Goal: Task Accomplishment & Management: Manage account settings

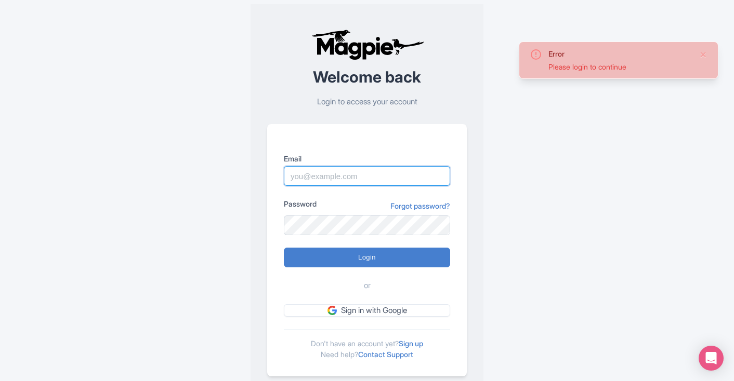
click at [328, 177] on input "Email" at bounding box center [367, 176] width 166 height 20
type input "[EMAIL_ADDRESS][DOMAIN_NAME]"
click at [394, 176] on input "skronwitter@graylinetoronto.tours" at bounding box center [367, 176] width 166 height 20
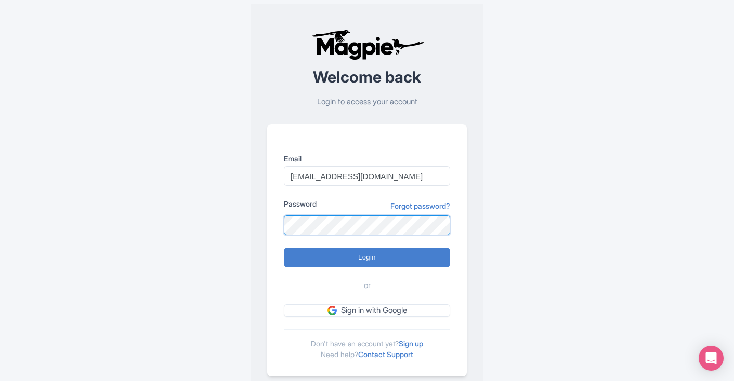
click at [284, 248] on input "Login" at bounding box center [367, 258] width 166 height 20
type input "Logging in..."
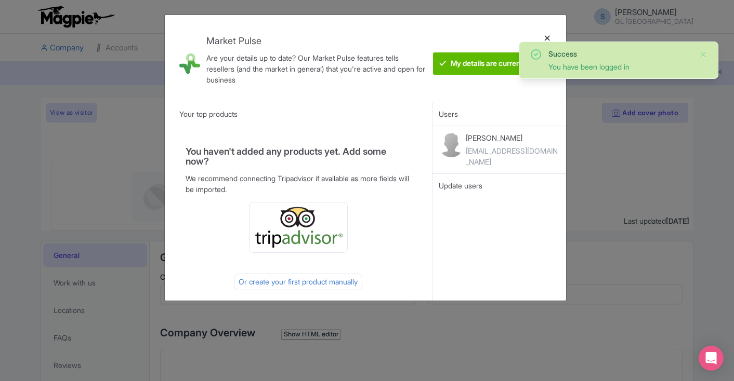
click at [547, 38] on div at bounding box center [547, 58] width 25 height 70
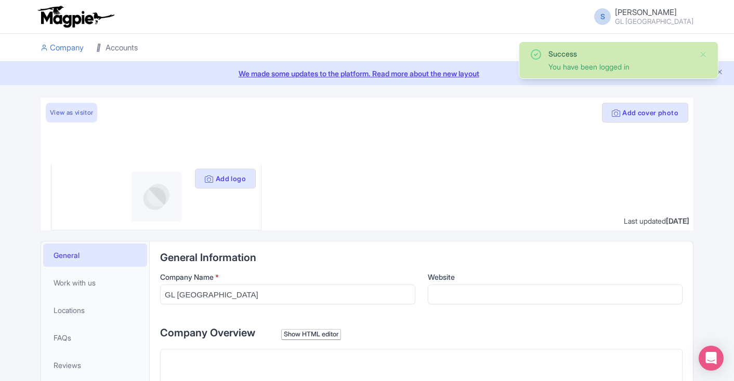
click at [123, 46] on link "Accounts" at bounding box center [117, 48] width 42 height 29
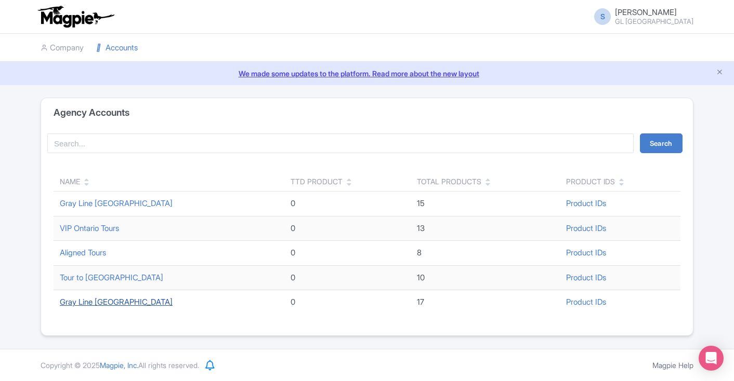
click at [105, 304] on link "Gray Line Toronto" at bounding box center [116, 302] width 113 height 10
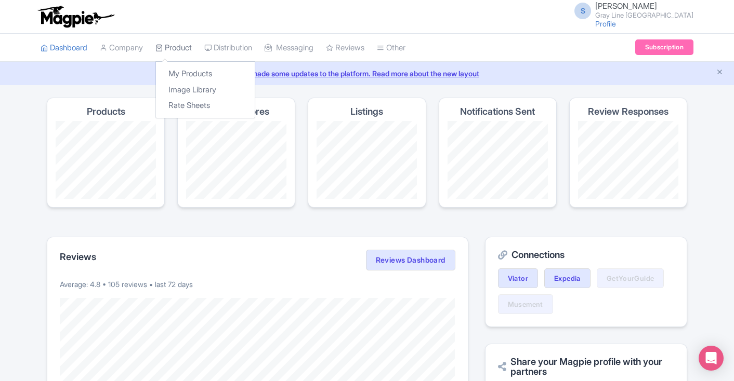
click at [182, 46] on link "Product" at bounding box center [173, 48] width 36 height 29
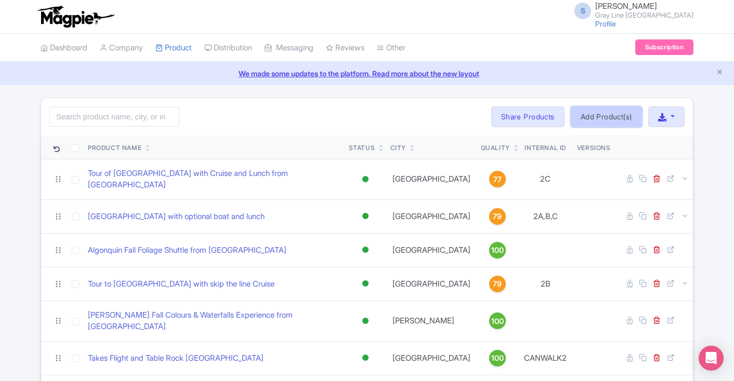
click at [596, 116] on link "Add Product(s)" at bounding box center [606, 117] width 71 height 21
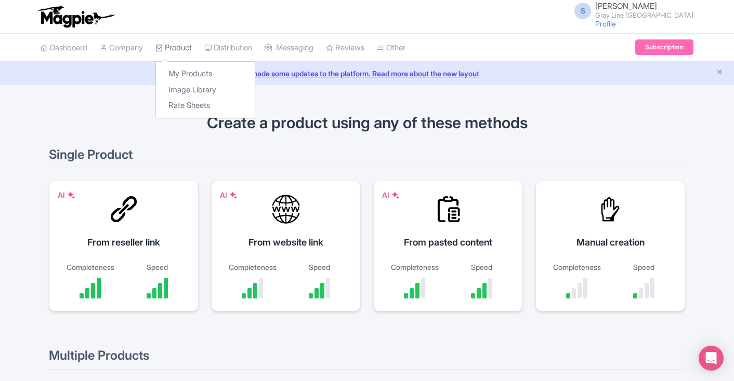
click at [170, 48] on link "Product" at bounding box center [173, 48] width 36 height 29
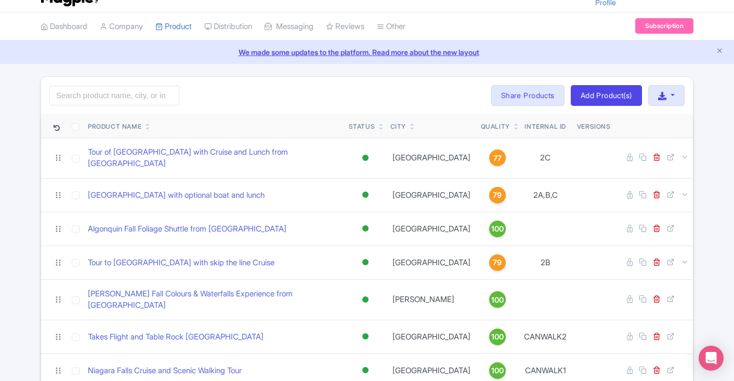
scroll to position [27, 0]
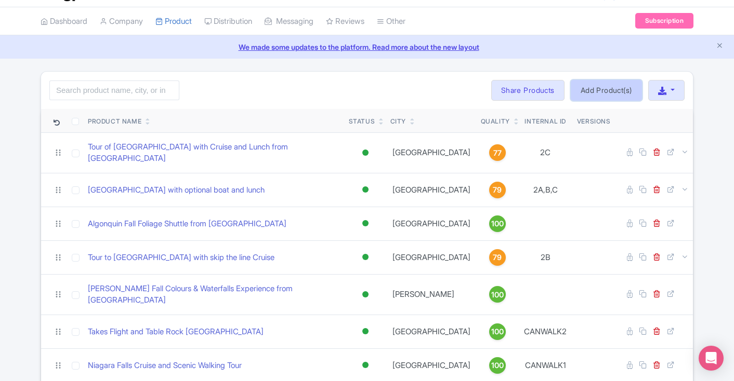
click at [611, 93] on link "Add Product(s)" at bounding box center [606, 90] width 71 height 21
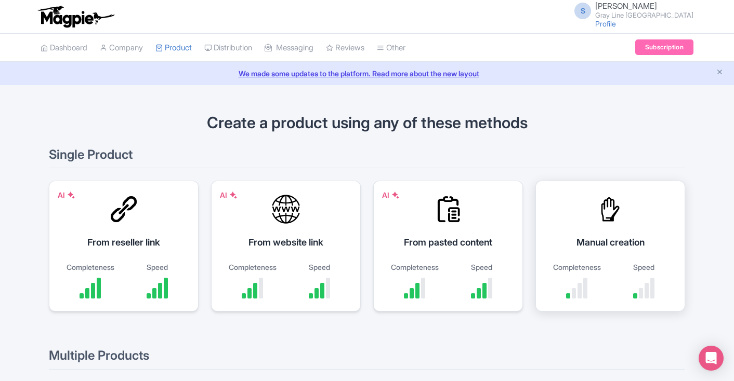
click at [605, 228] on div "Manual creation Completeness Speed" at bounding box center [610, 246] width 150 height 131
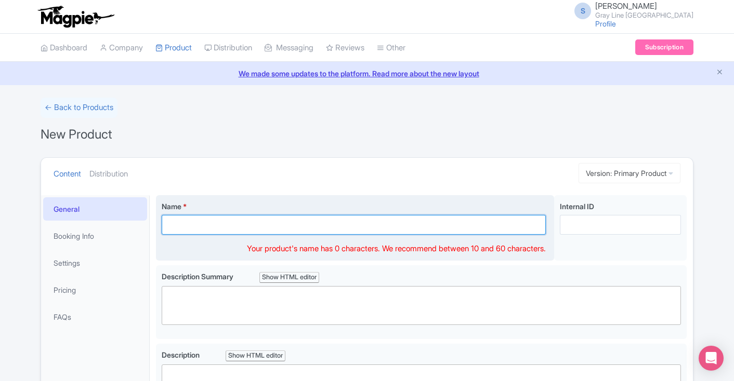
click at [395, 227] on input "Name *" at bounding box center [354, 225] width 384 height 20
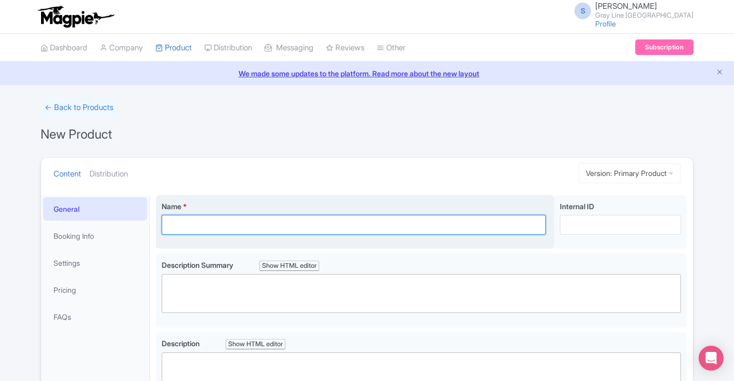
click at [349, 226] on input "Name *" at bounding box center [354, 225] width 384 height 20
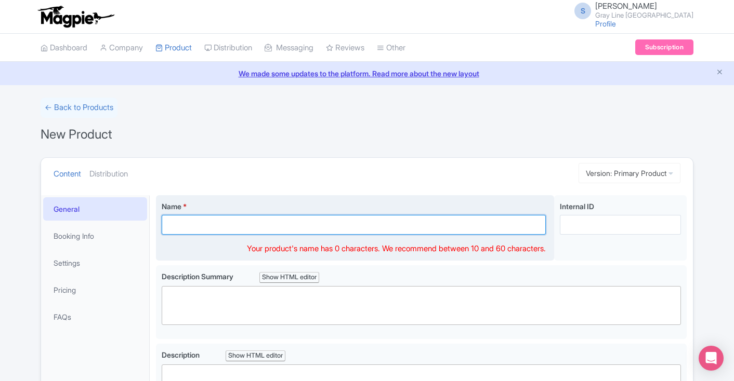
paste input "St. [PERSON_NAME] Market & Fall Colours – [DATE] Escape"
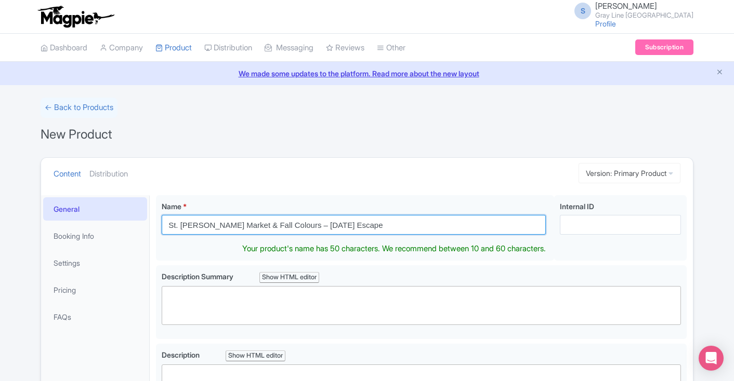
type input "St. [PERSON_NAME] Market & Fall Colours – [DATE] Escape"
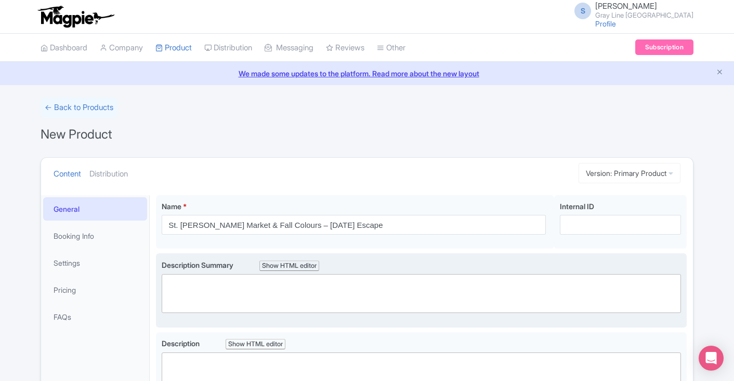
click at [473, 284] on div "Description Summary Show HTML editor Bold Italic Strikethrough Link Heading Quo…" at bounding box center [421, 287] width 519 height 54
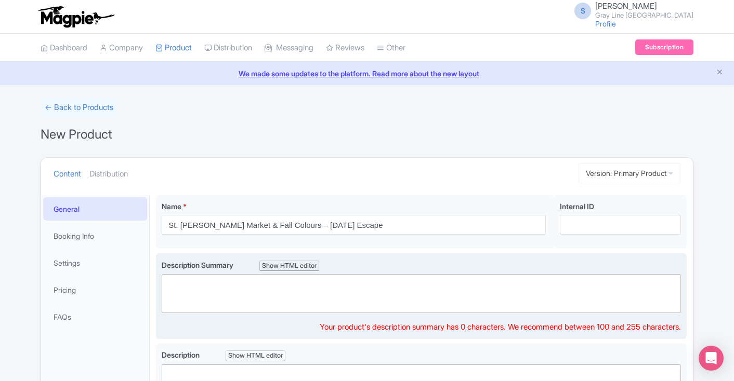
click at [473, 284] on trix-editor at bounding box center [421, 293] width 519 height 39
paste trix-editor "<div>Enjoy Ontario’s autumn beauty on this Saturday escape. Visit St. Jacobs Fa…"
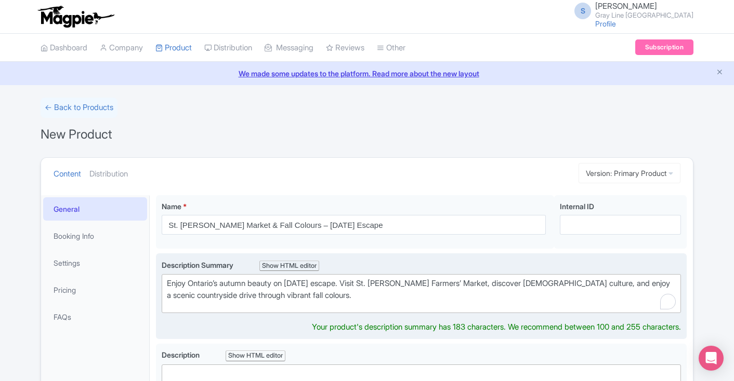
type trix-editor "<div>Enjoy Ontario’s autumn beauty on this Saturday escape. Visit St. Jacobs Fa…"
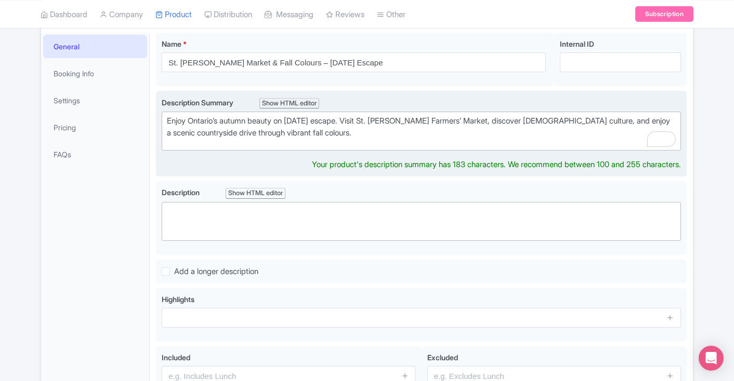
scroll to position [164, 0]
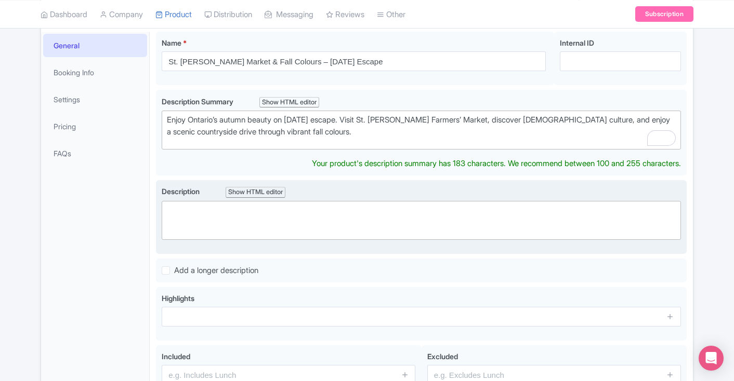
click at [404, 196] on div "Description Show HTML editor Bold Italic Strikethrough Link Heading Quote Code …" at bounding box center [421, 213] width 519 height 54
click at [404, 201] on trix-editor at bounding box center [421, 220] width 519 height 39
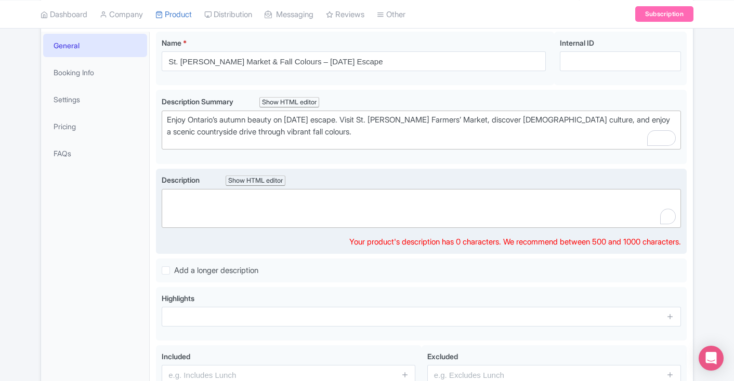
paste trix-editor "<div>Step into the heart of Ontario’s fall season with a day trip from Toronto …"
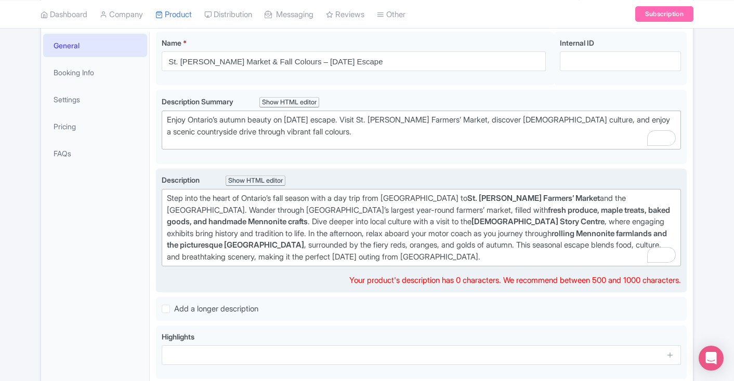
type trix-editor "<div>Step into the heart of Ontario’s fall season with a day trip from Toronto …"
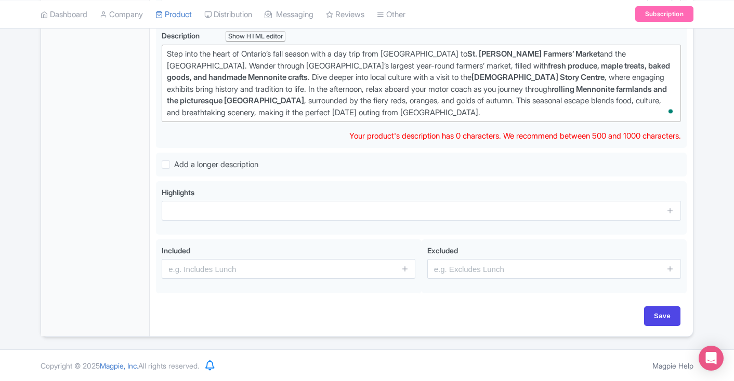
scroll to position [297, 0]
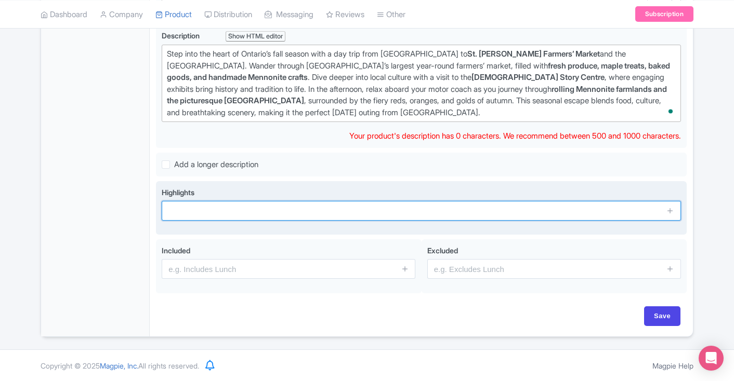
click at [443, 214] on input "text" at bounding box center [421, 211] width 519 height 20
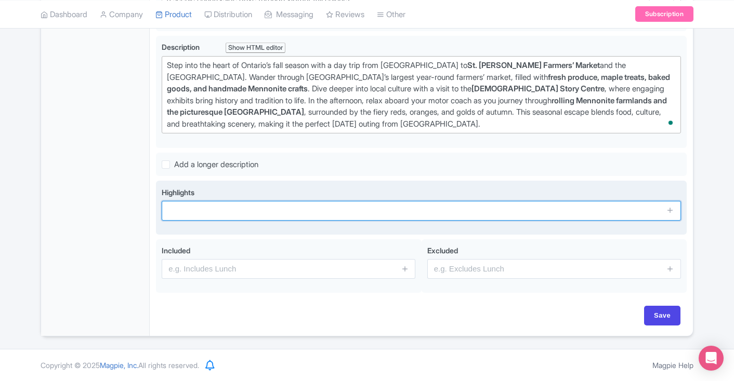
paste input "Explore St. Jacobs Farmers’ Market, Canada’s largest year-round market"
type input "Explore St. Jacobs Farmers’ Market, Canada’s largest year-round market"
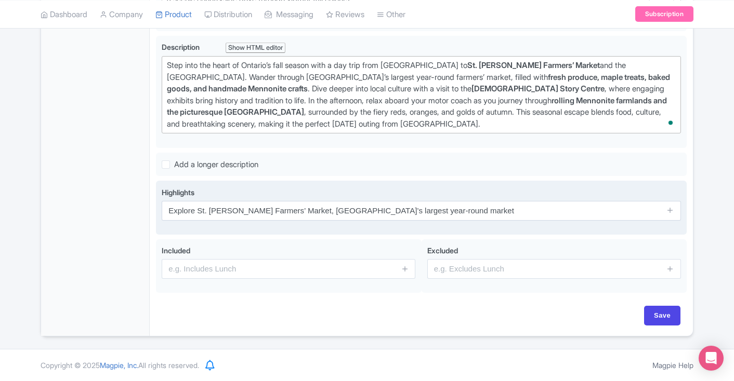
click at [665, 215] on span at bounding box center [670, 211] width 21 height 20
click at [668, 214] on icon at bounding box center [670, 210] width 8 height 8
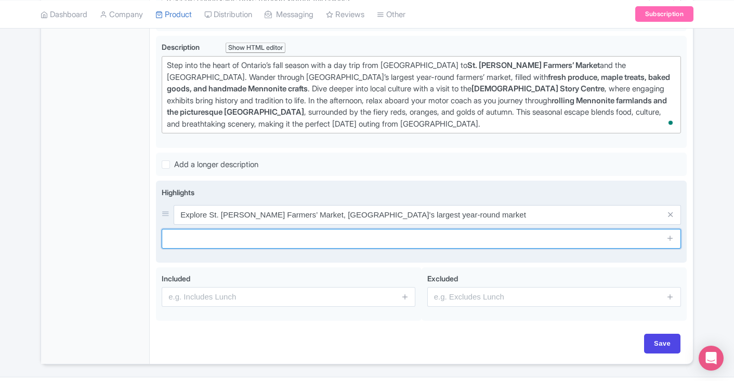
click at [395, 238] on input "text" at bounding box center [421, 239] width 519 height 20
paste input "Taste maple products, fresh produce, baked goods, and handmade crafts"
type input "Taste maple products, fresh produce, baked goods, and handmade crafts"
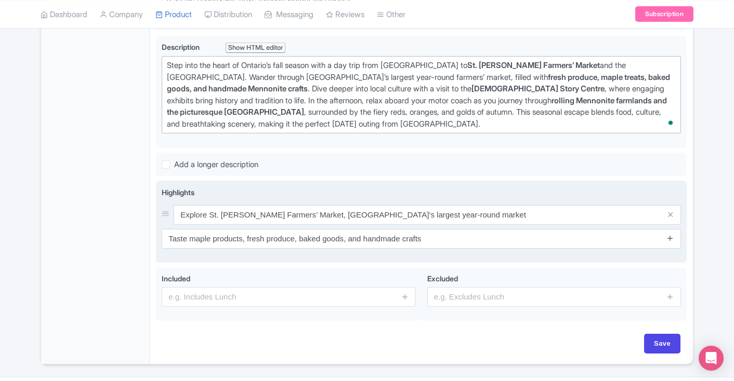
click at [673, 239] on icon at bounding box center [670, 238] width 8 height 8
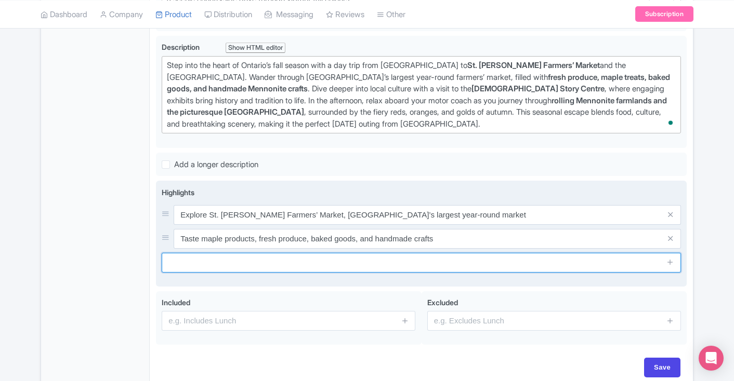
click at [537, 259] on input "text" at bounding box center [421, 263] width 519 height 20
paste input "Visit the Mennonite Story Centre with interactive cultural exhibits"
type input "Visit the Mennonite Story Centre with interactive cultural exhibits"
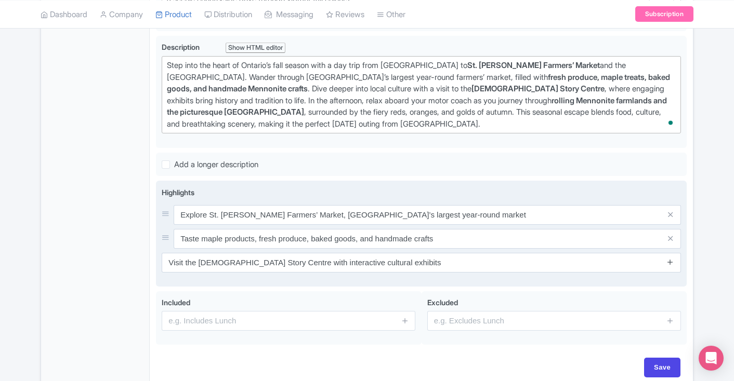
click at [671, 264] on icon at bounding box center [670, 262] width 8 height 8
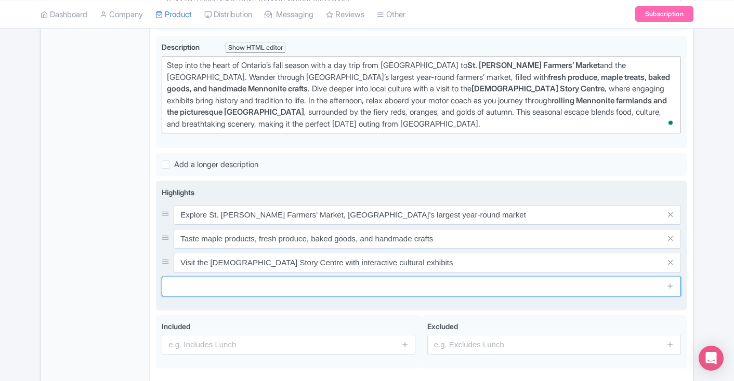
click at [580, 285] on input "text" at bounding box center [421, 287] width 519 height 20
paste input "Relax on a countryside drive through Mennonite farmlands"
type input "Relax on a countryside drive through Mennonite farmlands"
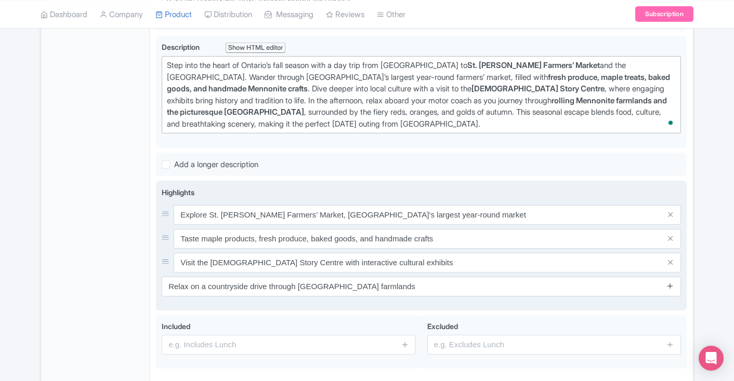
click at [672, 287] on icon at bounding box center [670, 286] width 8 height 8
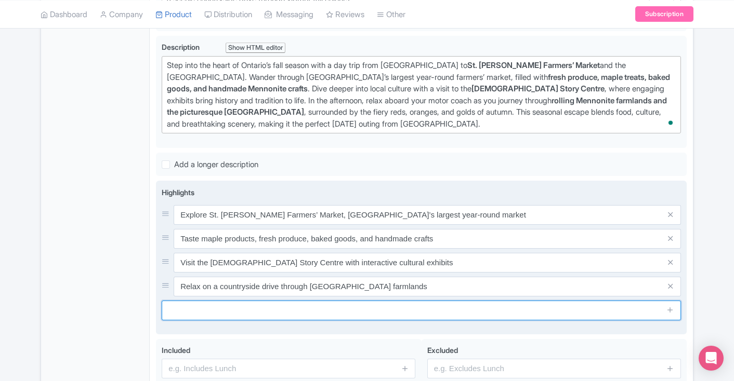
click at [551, 315] on input "text" at bounding box center [421, 311] width 519 height 20
paste input "Photograph Ontario’s brilliant fall foliage in the Grand River Valley"
type input "Photograph Ontario’s brilliant fall foliage in the Grand River Valley"
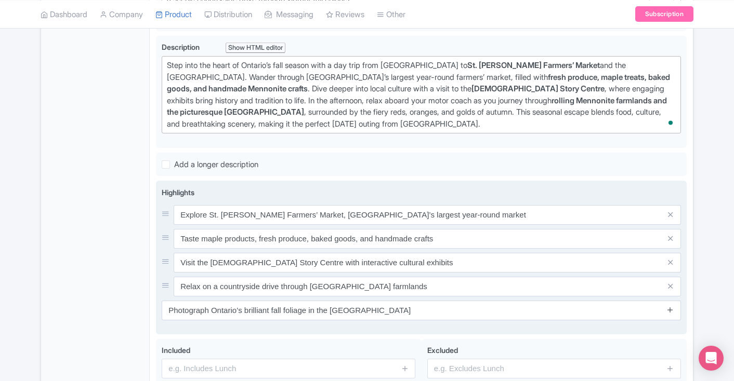
click at [669, 311] on icon at bounding box center [670, 310] width 8 height 8
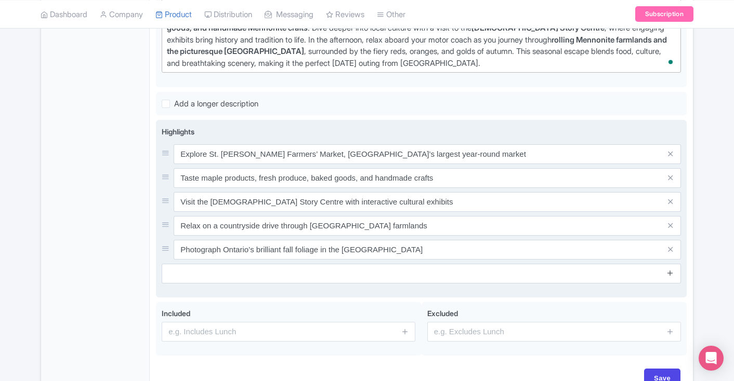
scroll to position [420, 0]
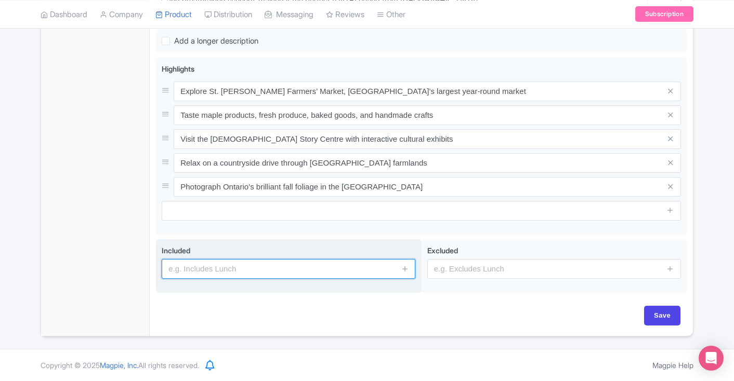
click at [311, 271] on input "text" at bounding box center [289, 269] width 254 height 20
paste input "Round-trip motor coach transportation"
type input "Round-trip motor coach transportation"
click at [405, 268] on icon at bounding box center [405, 269] width 8 height 8
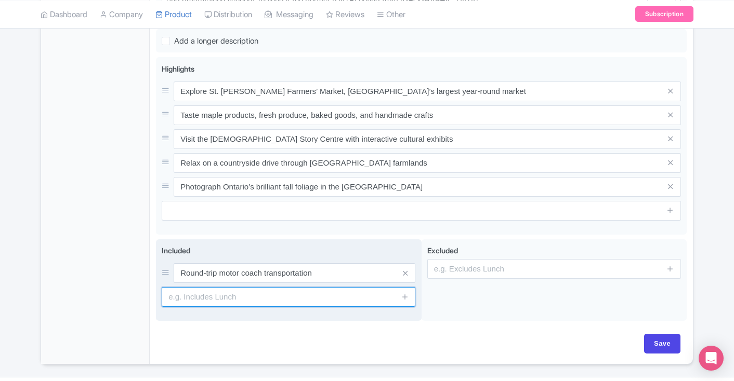
click at [349, 305] on input "text" at bounding box center [289, 297] width 254 height 20
paste input "Professional live tour guide"
type input "Professional live tour guide"
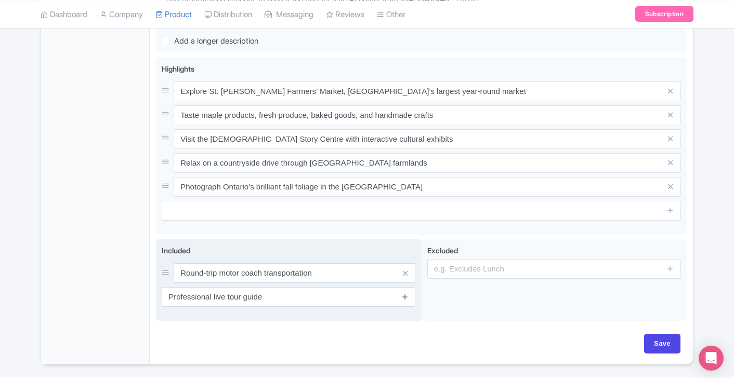
click at [405, 300] on icon at bounding box center [405, 297] width 8 height 8
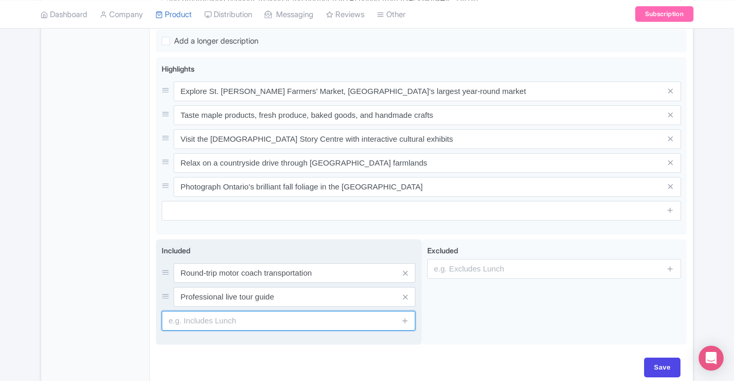
click at [334, 324] on input "text" at bounding box center [289, 321] width 254 height 20
paste input "Admission to Mennonite Story Centre"
type input "Admission to Mennonite Story Centre"
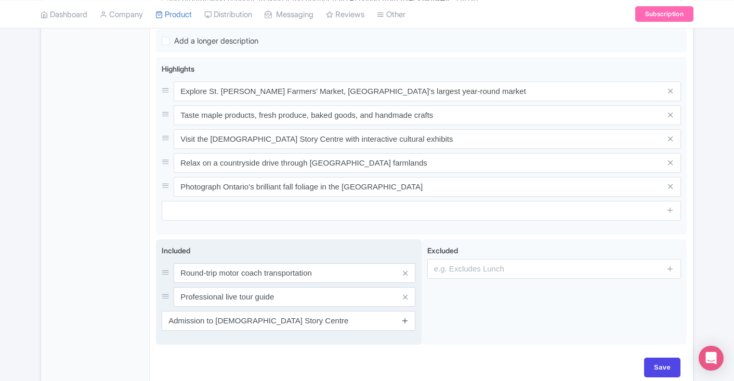
click at [407, 323] on icon at bounding box center [405, 321] width 8 height 8
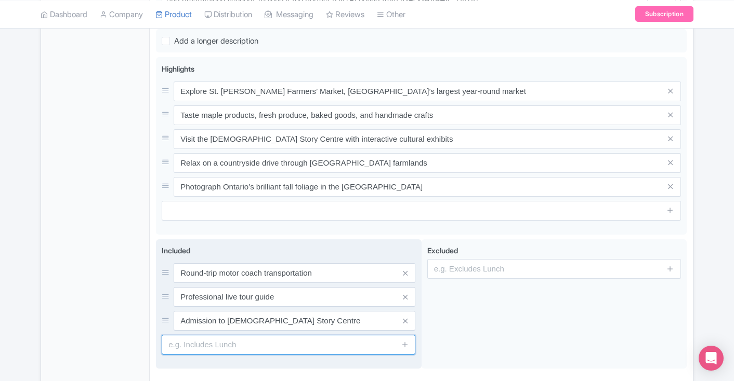
click at [335, 346] on input "text" at bounding box center [289, 345] width 254 height 20
paste input "Visit to St. Jacobs Farmers’ Market"
type input "Visit to St. Jacobs Farmers’ Market"
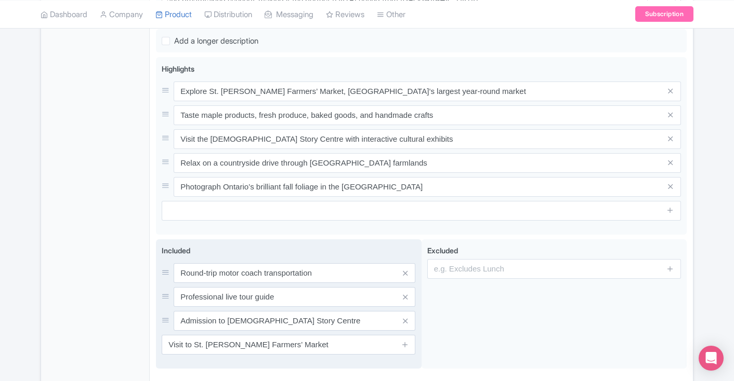
click at [410, 342] on span at bounding box center [404, 345] width 21 height 20
click at [405, 342] on icon at bounding box center [405, 345] width 8 height 8
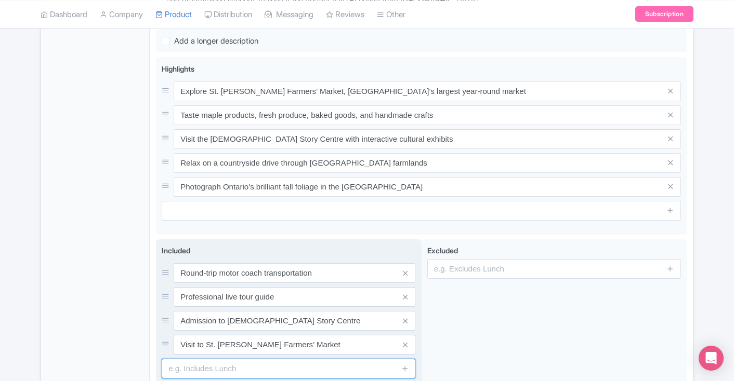
click at [267, 371] on input "text" at bounding box center [289, 369] width 254 height 20
paste input "Scenic countryside fall foliage drive"
type input "Scenic countryside fall foliage drive"
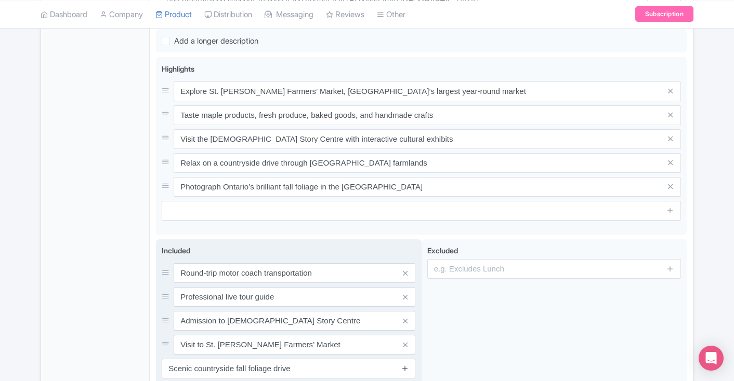
click at [407, 366] on icon at bounding box center [405, 369] width 8 height 8
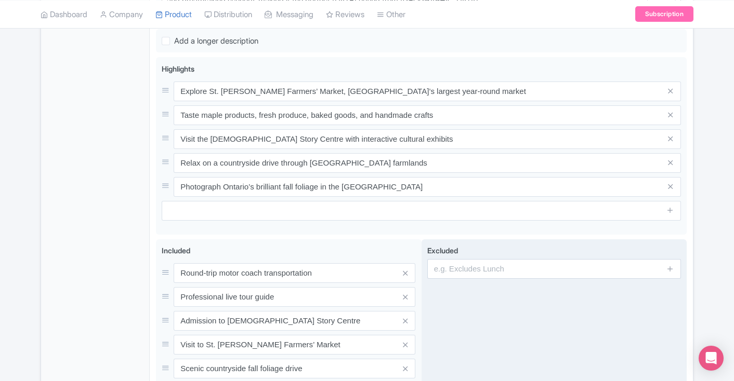
scroll to position [424, 0]
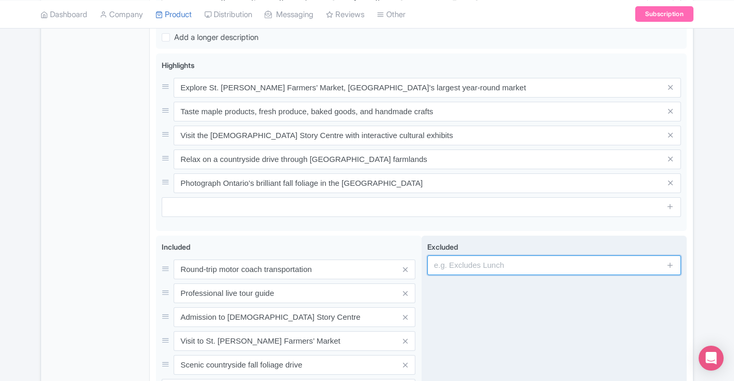
click at [609, 259] on input "text" at bounding box center [554, 266] width 254 height 20
paste input "Meals and drinks"
type input "Meals and drinks"
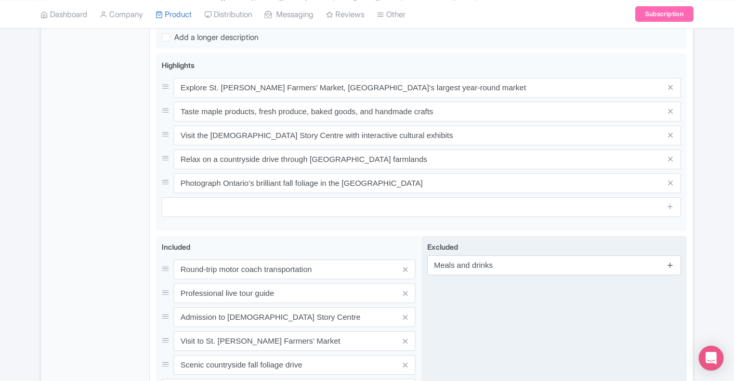
click at [673, 265] on icon at bounding box center [670, 265] width 8 height 8
click at [605, 295] on input "text" at bounding box center [554, 294] width 254 height 20
paste input "Personal purchases at the market"
type input "Personal purchases at the market"
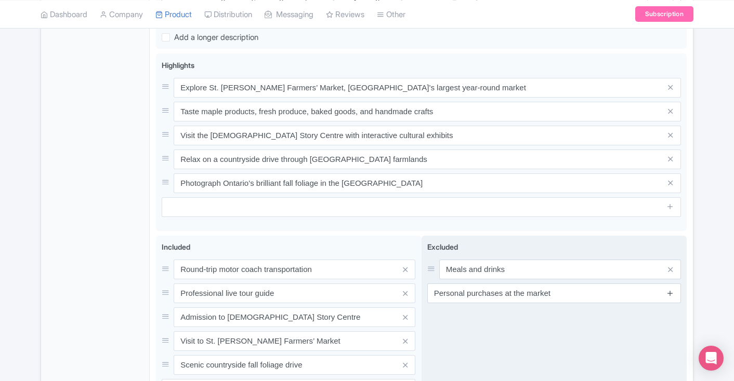
click at [671, 293] on icon at bounding box center [670, 293] width 8 height 8
click at [594, 320] on input "text" at bounding box center [554, 318] width 254 height 20
paste input "Gratuities for guide and driver"
type input "Gratuities for guide and driver (optional)"
click at [669, 316] on icon at bounding box center [670, 317] width 8 height 8
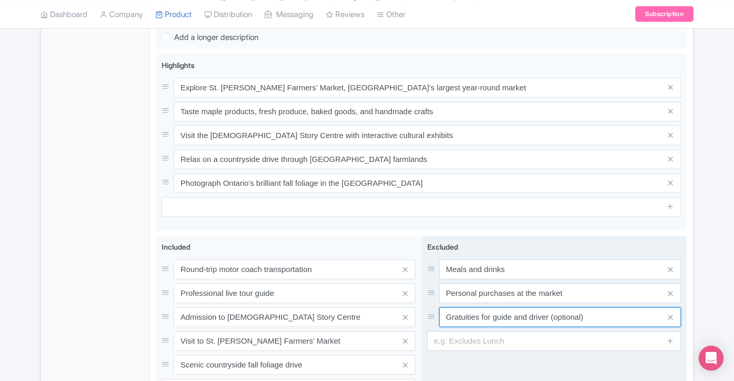
click at [527, 316] on input "Gratuities for guide and driver (optional)" at bounding box center [560, 318] width 242 height 20
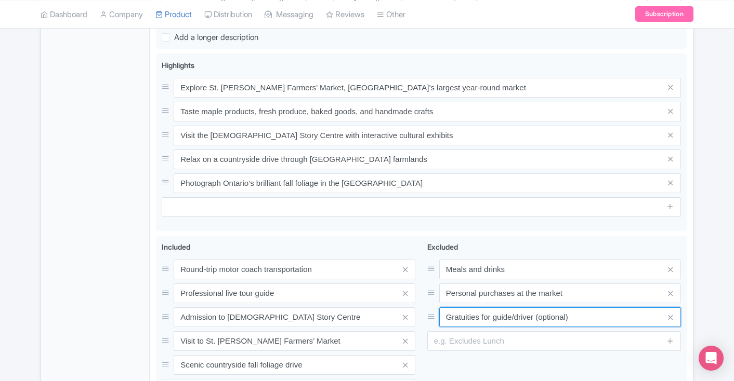
type input "Gratuities for guide/driver (optional)"
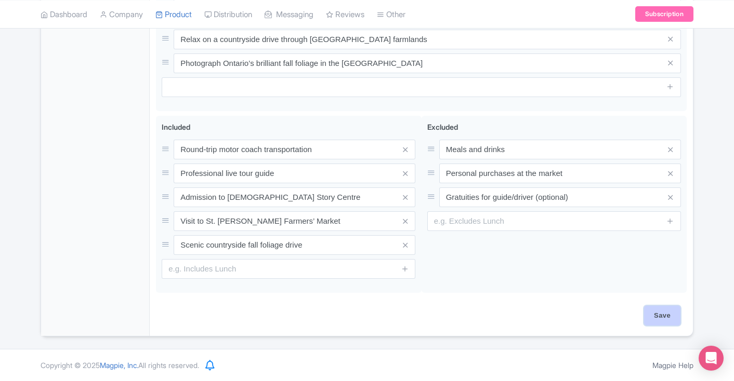
click at [659, 319] on input "Save" at bounding box center [662, 316] width 36 height 20
type input "Saving..."
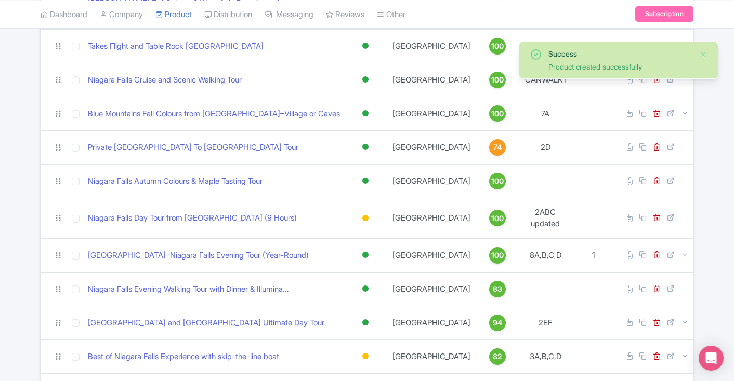
scroll to position [431, 0]
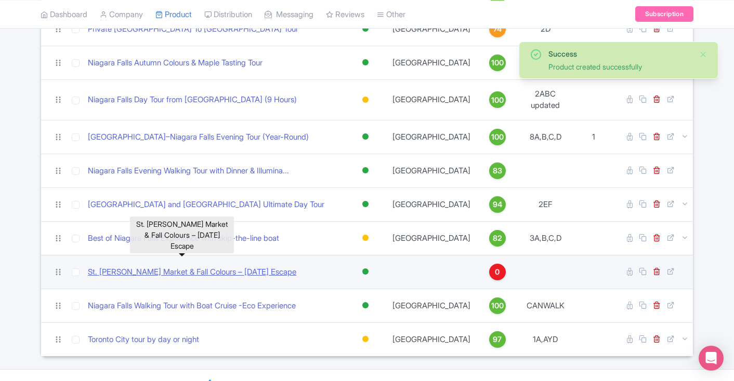
click at [241, 267] on link "St. [PERSON_NAME] Market & Fall Colours – [DATE] Escape" at bounding box center [192, 273] width 208 height 12
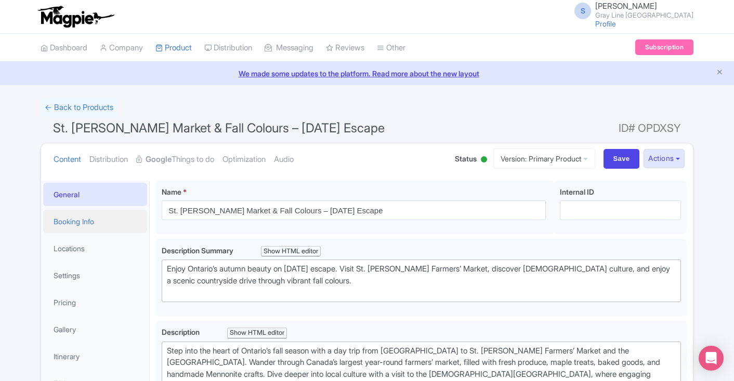
click at [88, 224] on link "Booking Info" at bounding box center [95, 221] width 104 height 23
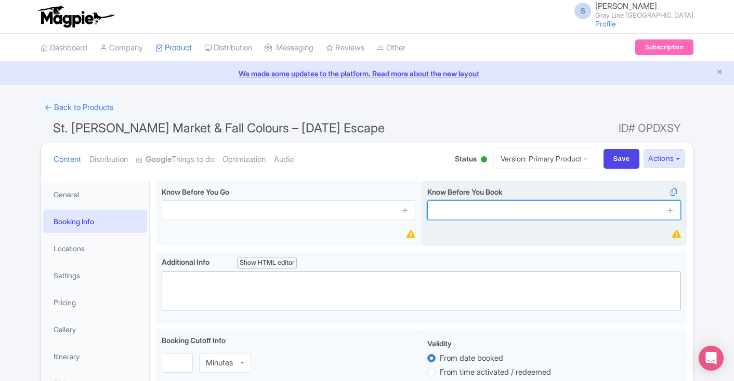
click at [485, 207] on input "text" at bounding box center [554, 211] width 254 height 20
paste input "Seasonal tour available only on Saturdays, September–October."
type input "Seasonal tour available only on Saturdays, September–October."
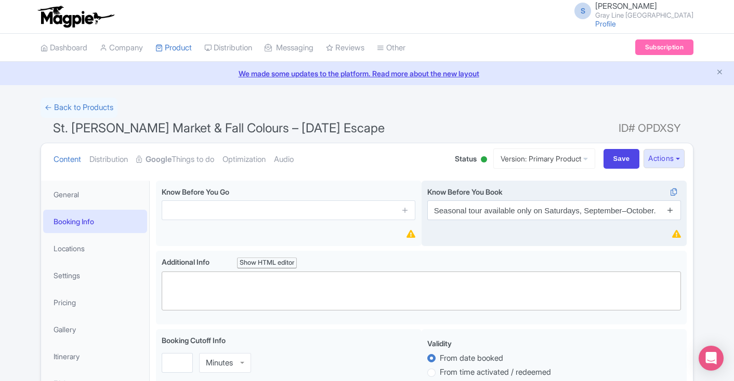
click at [668, 211] on icon at bounding box center [670, 210] width 8 height 8
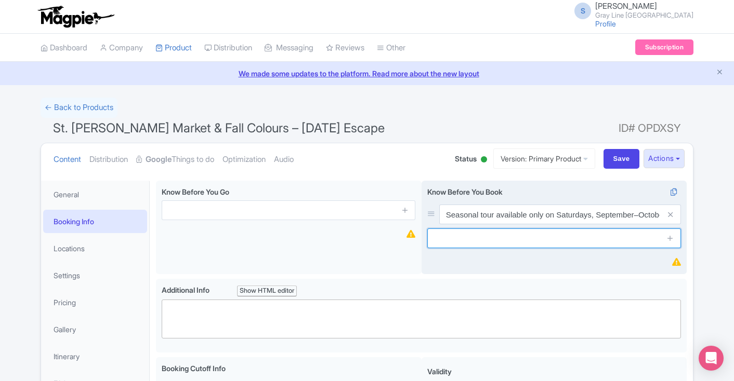
click at [584, 243] on input "text" at bounding box center [554, 239] width 254 height 20
paste input "Infants 0–3 are free but must sit on a parent’s lap. No separate seat provided."
type input "Infants 0–3 are free but must sit on a parent’s lap. No separate seat provided."
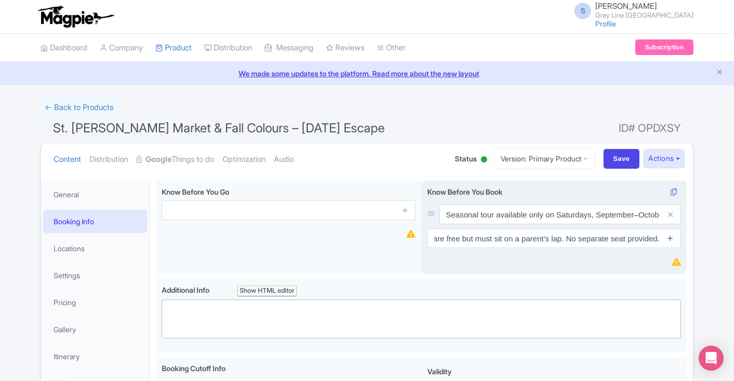
click at [672, 237] on icon at bounding box center [670, 238] width 8 height 8
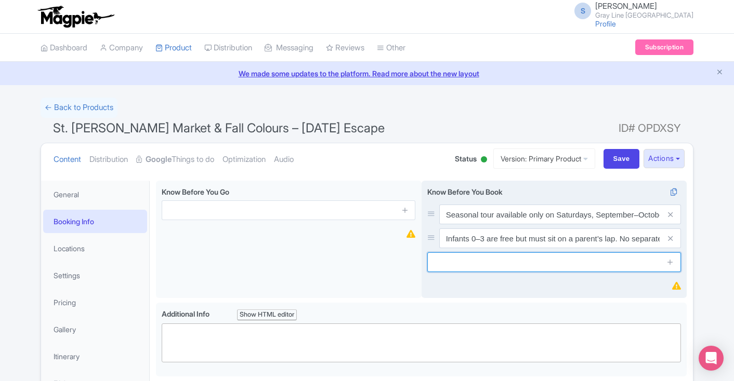
click at [473, 262] on input "text" at bounding box center [554, 263] width 254 height 20
paste input "Guests should wear comfortable walking shoes and dress for weather."
type input "Guests should wear comfortable walking shoes and dress for weather."
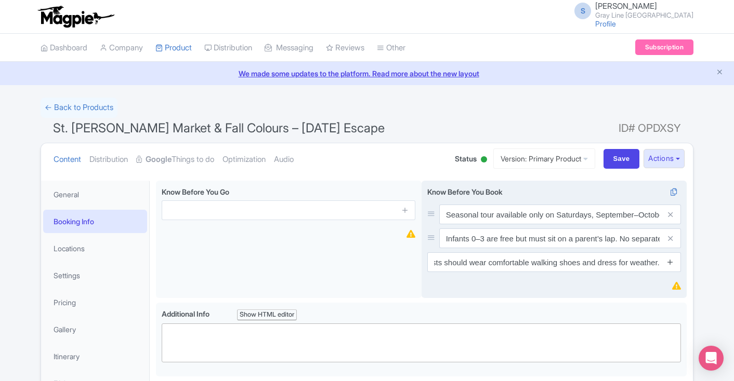
click at [670, 260] on icon at bounding box center [670, 262] width 8 height 8
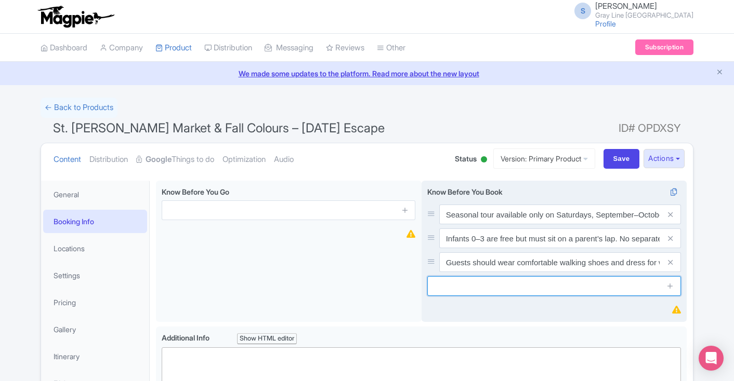
click at [606, 287] on input "text" at bounding box center [554, 286] width 254 height 20
paste input "This tour is not wheelchair accessible due to uneven terrain."
type input "This tour is not wheelchair accessible due to uneven terrain."
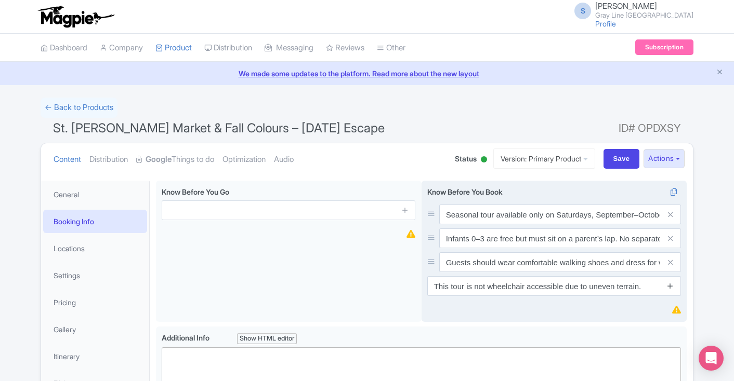
click at [673, 286] on icon at bounding box center [670, 286] width 8 height 8
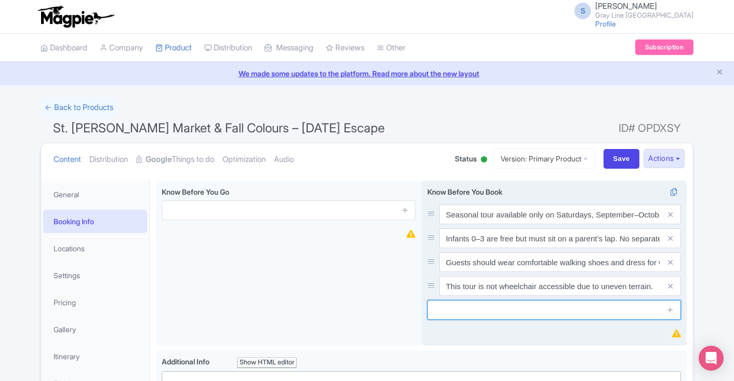
click at [558, 313] on input "text" at bounding box center [554, 310] width 254 height 20
paste input "Tour requires a minimum number of passengers to operate."
type input "Tour requires a minimum number of passengers to operate."
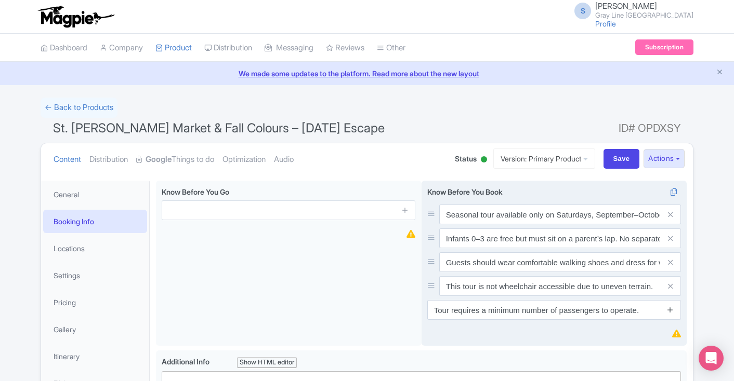
click at [671, 309] on icon at bounding box center [670, 310] width 8 height 8
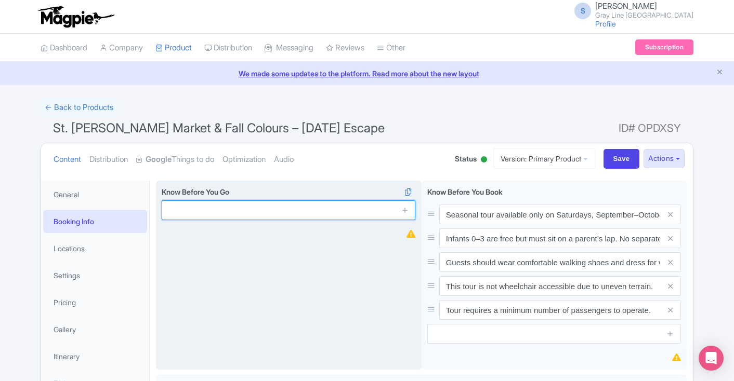
click at [328, 216] on input "text" at bounding box center [289, 211] width 254 height 20
paste input "Arrive 15 minutes before departure at designated pickup locations."
type input "Arrive 15 minutes before departure at designated pickup locations."
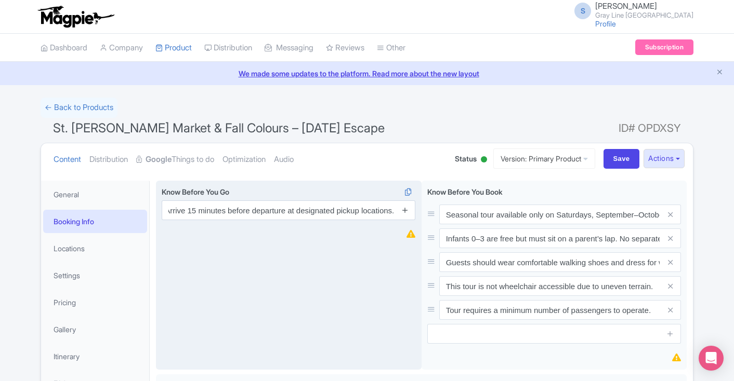
click at [404, 210] on icon at bounding box center [405, 210] width 8 height 8
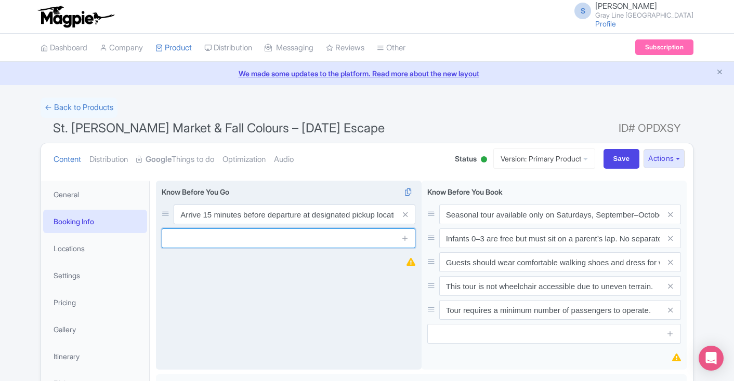
click at [314, 244] on input "text" at bounding box center [289, 239] width 254 height 20
paste input "Bring cash or card for food and purchases at the market."
type input "Bring cash or card for food and purchases at the market."
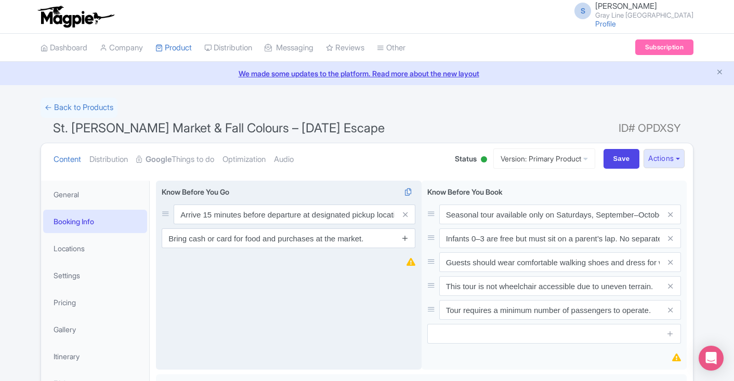
click at [408, 237] on icon at bounding box center [405, 238] width 8 height 8
click at [361, 266] on input "text" at bounding box center [289, 263] width 254 height 20
paste input "Cameras recommended for fall foliage photography."
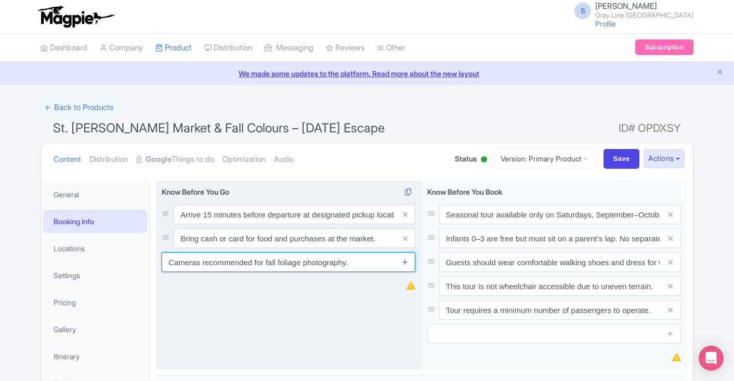
type input "Cameras recommended for fall foliage photography."
click at [402, 259] on icon at bounding box center [405, 262] width 8 height 8
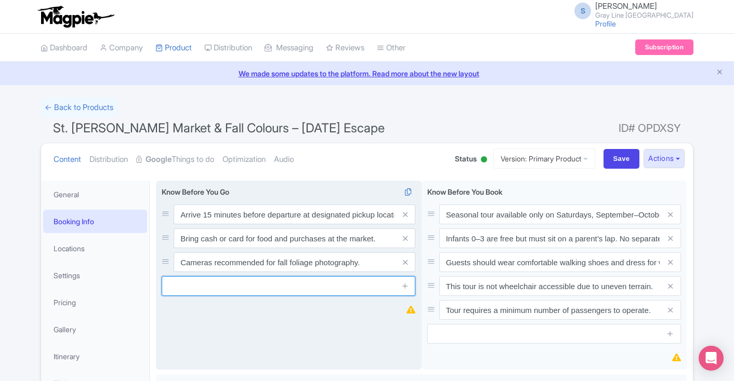
click at [350, 285] on input "text" at bounding box center [289, 286] width 254 height 20
paste input "Tour operates rain or shine—dress appropriately for the season."
type input "Tour operates rain or shine—dress appropriately for the season."
click at [404, 285] on icon at bounding box center [405, 286] width 8 height 8
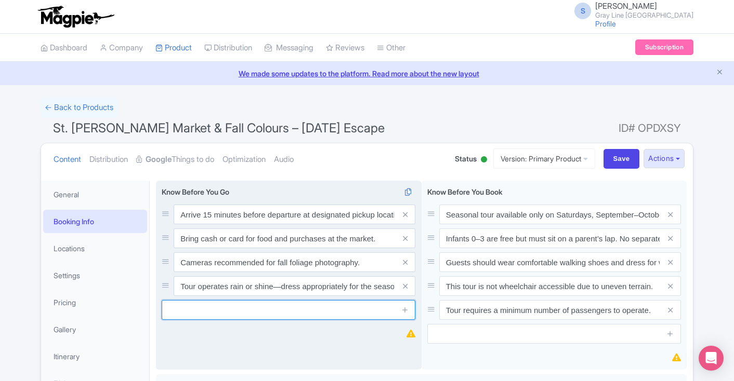
click at [348, 312] on input "text" at bounding box center [289, 310] width 254 height 20
paste input "Travel time between [GEOGRAPHIC_DATA] and [GEOGRAPHIC_DATA][PERSON_NAME] is app…"
type input "Travel time between [GEOGRAPHIC_DATA] and [GEOGRAPHIC_DATA][PERSON_NAME] is app…"
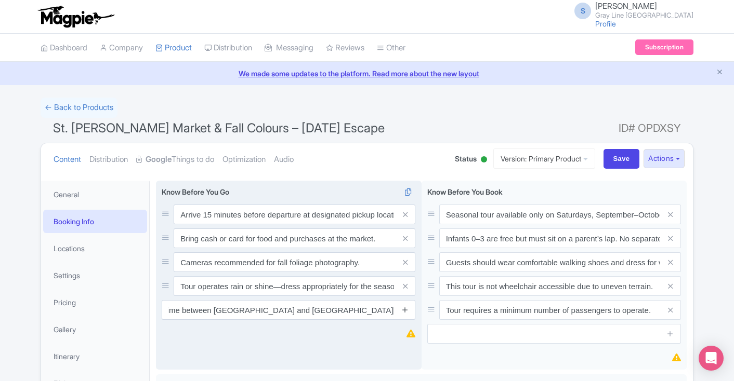
click at [406, 308] on icon at bounding box center [405, 310] width 8 height 8
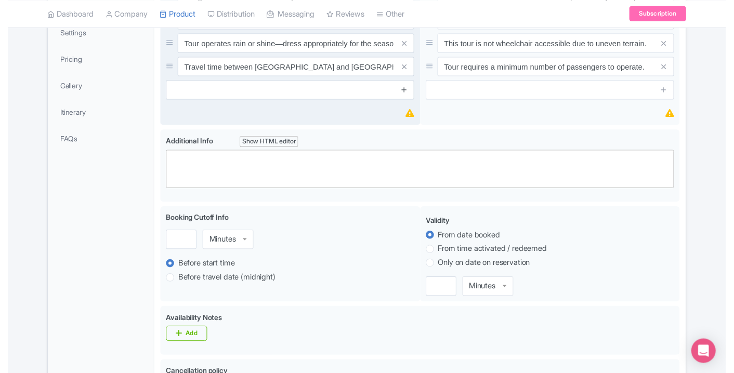
scroll to position [263, 0]
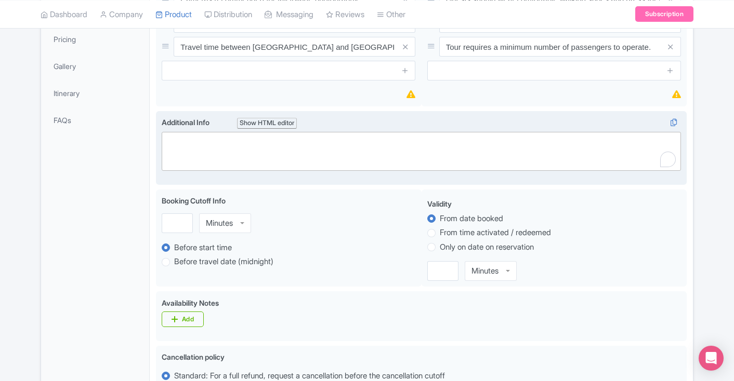
click at [326, 143] on trix-editor at bounding box center [421, 151] width 519 height 39
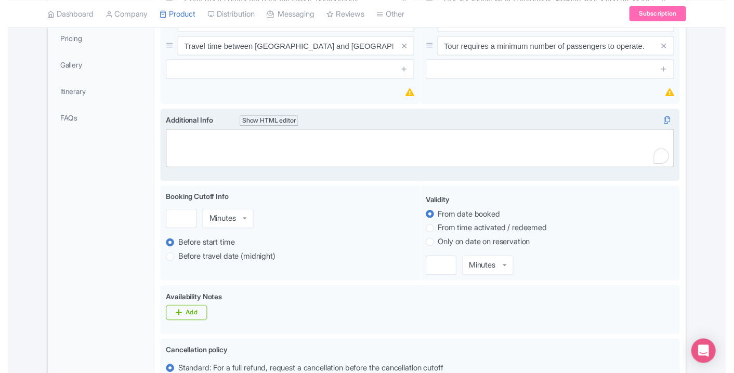
paste trix-editor "<div><strong>Meeting Point<br></strong><br></div><div><strong>55 York Street, T…"
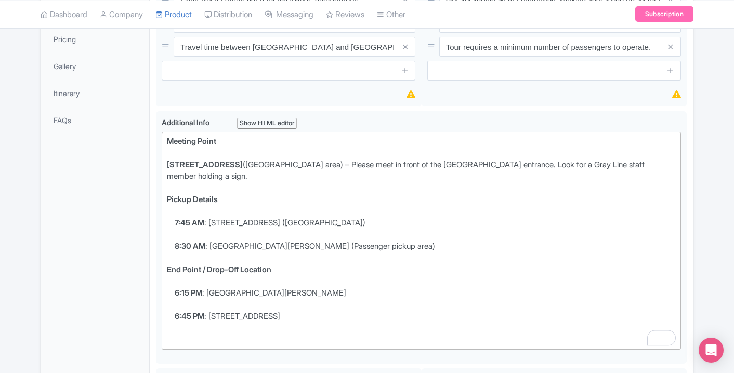
paste trix-editor "strong>Itinerary (Approximate Timing)<br></strong><br></div><ul><li><strong>7:4…"
type trix-editor "<div><strong>Meeting Point<br></strong><br></div><div><strong>55 York Street, T…"
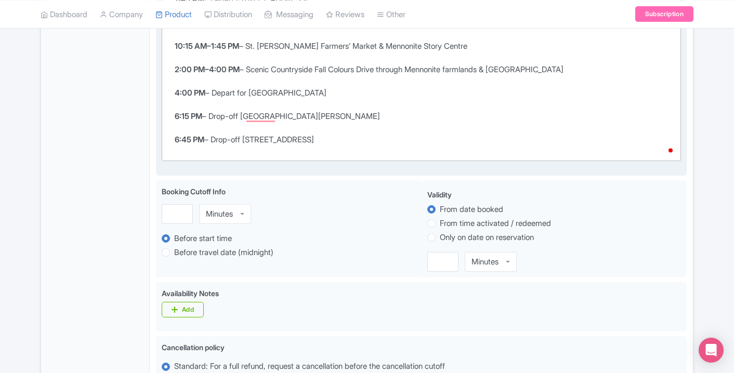
scroll to position [657, 0]
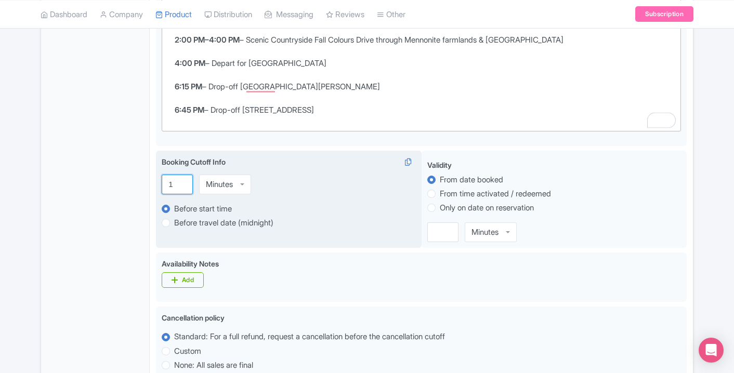
type input "1"
click at [181, 182] on input "1" at bounding box center [177, 185] width 31 height 20
click at [174, 182] on input "1" at bounding box center [177, 185] width 31 height 20
type input "1"
click at [209, 181] on div "Minutes" at bounding box center [219, 184] width 27 height 9
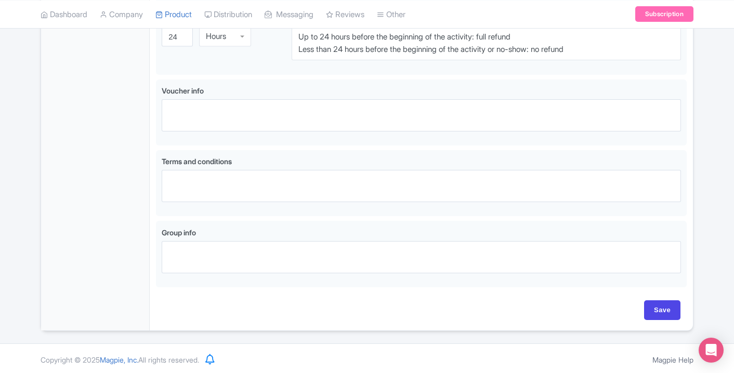
scroll to position [1028, 0]
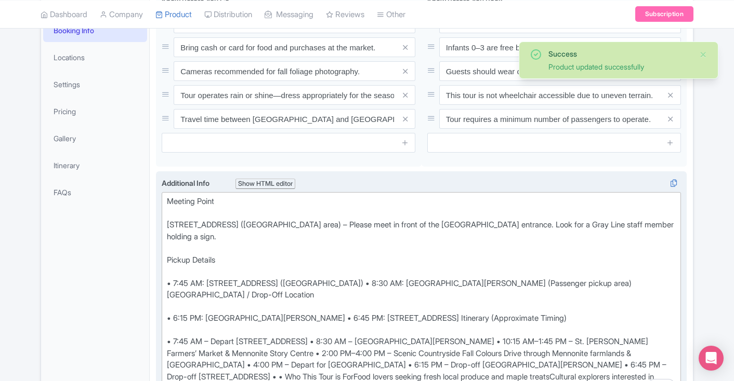
scroll to position [192, 0]
click at [167, 226] on div "Meeting Point 55 York Street, Toronto, ON M5J 1R7 (Union Station area) – Please…" at bounding box center [421, 300] width 509 height 210
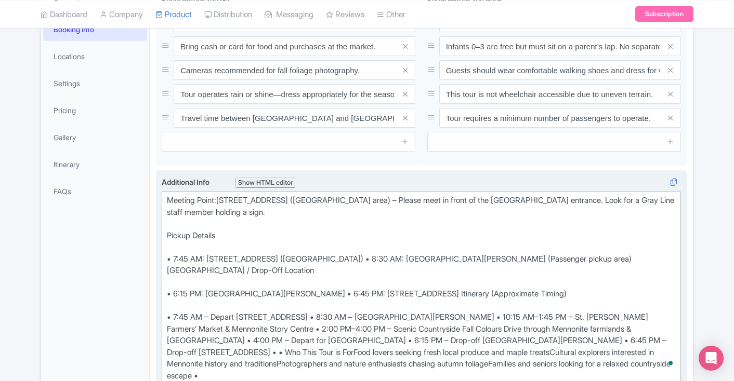
click at [176, 257] on div "Meeting Point: 55 York Street, Toronto, ON M5J 1R7 (Union Station area) – Pleas…" at bounding box center [421, 288] width 509 height 187
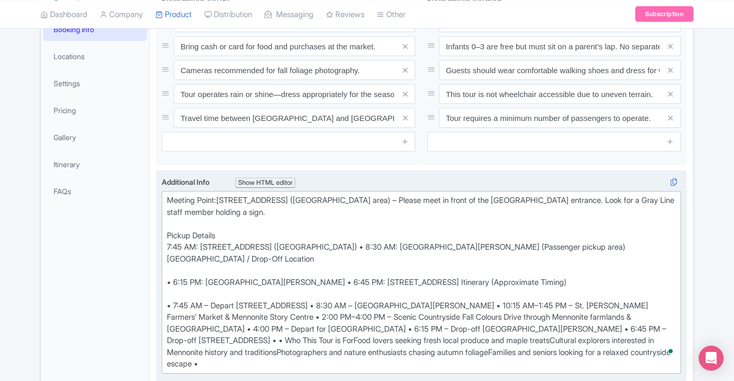
click at [170, 234] on div "Meeting Point: 55 York Street, Toronto, ON M5J 1R7 (Union Station area) – Pleas…" at bounding box center [421, 283] width 509 height 176
click at [176, 281] on div "Meeting Point: 55 York Street, Toronto, ON M5J 1R7 (Union Station area) – Pleas…" at bounding box center [421, 283] width 509 height 176
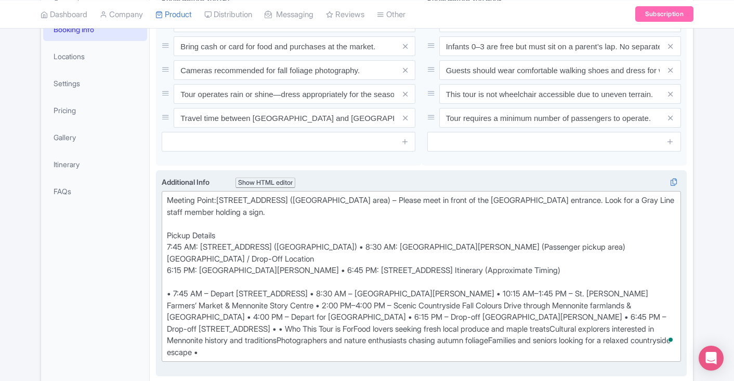
click at [176, 294] on div "Meeting Point: 55 York Street, Toronto, ON M5J 1R7 (Union Station area) – Pleas…" at bounding box center [421, 277] width 509 height 164
click at [354, 246] on div "Meeting Point: 55 York Street, Toronto, ON M5J 1R7 (Union Station area) – Pleas…" at bounding box center [421, 277] width 509 height 164
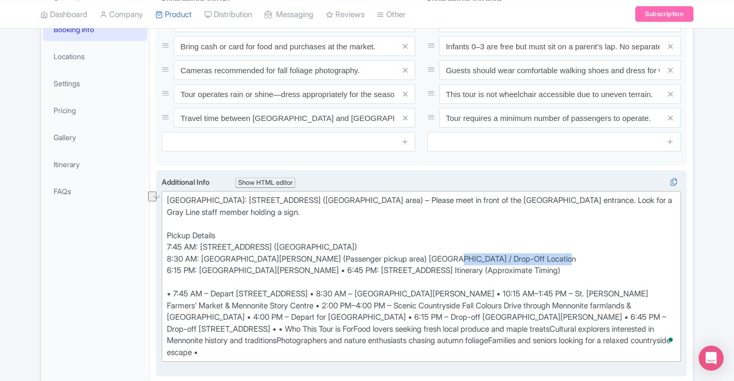
drag, startPoint x: 432, startPoint y: 258, endPoint x: 601, endPoint y: 261, distance: 168.9
click at [601, 261] on div "Meeting Point: 55 York Street, Toronto, ON M5J 1R7 (Union Station area) – Pleas…" at bounding box center [421, 277] width 509 height 164
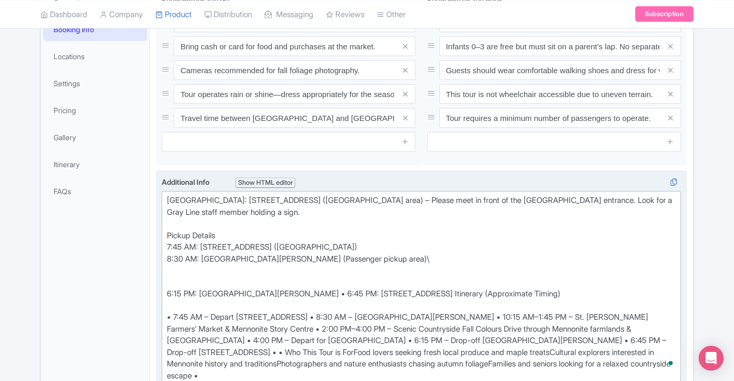
click at [460, 257] on div "Meeting Point: 55 York Street, Toronto, ON M5J 1R7 (Union Station area) – Pleas…" at bounding box center [421, 288] width 509 height 187
click at [336, 281] on div "Meeting Point: 55 York Street, Toronto, ON M5J 1R7 (Union Station area) – Pleas…" at bounding box center [421, 288] width 509 height 187
paste trix-editor "<div>Meeting Point: 55 York Street, Toronto, ON M5J 1R7 (Union Station area) – …"
click at [346, 293] on div "Meeting Point: 55 York Street, Toronto, ON M5J 1R7 (Union Station area) – Pleas…" at bounding box center [421, 288] width 509 height 187
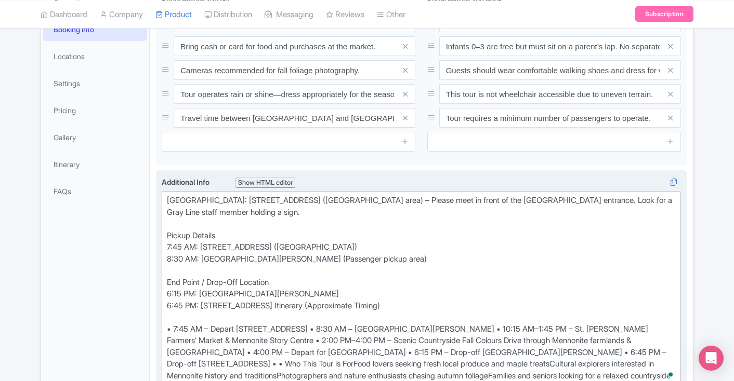
click at [415, 302] on div "Meeting Point: 55 York Street, Toronto, ON M5J 1R7 (Union Station area) – Pleas…" at bounding box center [421, 294] width 509 height 199
click at [288, 306] on div "Meeting Point: 55 York Street, Toronto, ON M5J 1R7 (Union Station area) – Pleas…" at bounding box center [421, 294] width 509 height 199
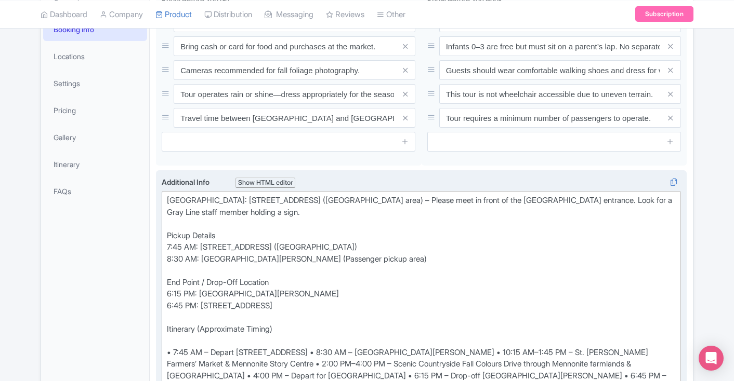
scroll to position [254, 0]
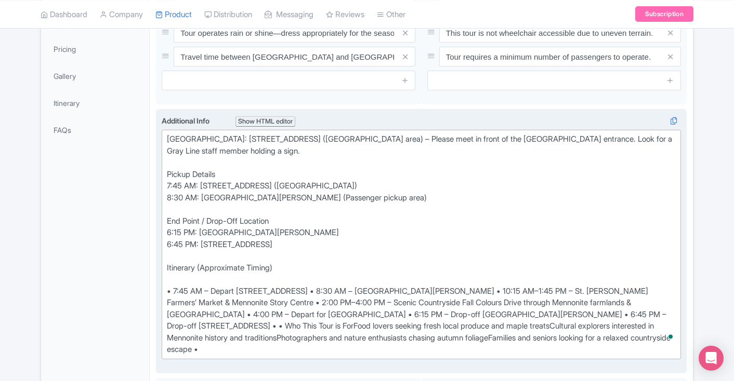
click at [175, 292] on div "Meeting Point: 55 York Street, Toronto, ON M5J 1R7 (Union Station area) – Pleas…" at bounding box center [421, 245] width 509 height 222
click at [328, 290] on div "Meeting Point: 55 York Street, Toronto, ON M5J 1R7 (Union Station area) – Pleas…" at bounding box center [421, 245] width 509 height 222
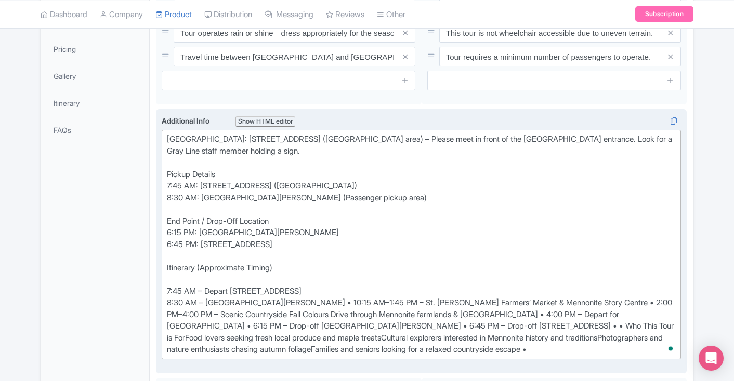
click at [170, 287] on div "Meeting Point: 55 York Street, Toronto, ON M5J 1R7 (Union Station area) – Pleas…" at bounding box center [421, 245] width 509 height 222
click at [331, 302] on div "Meeting Point: 55 York Street, Toronto, ON M5J 1R7 (Union Station area) – Pleas…" at bounding box center [421, 245] width 509 height 222
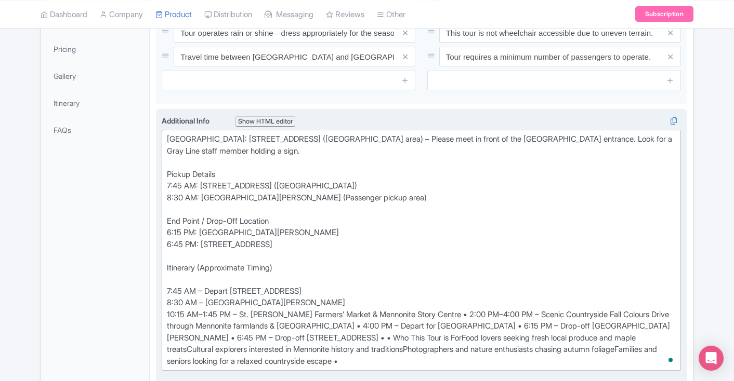
click at [448, 315] on div "Meeting Point: 55 York Street, Toronto, ON M5J 1R7 (Union Station area) – Pleas…" at bounding box center [421, 251] width 509 height 234
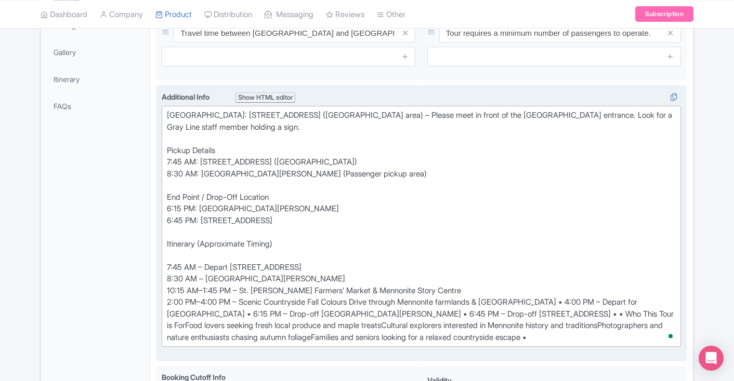
scroll to position [282, 0]
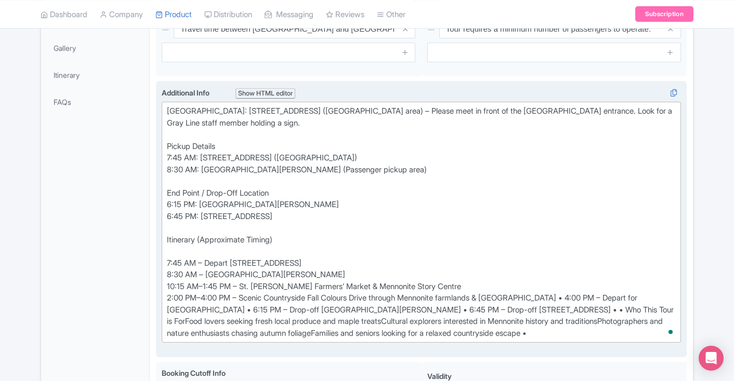
click at [576, 299] on div "Meeting Point: 55 York Street, Toronto, ON M5J 1R7 (Union Station area) – Pleas…" at bounding box center [421, 222] width 509 height 234
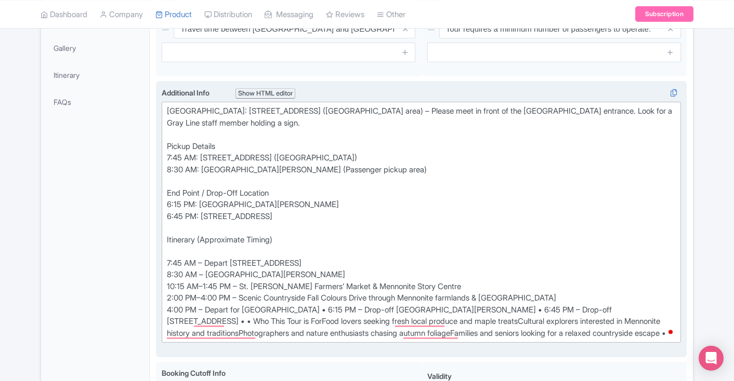
click at [283, 311] on div "Meeting Point: 55 York Street, Toronto, ON M5J 1R7 (Union Station area) – Pleas…" at bounding box center [421, 222] width 509 height 234
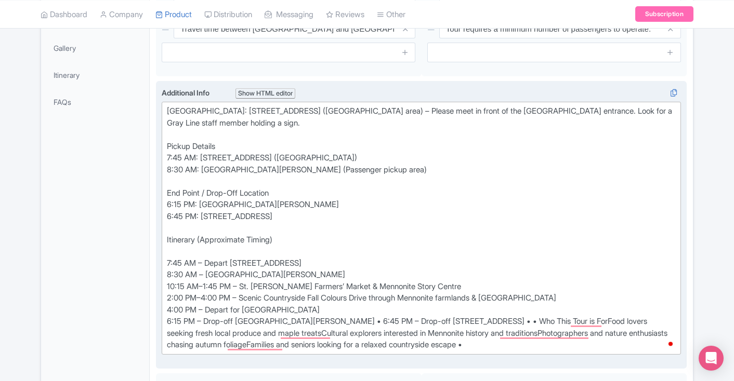
click at [335, 321] on div "Meeting Point: 55 York Street, Toronto, ON M5J 1R7 (Union Station area) – Pleas…" at bounding box center [421, 228] width 509 height 246
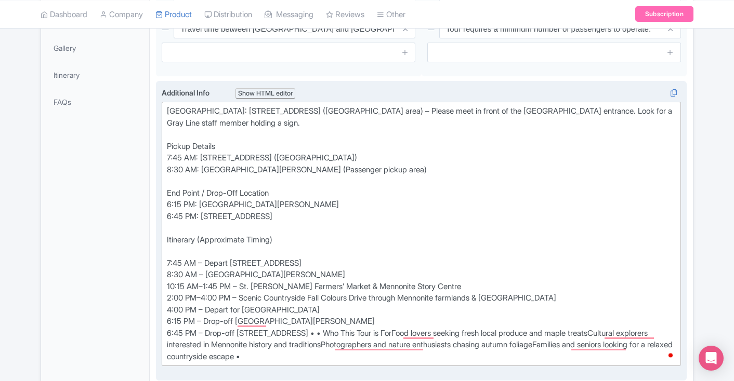
click at [339, 334] on div "Meeting Point: 55 York Street, Toronto, ON M5J 1R7 (Union Station area) – Pleas…" at bounding box center [421, 233] width 509 height 257
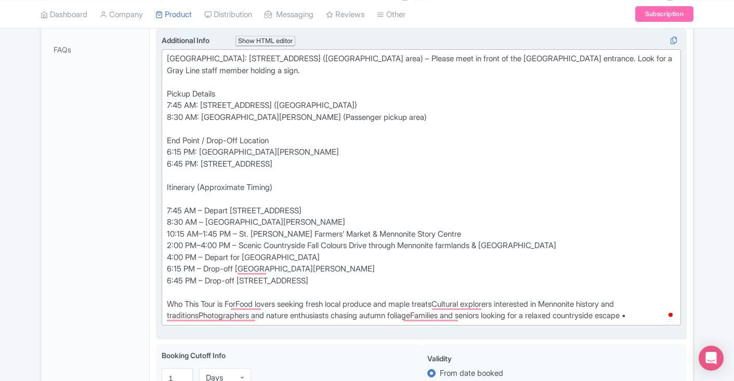
scroll to position [339, 0]
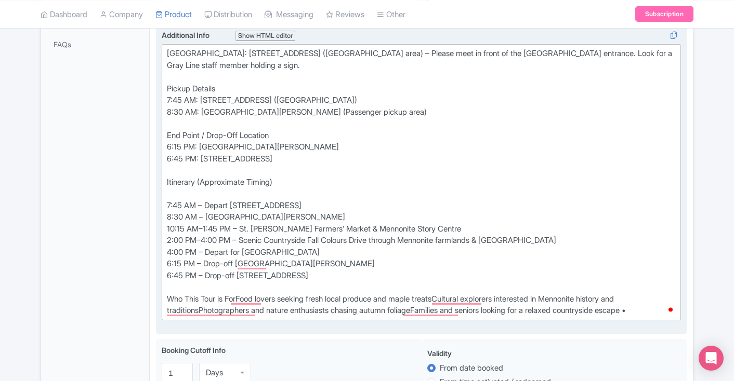
click at [240, 297] on div "Meeting Point: 55 York Street, Toronto, ON M5J 1R7 (Union Station area) – Pleas…" at bounding box center [421, 182] width 509 height 269
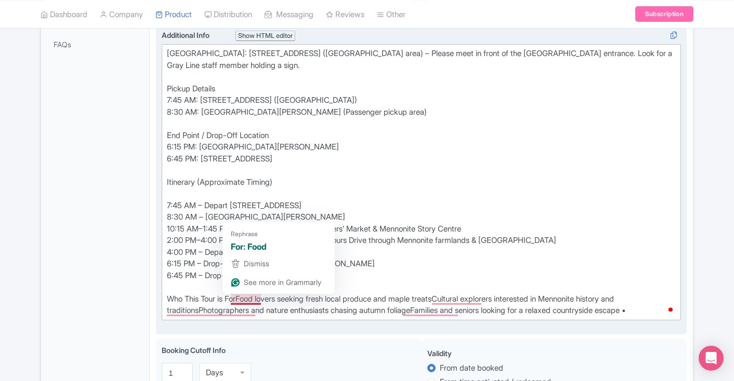
click at [243, 298] on div "Meeting Point: 55 York Street, Toronto, ON M5J 1R7 (Union Station area) – Pleas…" at bounding box center [421, 182] width 509 height 269
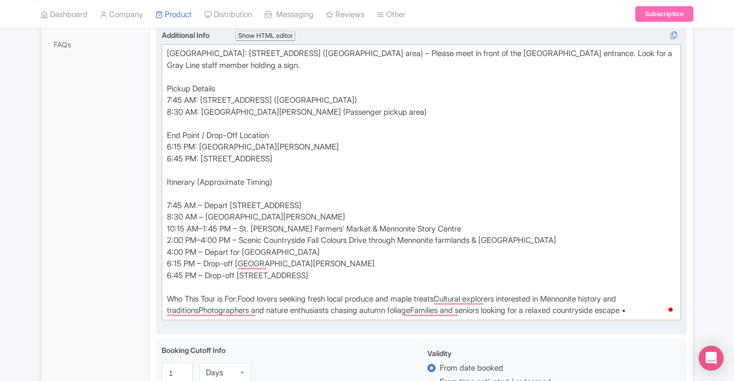
type trix-editor "<div>Meeting Point: 55 York Street, Toronto, ON M5J 1R7 (Union Station area) – …"
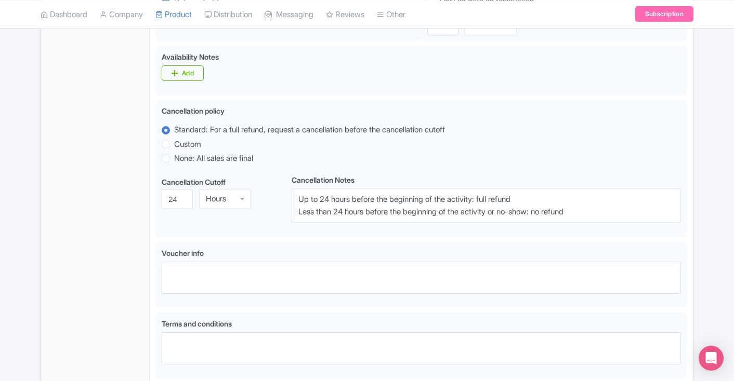
scroll to position [772, 0]
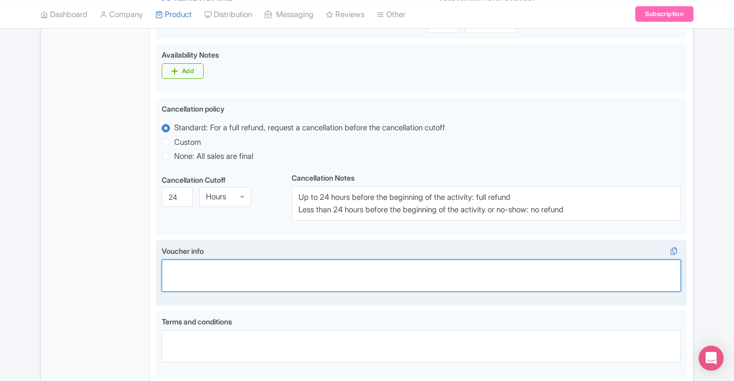
click at [350, 269] on textarea "Voucher info" at bounding box center [421, 276] width 519 height 32
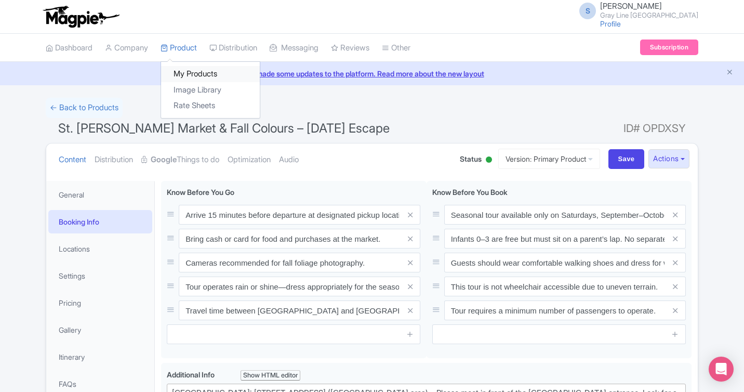
click at [187, 73] on link "My Products" at bounding box center [210, 74] width 99 height 16
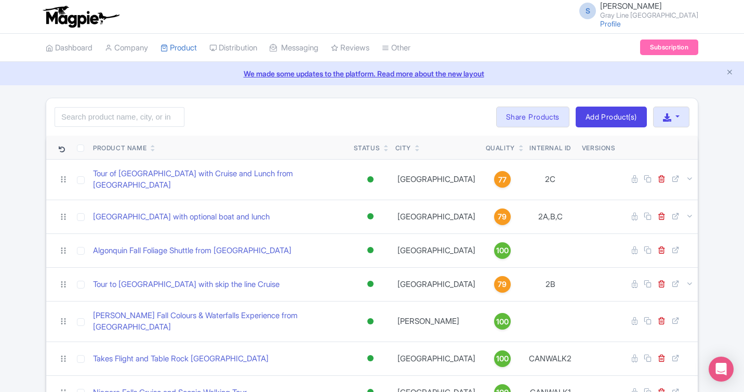
scroll to position [49, 0]
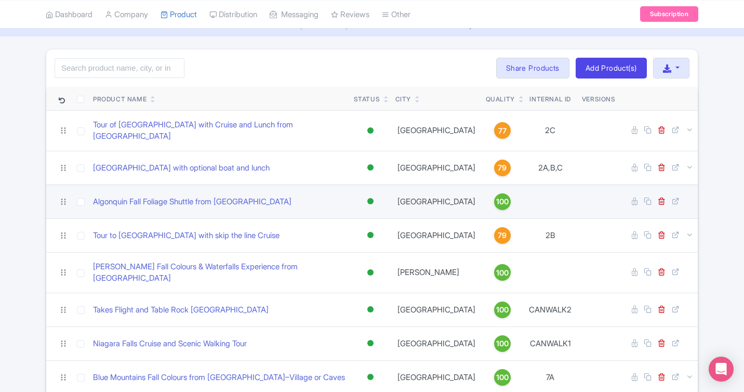
click at [227, 202] on td "Algonquin Fall Foliage Shuttle from [GEOGRAPHIC_DATA]" at bounding box center [219, 201] width 261 height 34
click at [224, 196] on link "Algonquin Fall Foliage Shuttle from [GEOGRAPHIC_DATA]" at bounding box center [192, 202] width 199 height 12
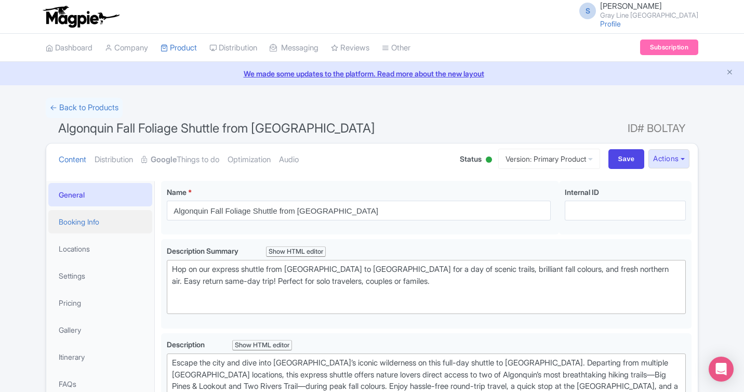
click at [109, 216] on link "Booking Info" at bounding box center [100, 221] width 104 height 23
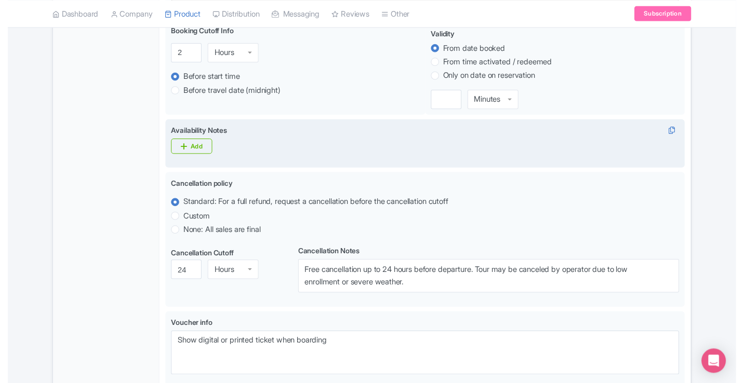
scroll to position [744, 0]
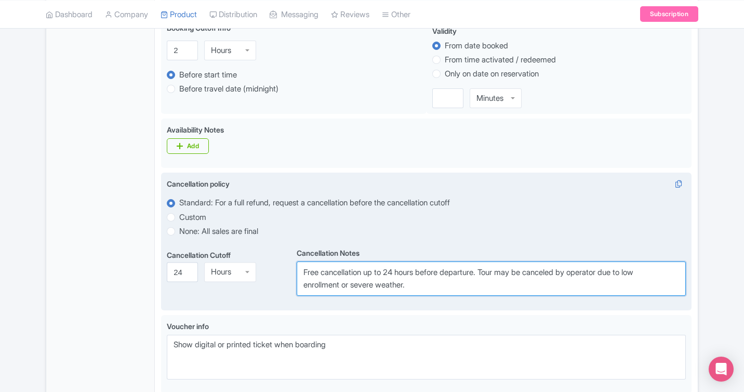
click at [409, 289] on textarea "Free cancellation up to 24 hours before departure. Tour may be canceled by oper…" at bounding box center [491, 278] width 389 height 34
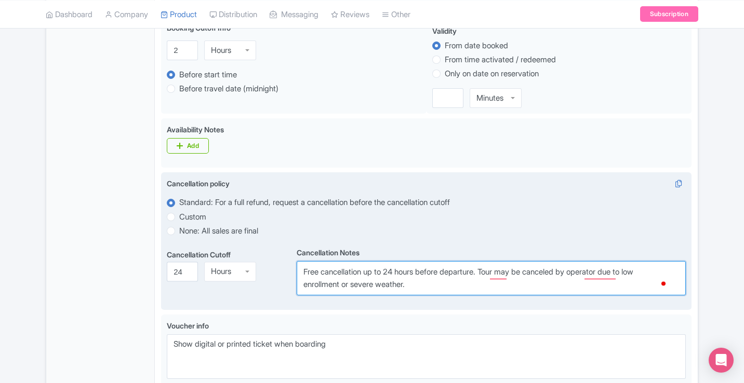
click at [419, 288] on textarea "Free cancellation up to 24 hours before departure. Tour may be canceled by oper…" at bounding box center [491, 278] width 389 height 34
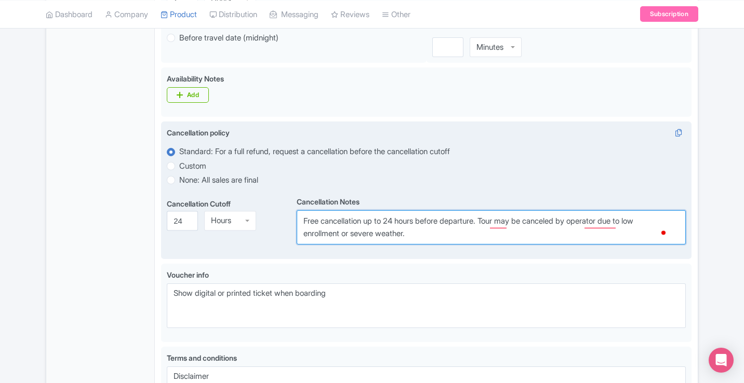
scroll to position [822, 0]
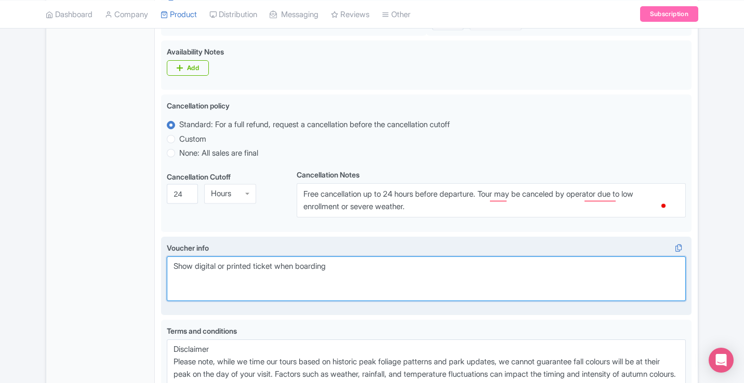
click at [374, 296] on textarea "Show digital or printed ticket when boarding" at bounding box center [426, 279] width 519 height 45
drag, startPoint x: 361, startPoint y: 275, endPoint x: 182, endPoint y: 260, distance: 179.9
click at [182, 260] on textarea "Show digital or printed ticket when boarding" at bounding box center [426, 279] width 519 height 45
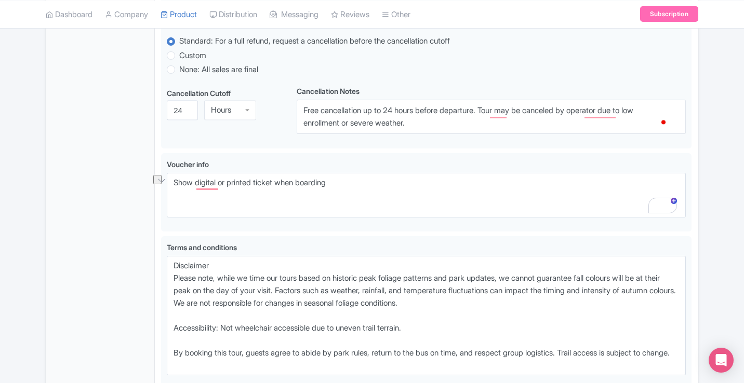
scroll to position [935, 0]
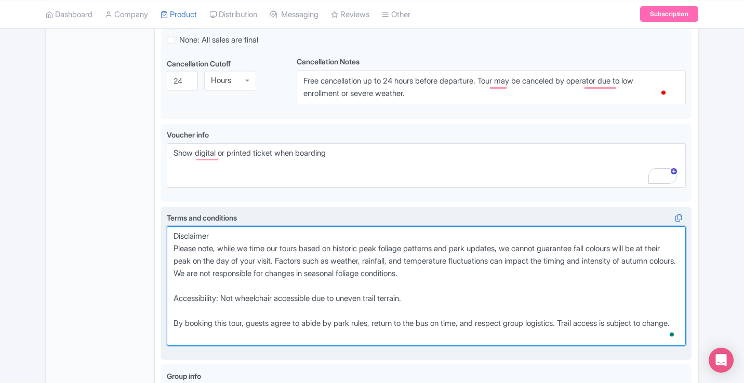
drag, startPoint x: 172, startPoint y: 238, endPoint x: 231, endPoint y: 350, distance: 126.9
click at [231, 350] on div "Terms and conditions i Disclaimer Please note, while we time our tours based on…" at bounding box center [426, 284] width 519 height 142
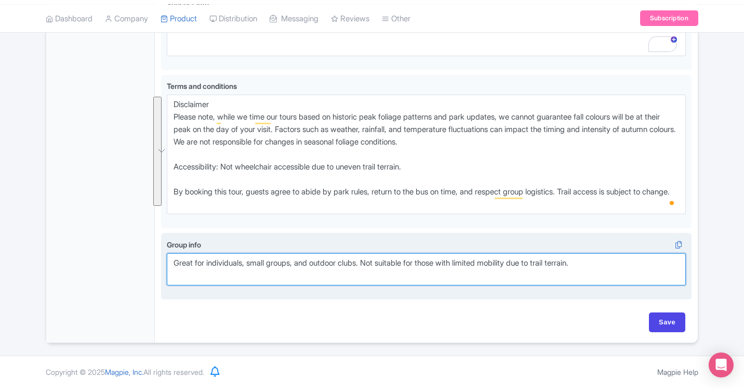
scroll to position [1065, 0]
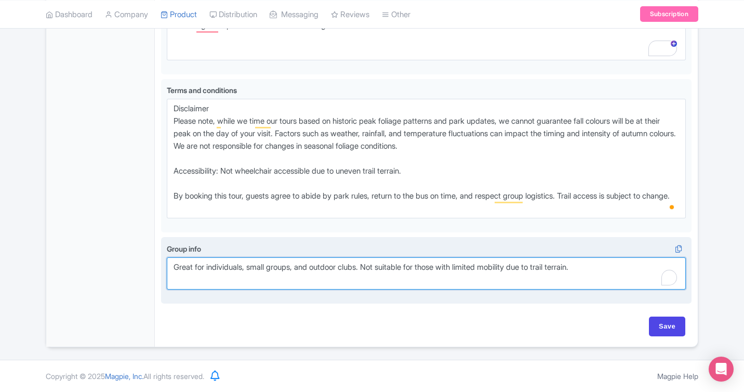
drag, startPoint x: 602, startPoint y: 259, endPoint x: 170, endPoint y: 266, distance: 431.4
click at [170, 266] on textarea "Great for individuals, small groups, and outdoor clubs. Not suitable for those …" at bounding box center [426, 273] width 519 height 32
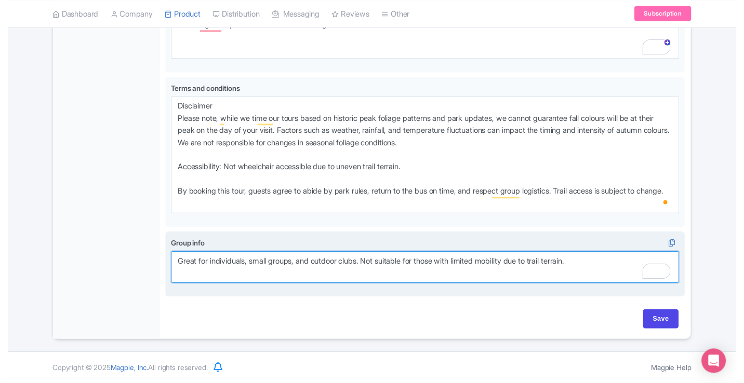
scroll to position [1073, 0]
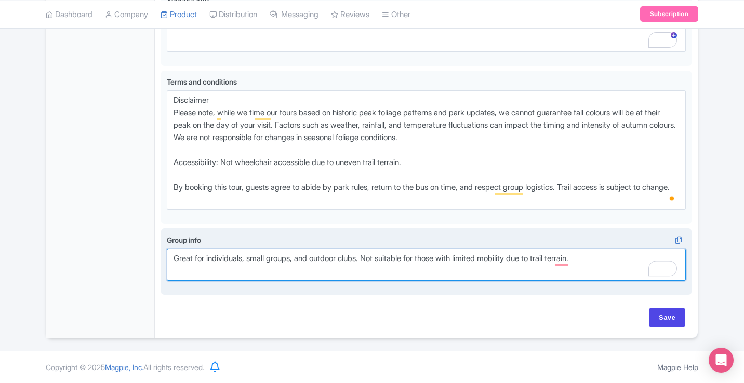
drag, startPoint x: 170, startPoint y: 266, endPoint x: 590, endPoint y: 262, distance: 419.4
click at [590, 262] on textarea "Great for individuals, small groups, and outdoor clubs. Not suitable for those …" at bounding box center [426, 265] width 519 height 32
click at [619, 267] on textarea "Great for individuals, small groups, and outdoor clubs. Not suitable for those …" at bounding box center [426, 265] width 519 height 32
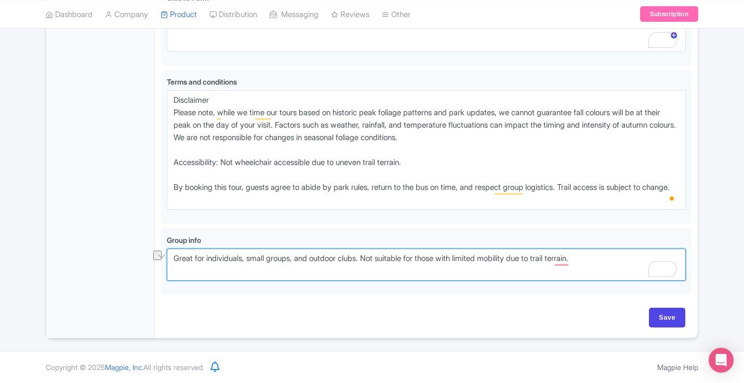
drag, startPoint x: 607, startPoint y: 261, endPoint x: 153, endPoint y: 264, distance: 454.2
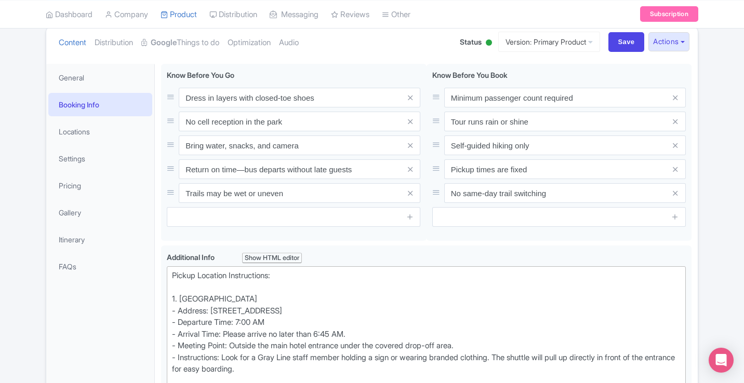
scroll to position [0, 0]
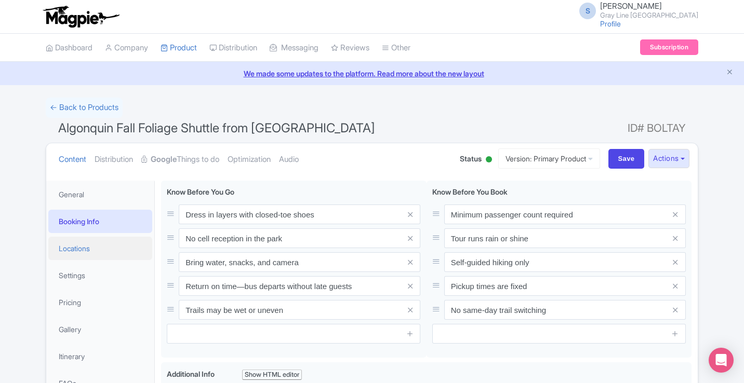
click at [77, 247] on link "Locations" at bounding box center [100, 248] width 104 height 23
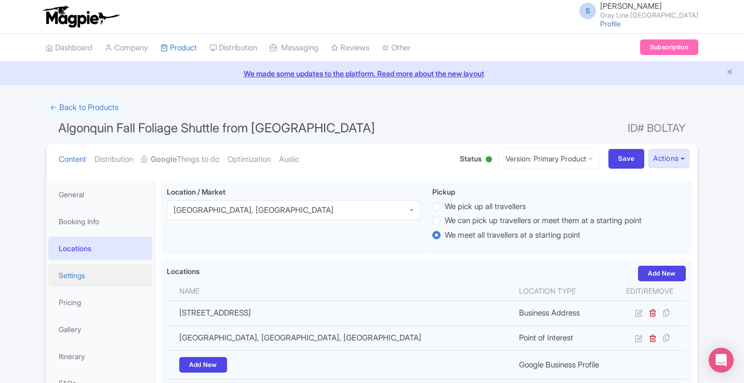
click at [87, 273] on link "Settings" at bounding box center [100, 275] width 104 height 23
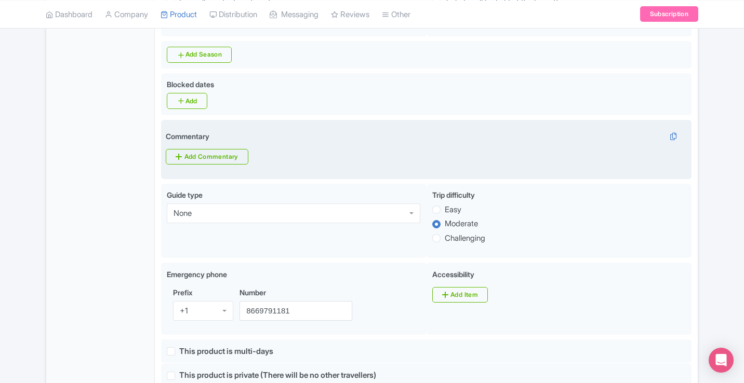
scroll to position [494, 0]
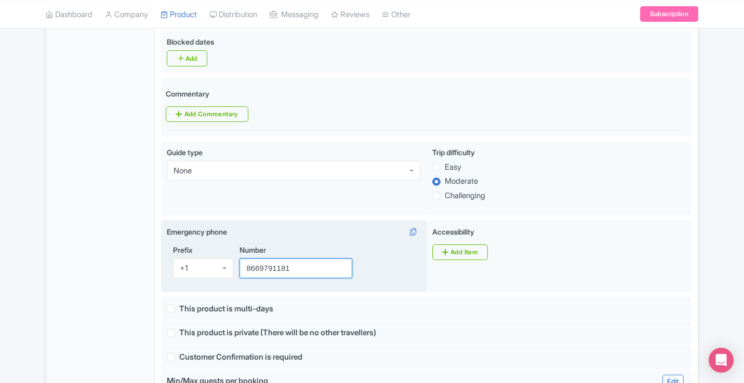
click at [300, 262] on input "8669791181" at bounding box center [296, 269] width 113 height 20
drag, startPoint x: 301, startPoint y: 257, endPoint x: 226, endPoint y: 256, distance: 75.4
click at [226, 256] on div "Prefix +1 +1 Number 8669791181" at bounding box center [294, 266] width 254 height 42
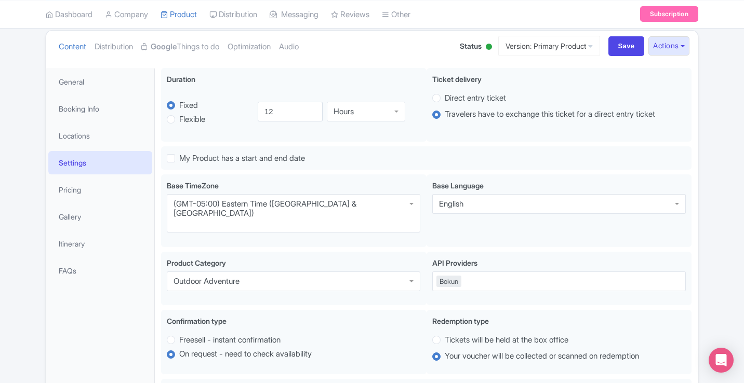
scroll to position [50, 0]
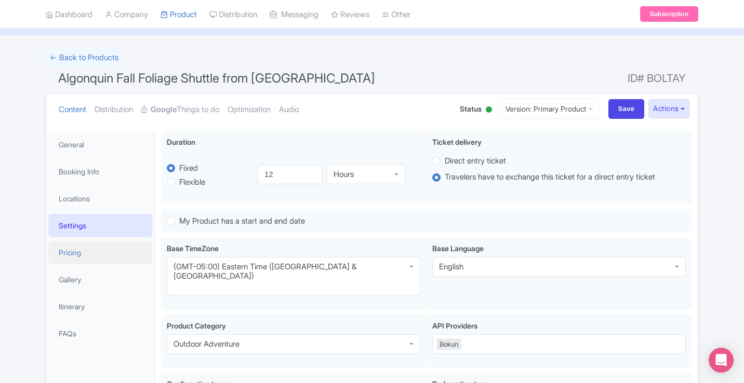
click at [75, 255] on link "Pricing" at bounding box center [100, 252] width 104 height 23
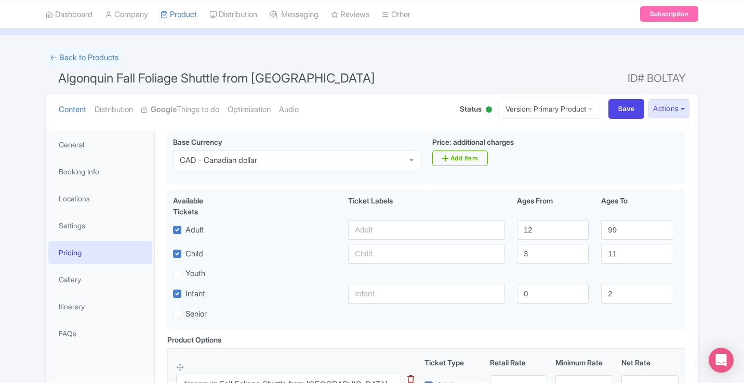
scroll to position [84, 0]
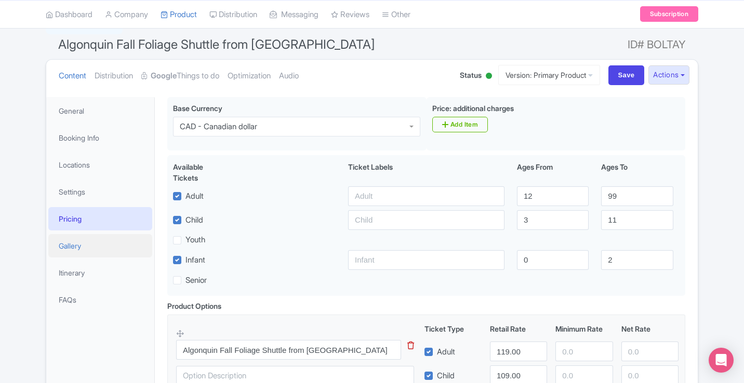
click at [83, 249] on link "Gallery" at bounding box center [100, 245] width 104 height 23
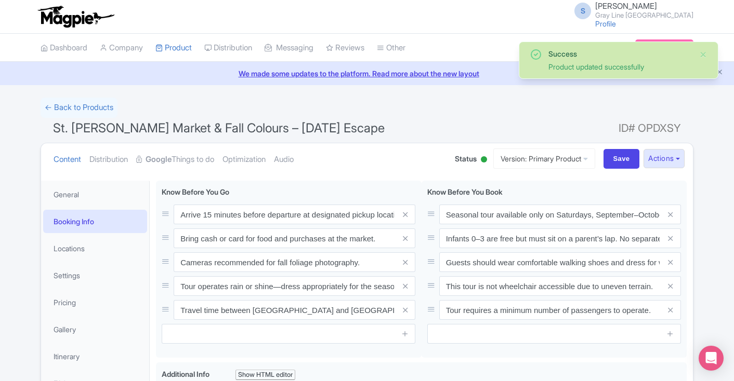
scroll to position [181, 0]
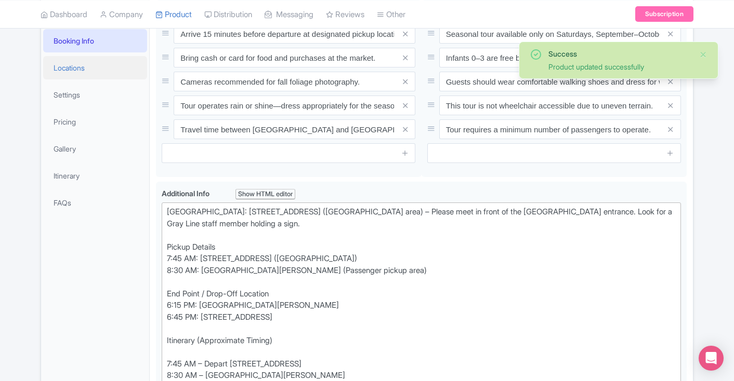
click at [68, 66] on link "Locations" at bounding box center [95, 67] width 104 height 23
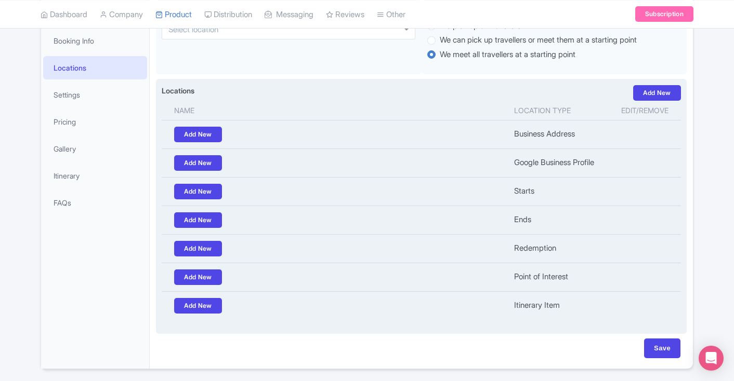
scroll to position [0, 0]
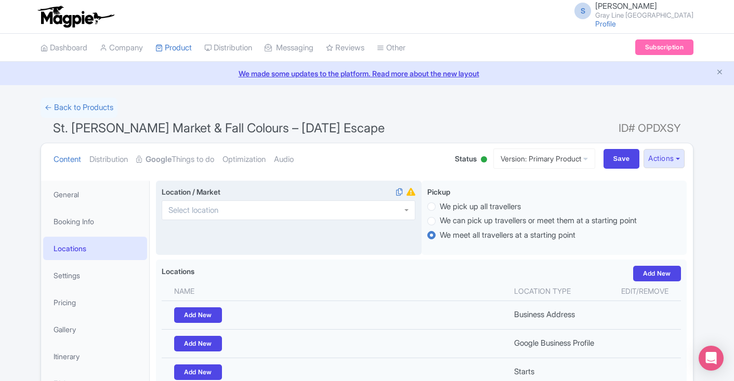
click at [228, 204] on div at bounding box center [289, 211] width 254 height 20
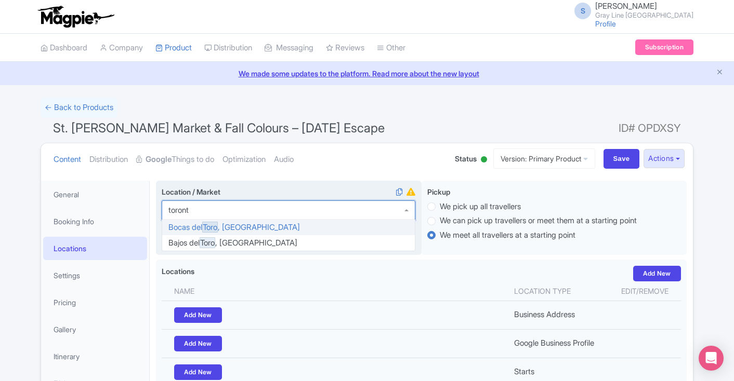
type input "toronto"
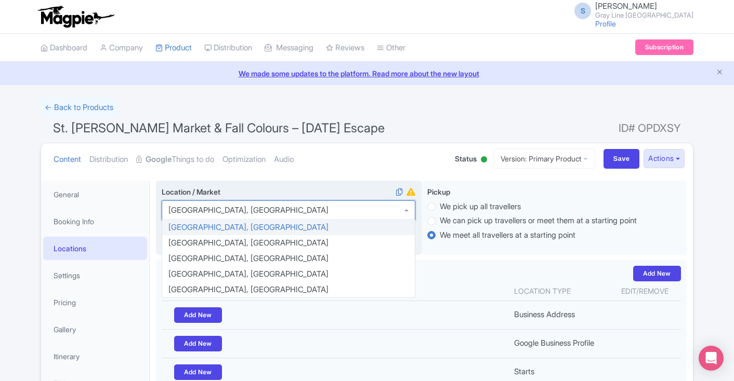
click at [370, 181] on div "Location / Market i Toronto, Canada Toronto, Canada Bajos del Toro, Costa Rica …" at bounding box center [289, 218] width 266 height 75
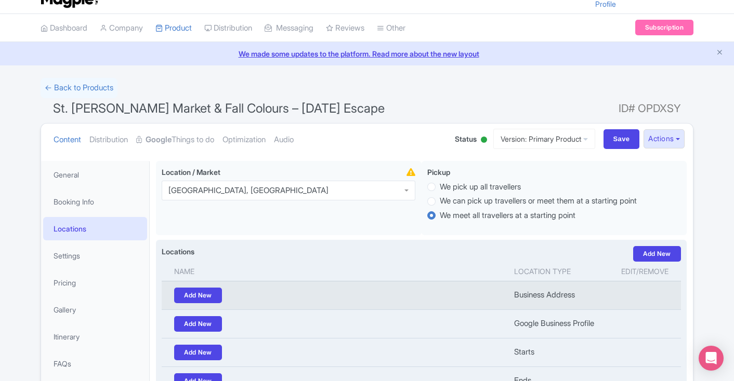
scroll to position [24, 0]
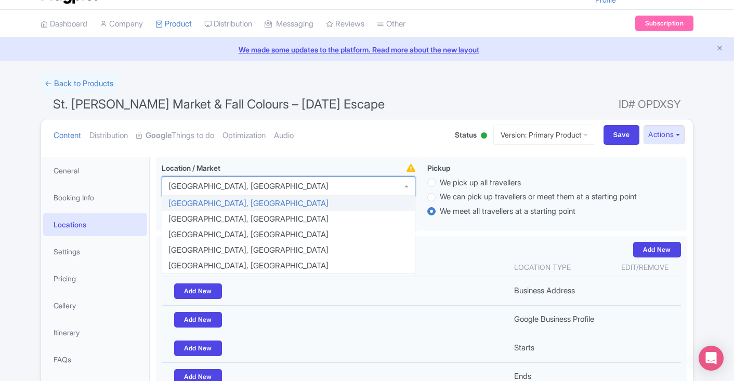
click at [479, 142] on div "Content Distribution Google Things to do Optimization Audio Status Active Inact…" at bounding box center [367, 136] width 652 height 32
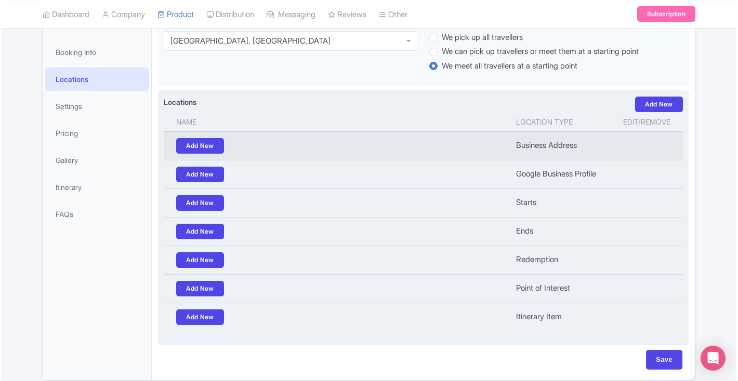
scroll to position [175, 0]
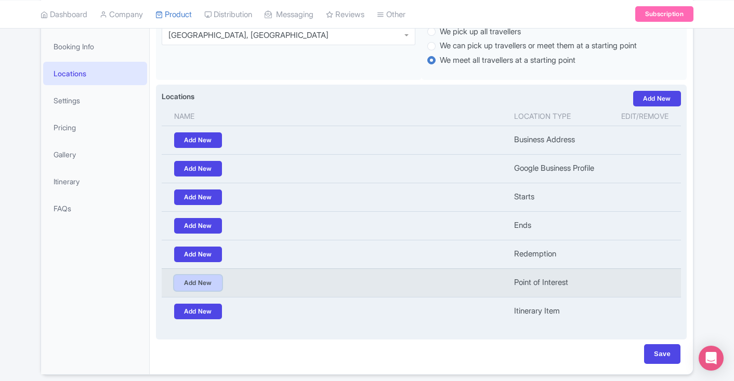
click at [217, 287] on link "Add New" at bounding box center [198, 283] width 48 height 16
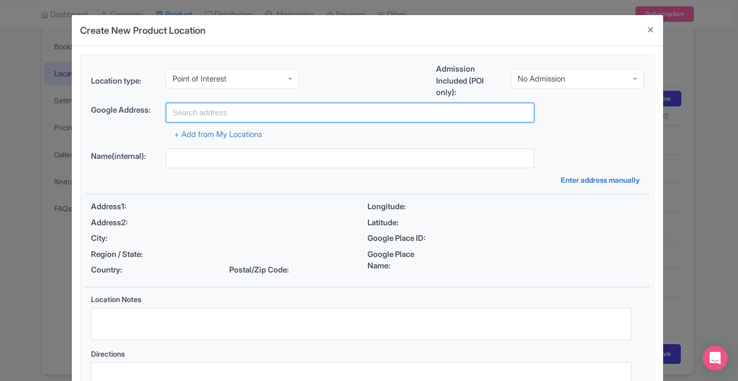
click at [237, 113] on input "text" at bounding box center [350, 113] width 368 height 20
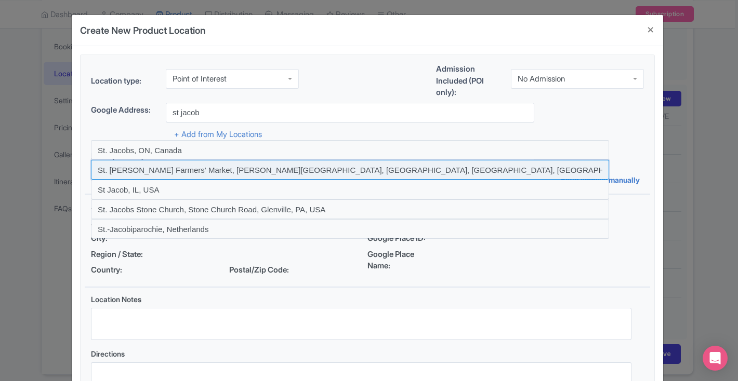
click at [261, 167] on input at bounding box center [350, 170] width 518 height 20
type input "St. Jacobs Farmers' Market, Weber Street North, Waterloo, ON, Canada"
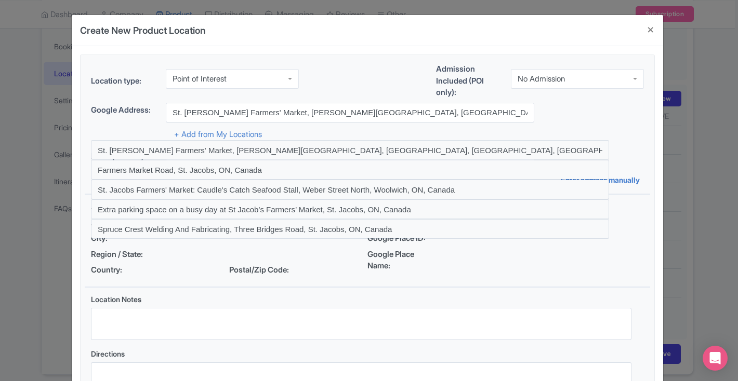
type input "St. Jacobs Farmers' Market, Weber Street North, Waterloo, ON, Canada"
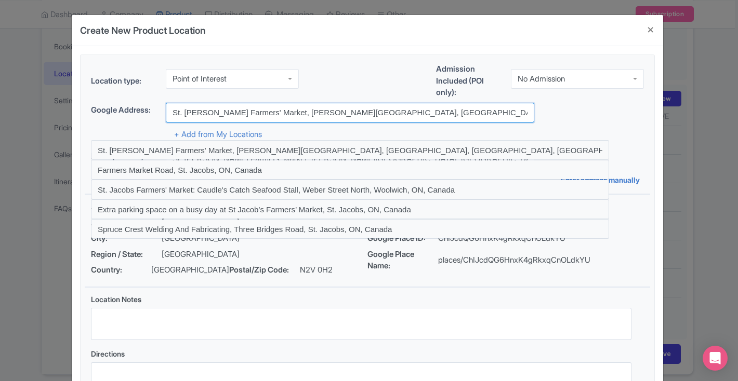
click at [471, 105] on input "St. Jacobs Farmers' Market, Weber Street North, Waterloo, ON, Canada" at bounding box center [350, 113] width 368 height 20
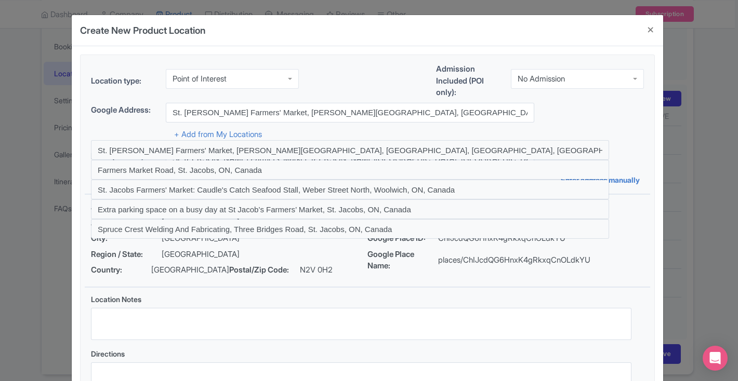
click at [540, 117] on div "Google Address: St. Jacobs Farmers' Market, Weber Street North, Waterloo, ON, C…" at bounding box center [367, 113] width 553 height 20
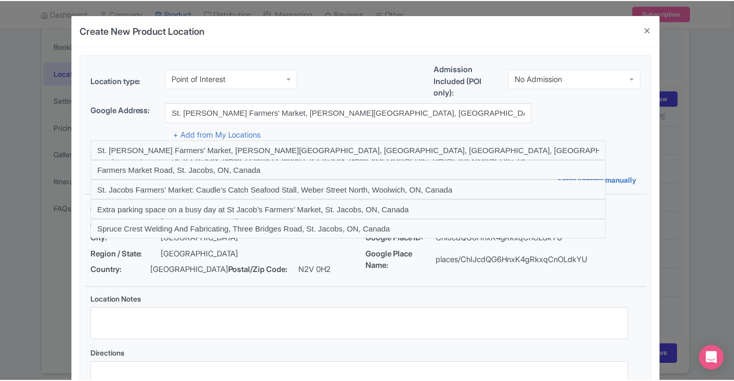
scroll to position [89, 0]
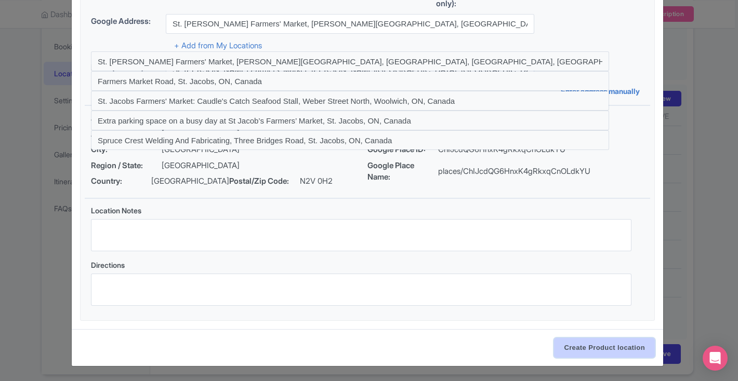
click at [597, 343] on input "Create Product location" at bounding box center [604, 348] width 101 height 20
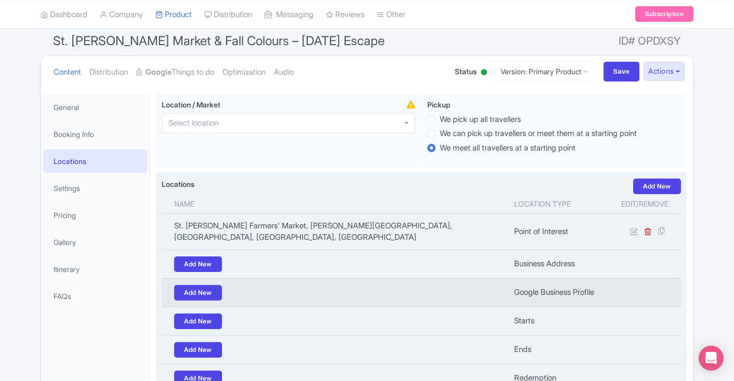
scroll to position [0, 0]
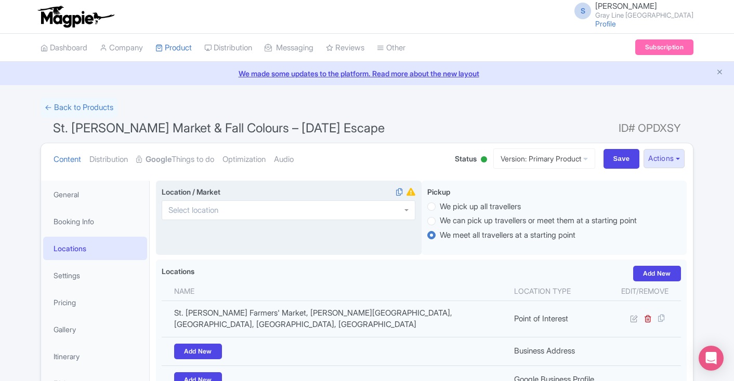
click at [303, 203] on div at bounding box center [289, 211] width 254 height 20
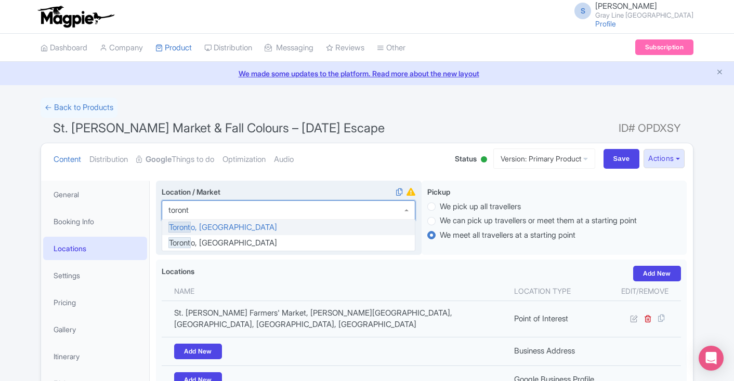
type input "toronto"
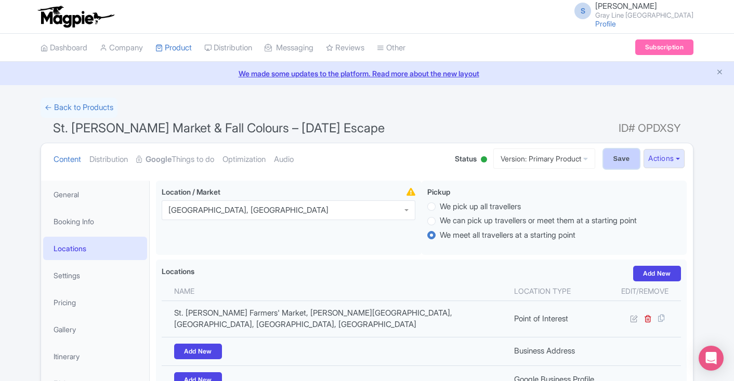
click at [609, 165] on input "Save" at bounding box center [621, 159] width 36 height 20
type input "Update Product"
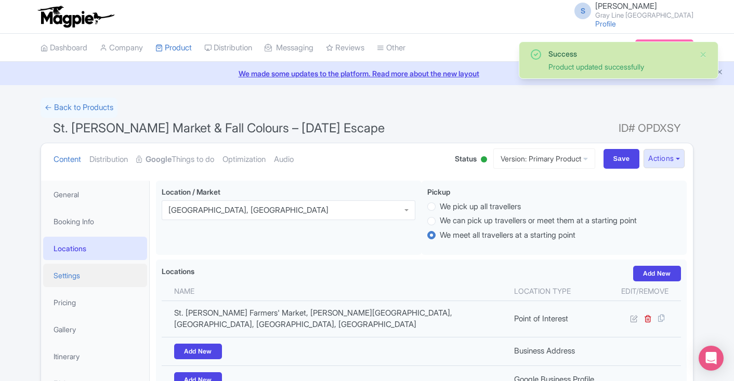
click at [88, 276] on link "Settings" at bounding box center [95, 275] width 104 height 23
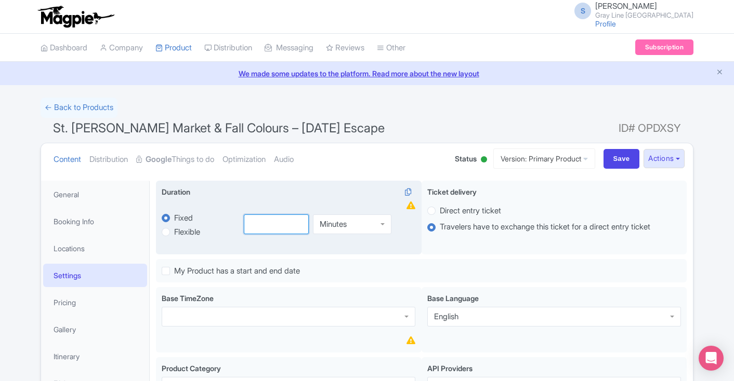
click at [263, 224] on input "number" at bounding box center [276, 225] width 65 height 20
type input "11"
click at [342, 229] on div "Minutes" at bounding box center [352, 225] width 78 height 20
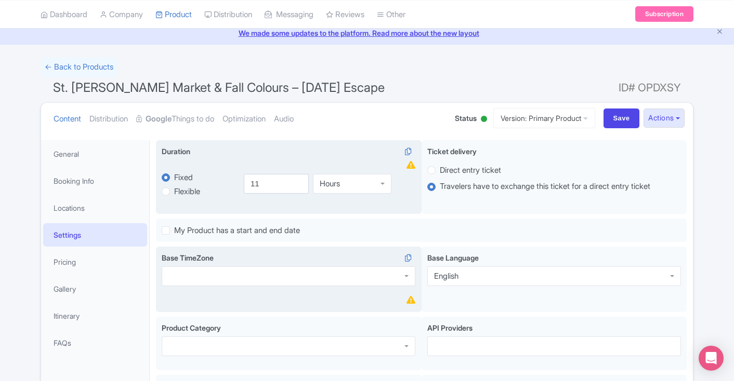
scroll to position [48, 0]
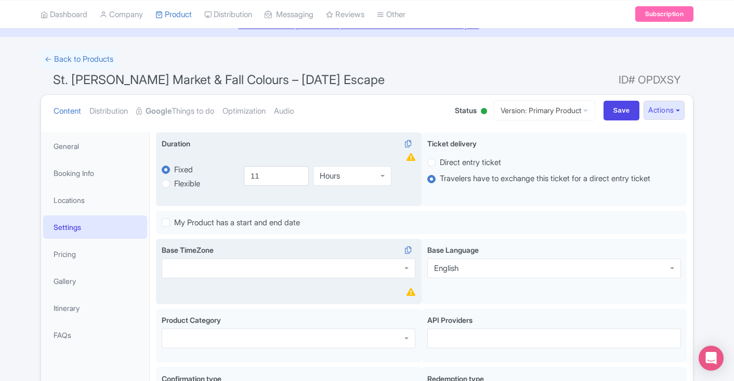
click at [334, 268] on div at bounding box center [289, 269] width 254 height 20
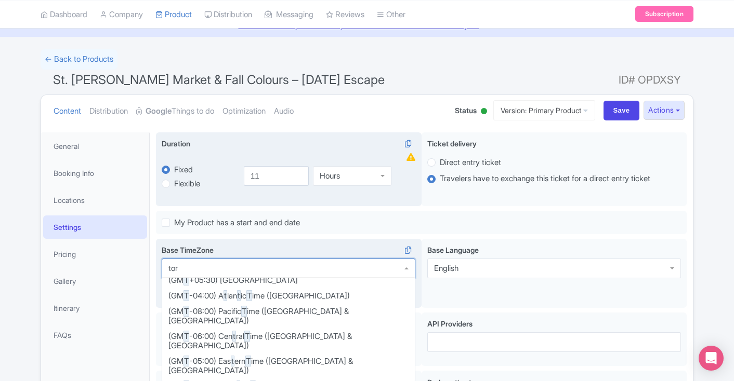
scroll to position [0, 0]
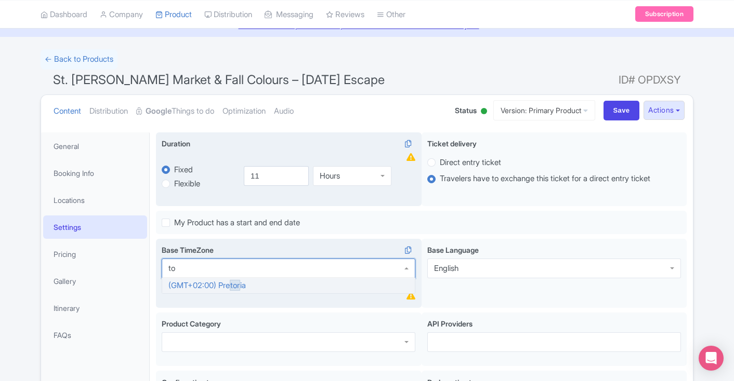
type input "t"
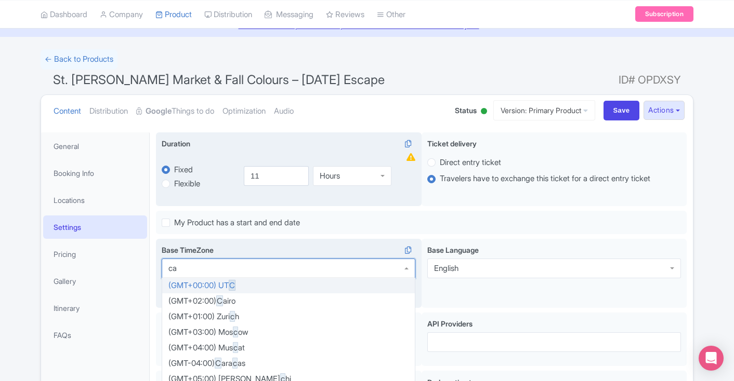
type input "can"
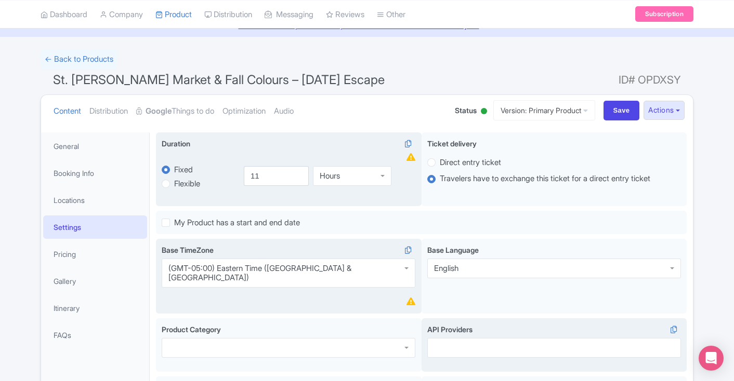
click at [532, 338] on div at bounding box center [554, 348] width 254 height 20
type input "bokun"
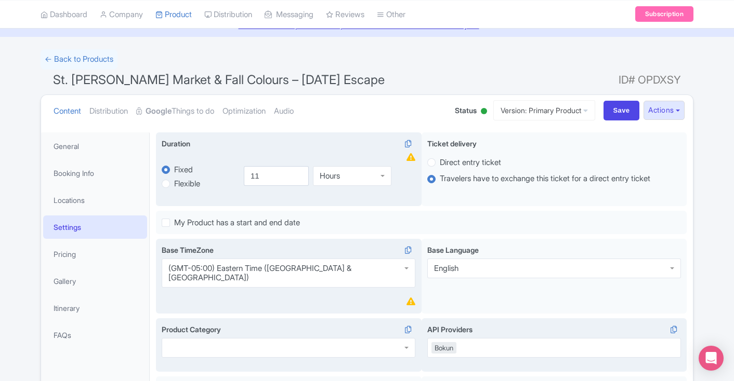
click at [317, 338] on div at bounding box center [289, 348] width 254 height 20
type input "out"
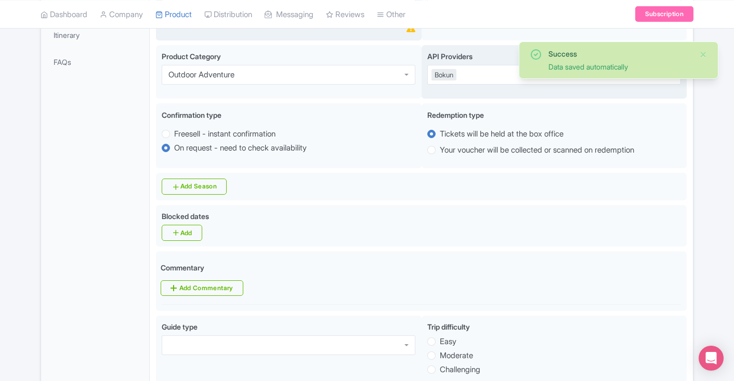
scroll to position [324, 0]
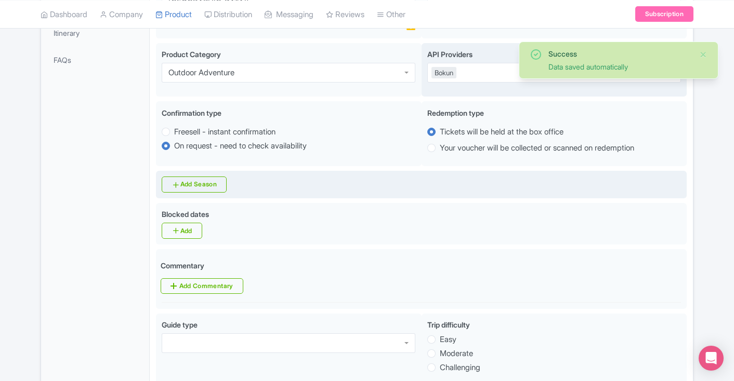
click at [455, 171] on div "Add Season" at bounding box center [421, 185] width 531 height 28
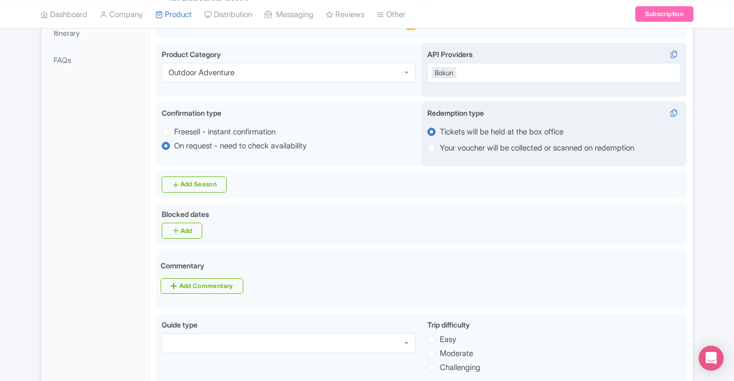
click at [440, 142] on label "Your voucher will be collected or scanned on redemption" at bounding box center [537, 148] width 194 height 12
click at [440, 142] on input "Your voucher will be collected or scanned on redemption" at bounding box center [445, 147] width 10 height 10
radio input "true"
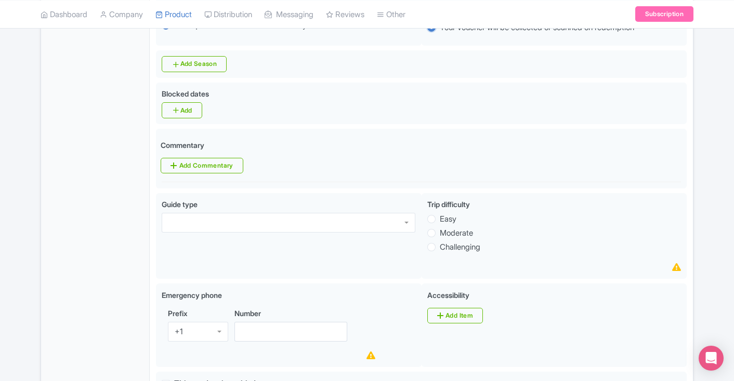
scroll to position [448, 0]
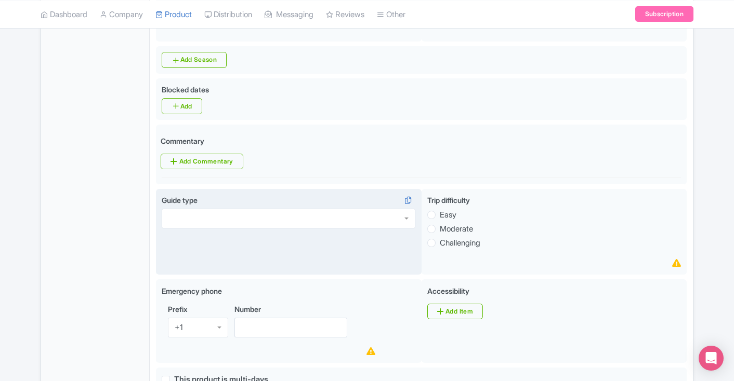
click at [405, 209] on div at bounding box center [289, 219] width 254 height 20
click at [376, 209] on div "TourGuide" at bounding box center [289, 219] width 254 height 20
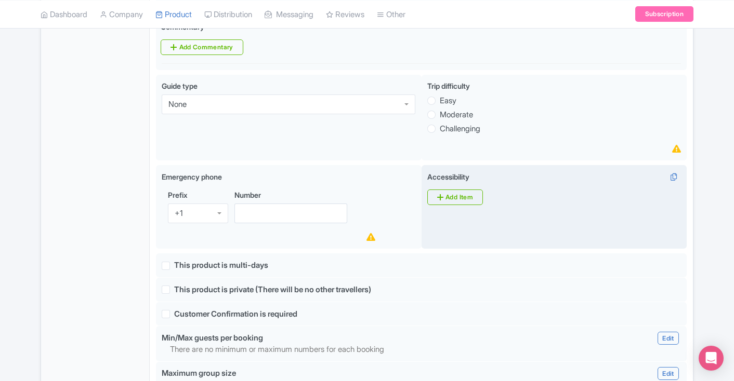
scroll to position [566, 0]
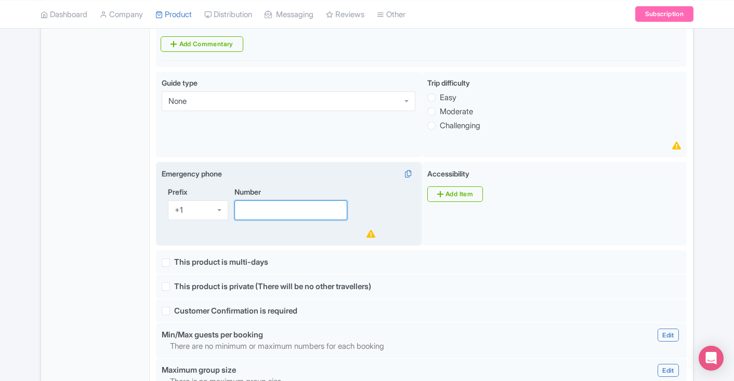
click at [302, 202] on input "Number" at bounding box center [290, 211] width 113 height 20
paste input "8669791181"
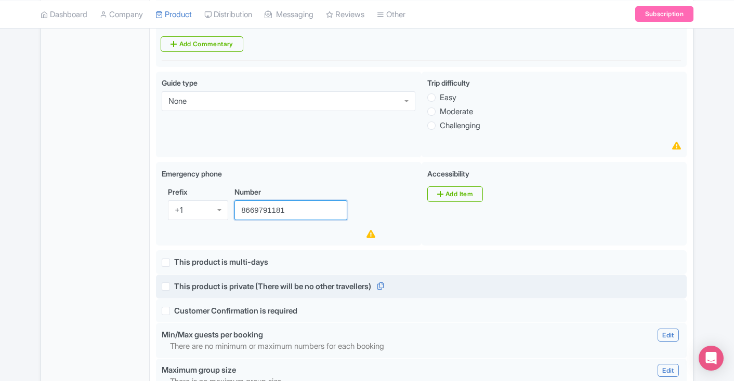
type input "8669791181"
click at [448, 275] on div "This product is private (There will be no other travellers)" at bounding box center [421, 287] width 531 height 24
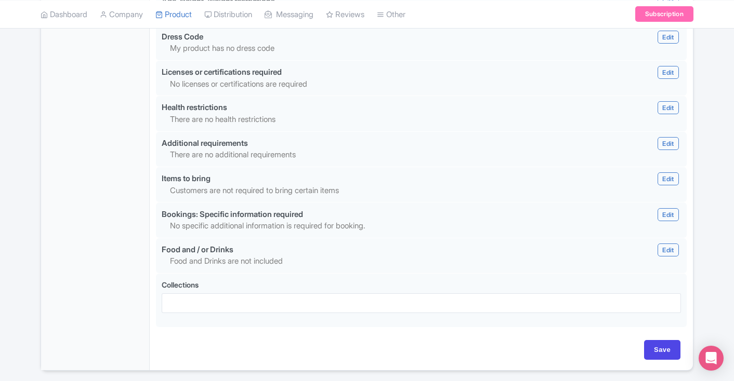
scroll to position [995, 0]
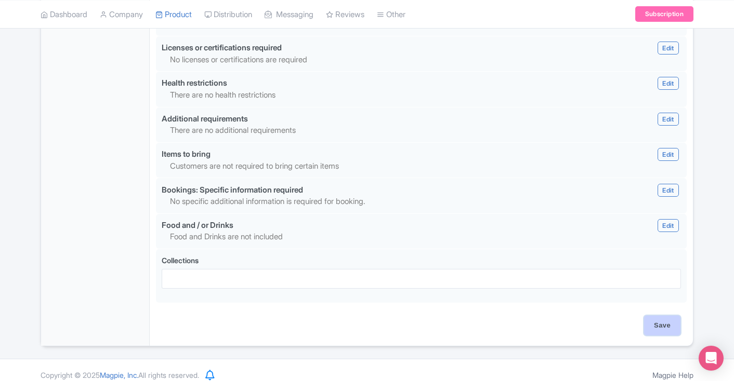
click at [649, 316] on input "Save" at bounding box center [662, 326] width 36 height 20
type input "Saving..."
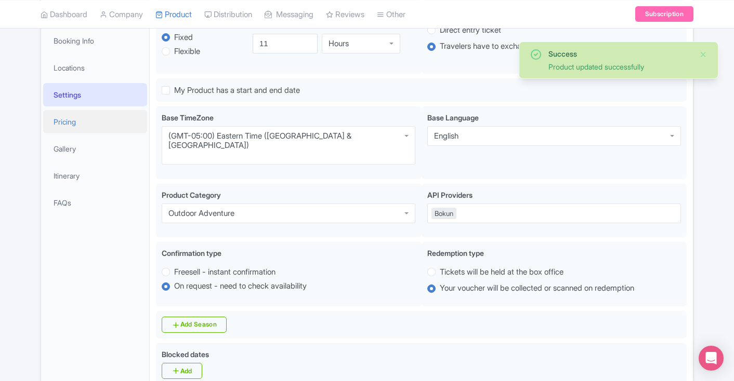
click at [76, 125] on link "Pricing" at bounding box center [95, 121] width 104 height 23
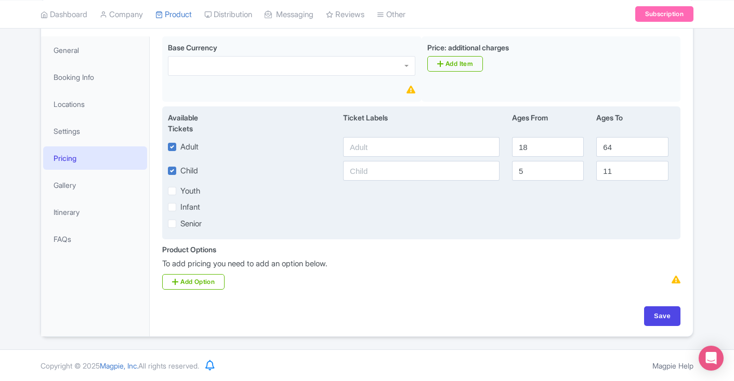
click at [180, 208] on label "Infant" at bounding box center [190, 208] width 20 height 12
click at [180, 208] on input "Infant" at bounding box center [183, 204] width 7 height 7
checkbox input "true"
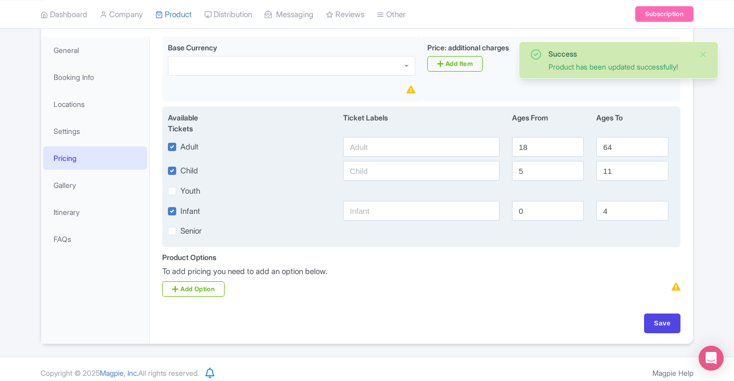
click at [180, 233] on label "Senior" at bounding box center [190, 232] width 21 height 12
click at [180, 232] on input "Senior" at bounding box center [183, 228] width 7 height 7
checkbox input "true"
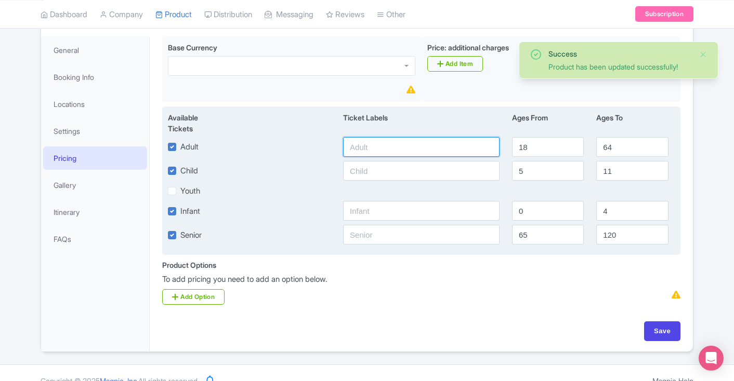
click at [405, 146] on input "text" at bounding box center [421, 147] width 156 height 20
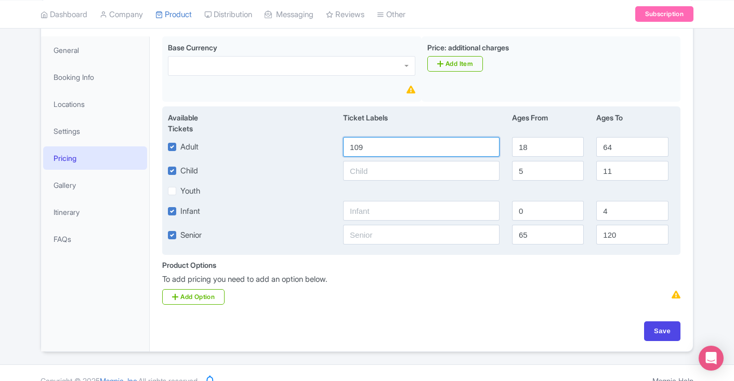
type input "109"
click at [406, 174] on input "text" at bounding box center [421, 171] width 156 height 20
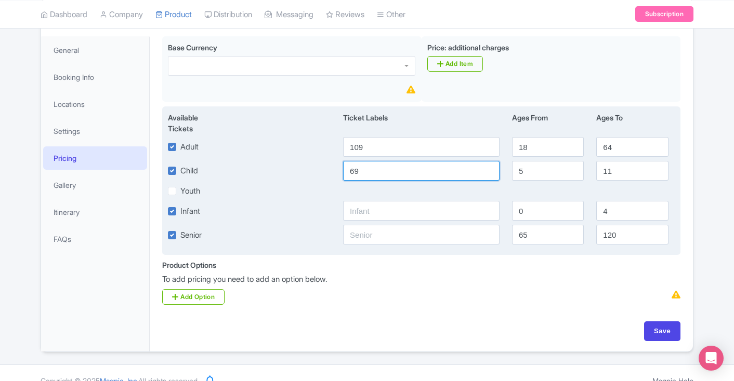
type input "69"
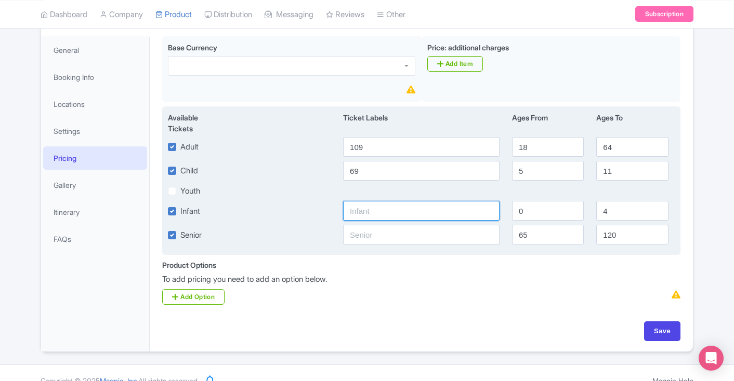
click at [399, 216] on input "text" at bounding box center [421, 211] width 156 height 20
type input "0"
click at [612, 215] on input "4" at bounding box center [632, 211] width 72 height 20
type input "3"
click at [546, 172] on input "5" at bounding box center [548, 171] width 72 height 20
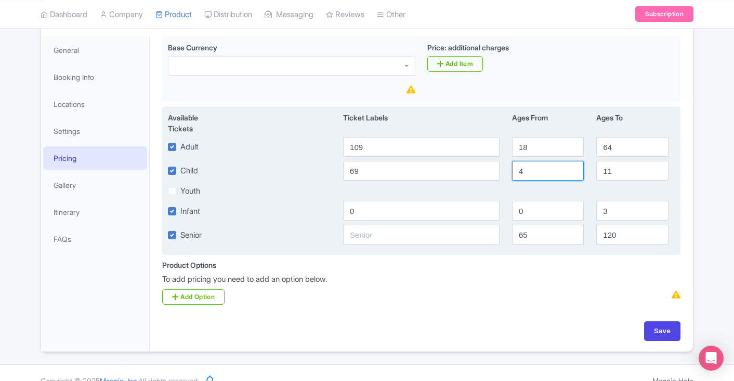
type input "4"
drag, startPoint x: 541, startPoint y: 151, endPoint x: 457, endPoint y: 141, distance: 84.8
click at [457, 141] on div "Adult 109 18 64" at bounding box center [421, 147] width 519 height 20
type input "12"
click at [409, 233] on input "text" at bounding box center [421, 235] width 156 height 20
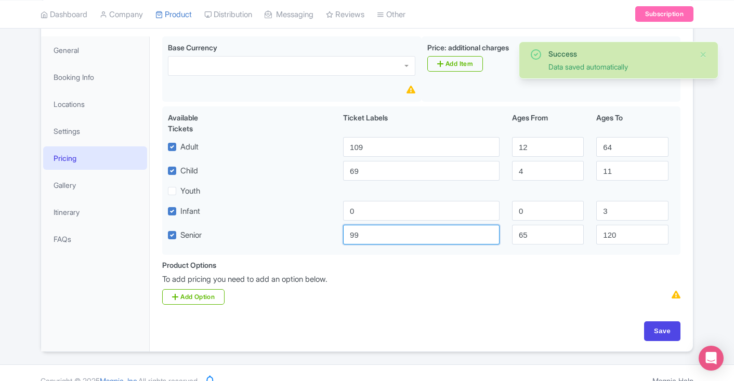
type input "99"
click at [448, 293] on div "Product Options i To add pricing you need to add an option below. Add Option" at bounding box center [421, 283] width 531 height 46
click at [653, 328] on input "Save" at bounding box center [662, 332] width 36 height 20
type input "Update Product"
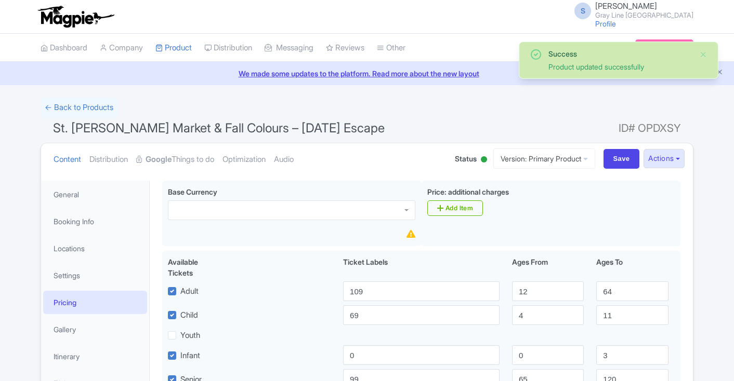
scroll to position [160, 0]
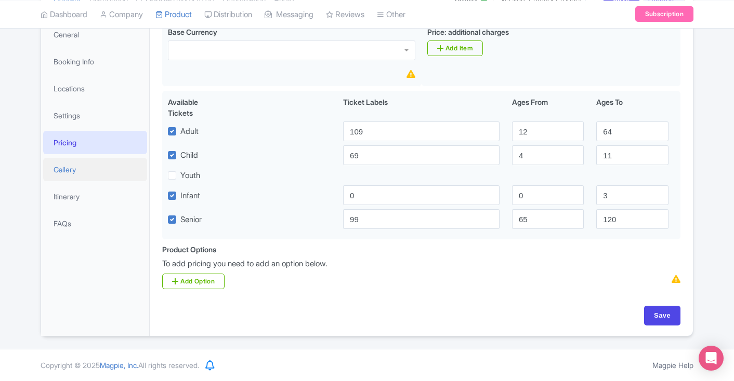
click at [87, 171] on link "Gallery" at bounding box center [95, 169] width 104 height 23
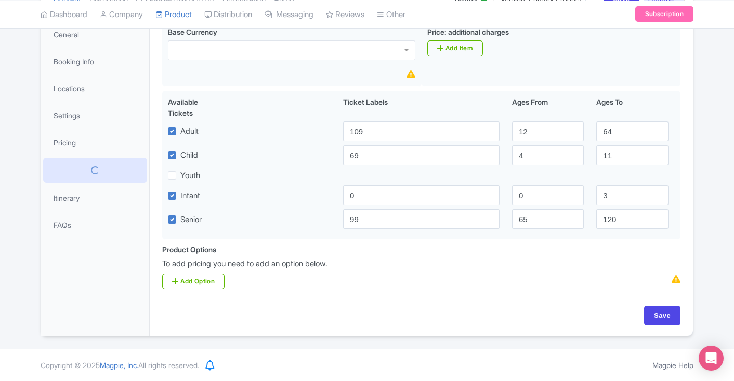
scroll to position [73, 0]
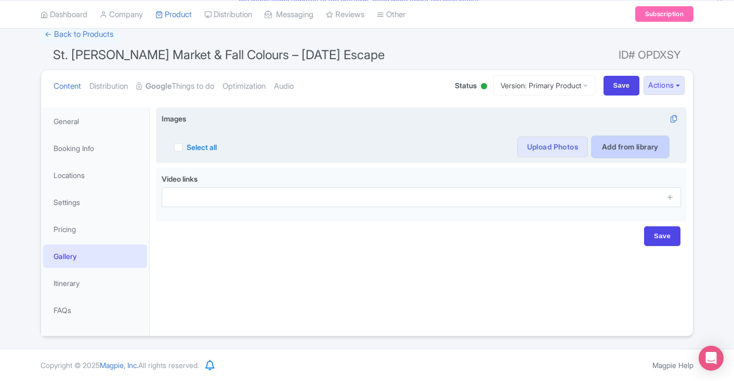
click at [624, 150] on link "Add from library" at bounding box center [630, 147] width 76 height 21
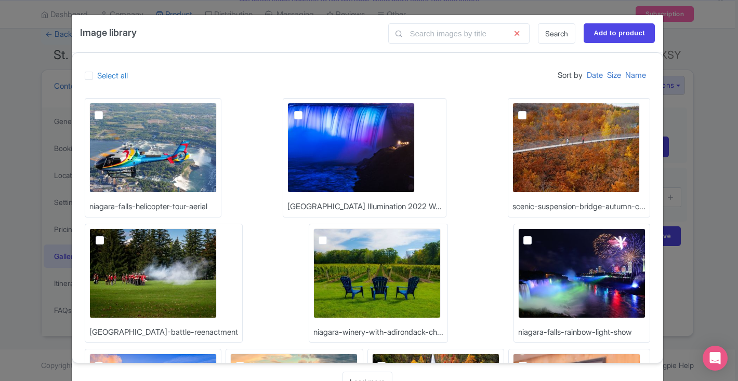
click at [685, 48] on div "Image library Search Add to product Select all Sort by Date Size Name niagara-f…" at bounding box center [369, 190] width 738 height 381
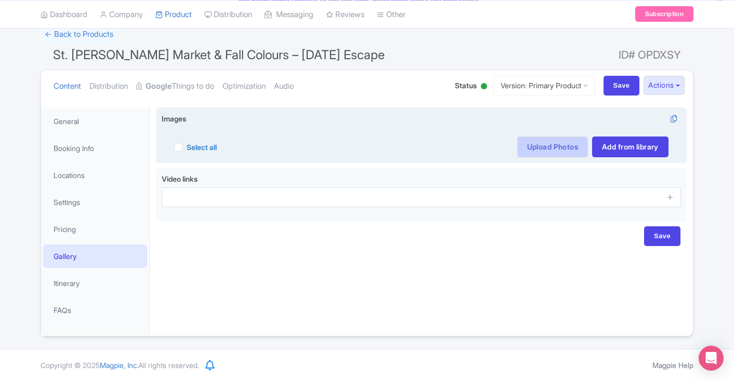
click at [548, 146] on link "Upload Photos" at bounding box center [552, 147] width 71 height 21
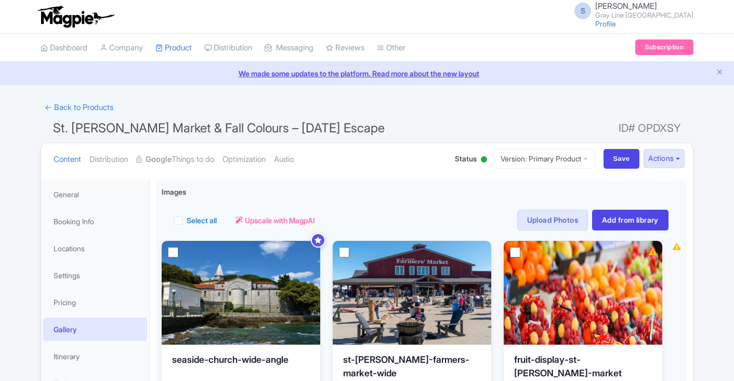
scroll to position [94, 0]
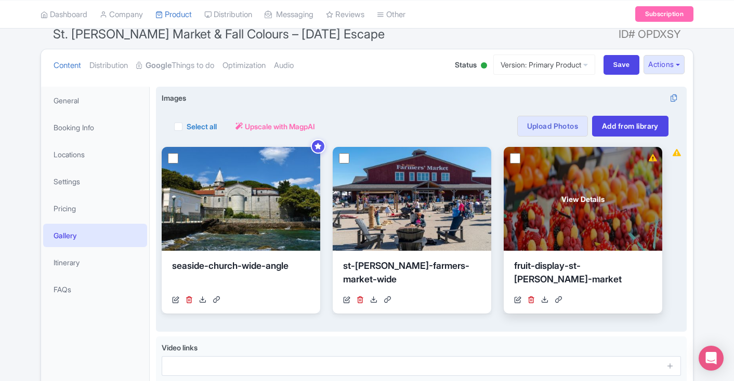
click at [576, 221] on div "View Details" at bounding box center [583, 199] width 158 height 104
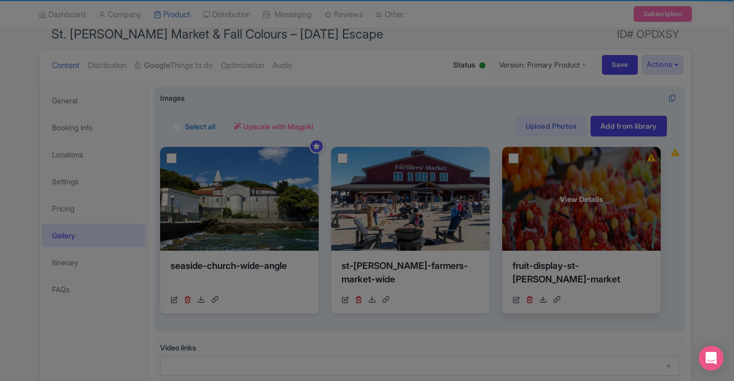
click at [576, 221] on body "Highlight an image Highlight Ask AI Turn off Delete Important Important Importa…" at bounding box center [367, 96] width 734 height 381
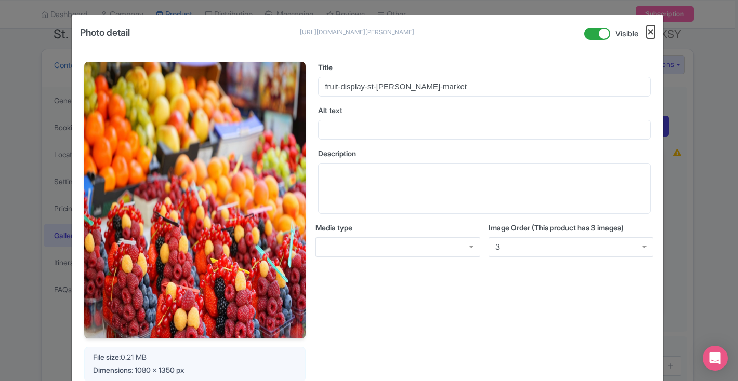
click at [648, 34] on button "Close" at bounding box center [650, 31] width 8 height 13
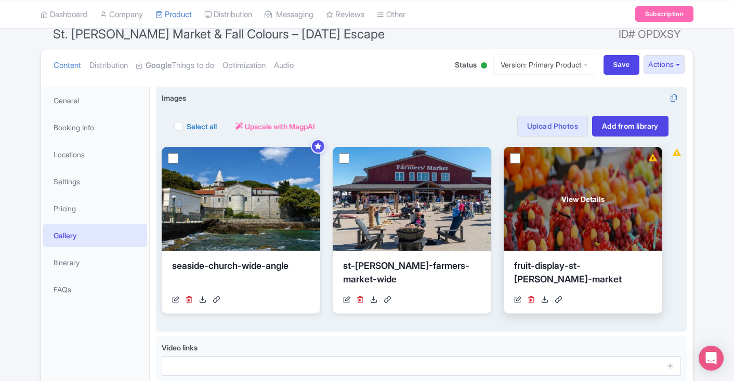
click at [513, 157] on input "checkbox" at bounding box center [515, 158] width 10 height 10
checkbox input "true"
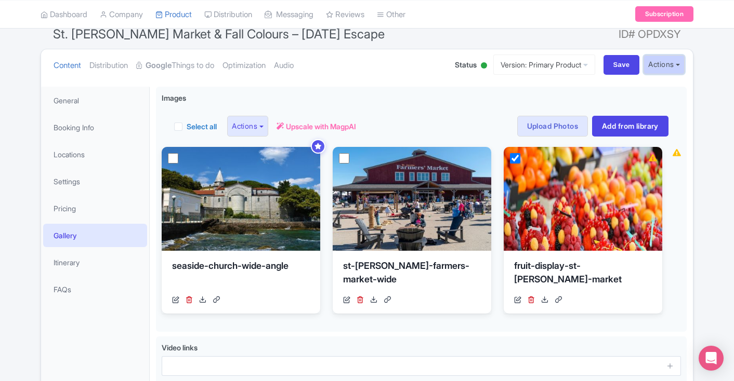
click at [661, 64] on button "Actions" at bounding box center [663, 64] width 41 height 19
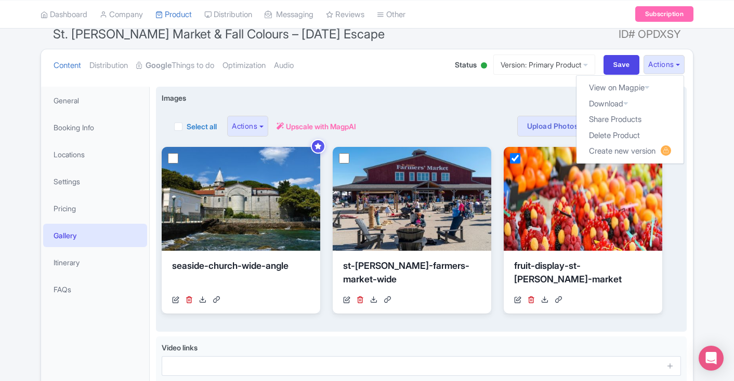
click at [458, 120] on div "Select all Actions Remove from product Delete Download Export Upscale with Magp…" at bounding box center [421, 126] width 494 height 21
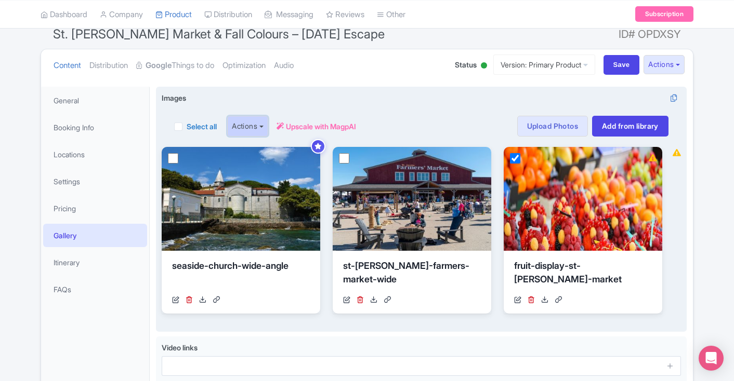
click at [260, 127] on button "Actions" at bounding box center [247, 126] width 41 height 21
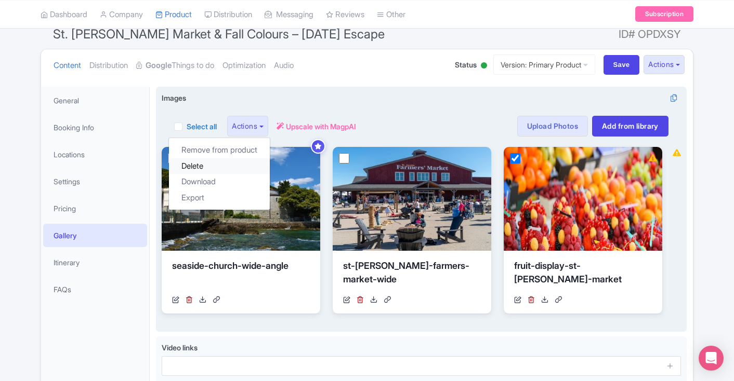
click at [234, 167] on link "Delete" at bounding box center [219, 166] width 101 height 16
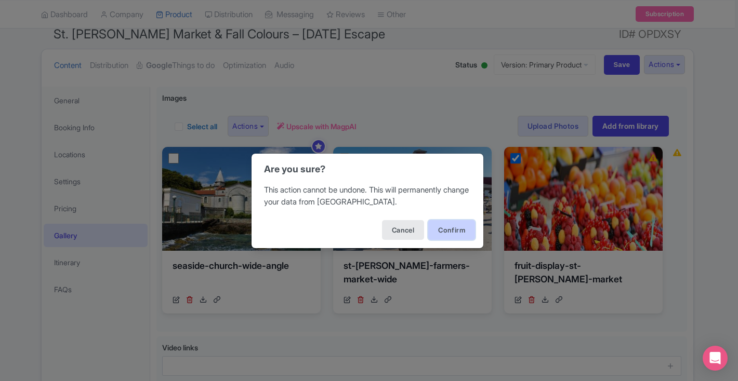
click at [454, 228] on button "Confirm" at bounding box center [451, 230] width 47 height 20
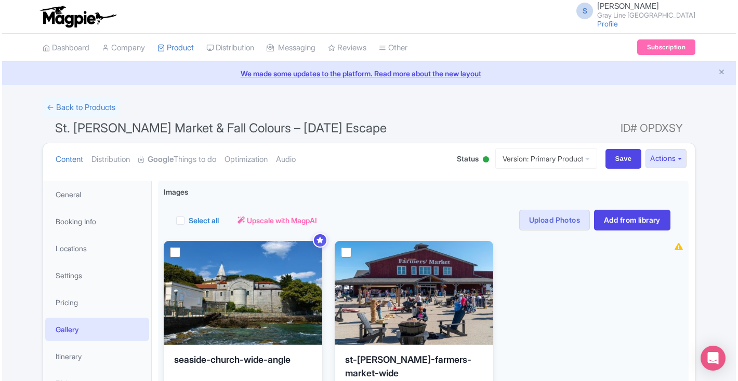
scroll to position [75, 0]
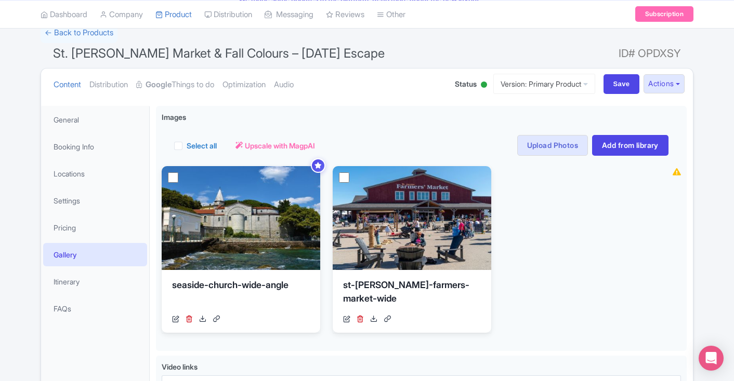
click at [415, 221] on span "View Details" at bounding box center [411, 218] width 43 height 11
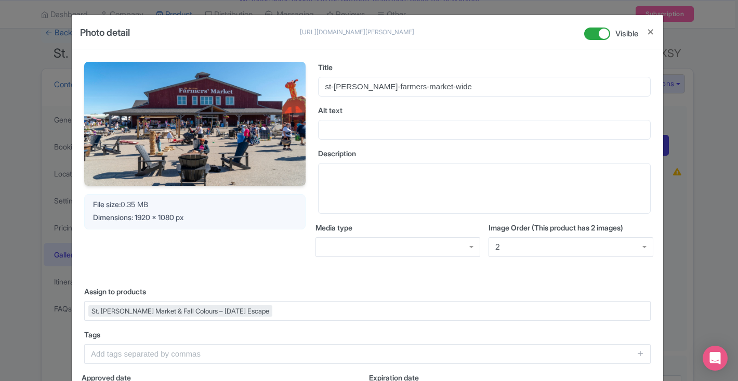
click at [700, 188] on div "Photo detail https://res.cloudinary.com/hfyvkoyi1/image/upload/v1759248236/st-j…" at bounding box center [369, 190] width 738 height 381
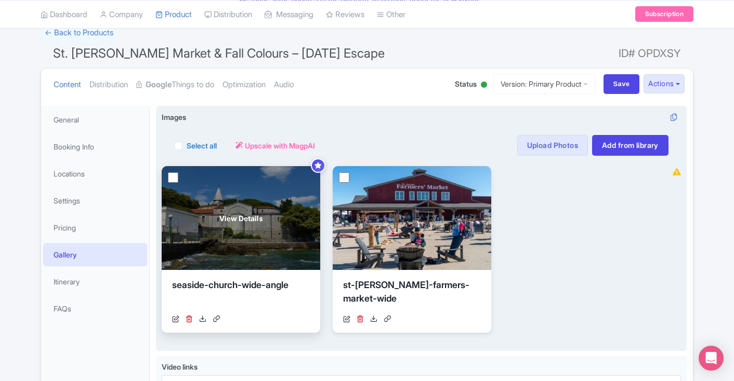
click at [270, 242] on div "View Details" at bounding box center [241, 218] width 158 height 104
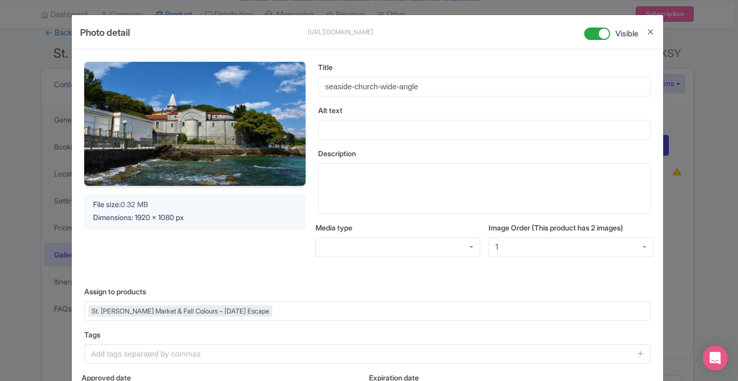
click at [707, 210] on div "Photo detail https://res.cloudinary.com/hfyvkoyi1/image/upload/v1759248236/seas…" at bounding box center [369, 190] width 738 height 381
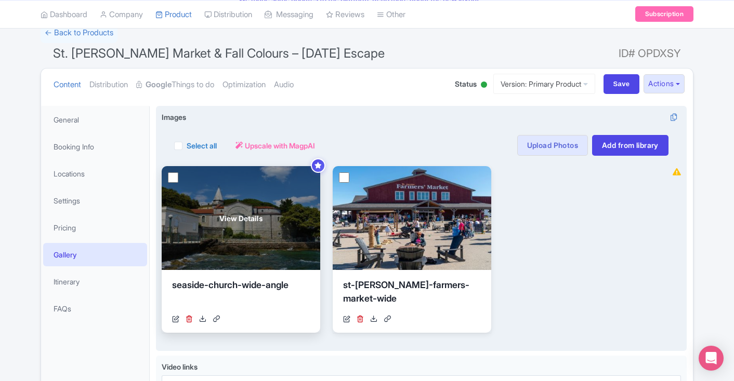
click at [261, 206] on div "View Details" at bounding box center [241, 218] width 158 height 104
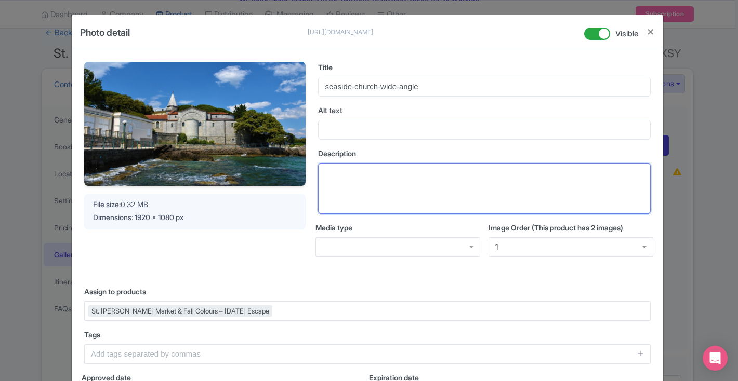
click at [539, 183] on textarea "Description" at bounding box center [484, 188] width 333 height 51
paste textarea "Historic stone church with red roof and bell tower by the Adriatic Sea"
type textarea "Historic stone church with red roof and bell tower by the Adriatic Sea"
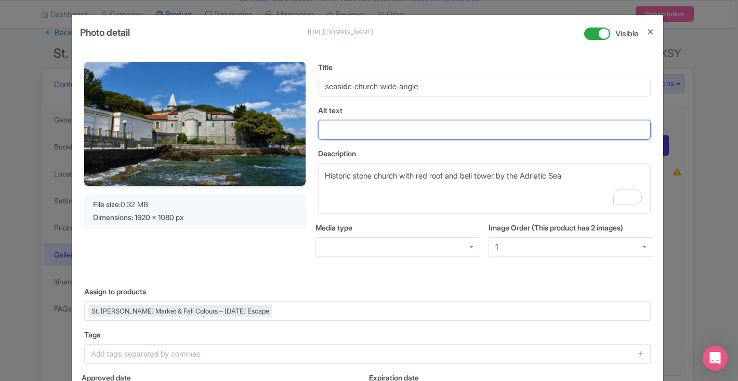
click at [507, 135] on input "Alt text" at bounding box center [484, 130] width 333 height 20
paste input "Historic stone church with red roof and bell tower by the Adriatic Sea"
type input "Historic stone church with red roof and bell tower by the Adriatic Sea"
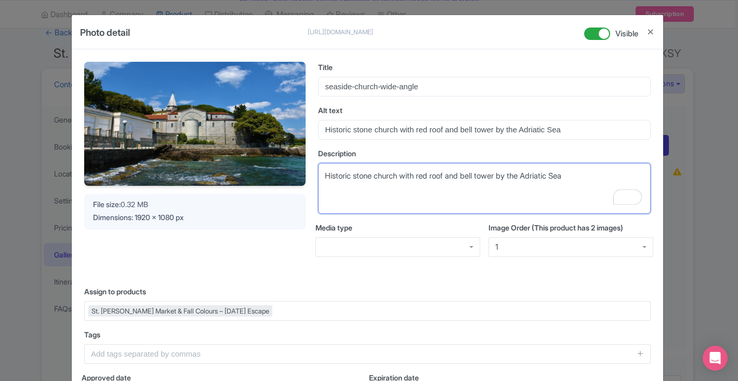
drag, startPoint x: 581, startPoint y: 179, endPoint x: 312, endPoint y: 178, distance: 269.2
click at [312, 178] on div "Your Image is being upscaled File size: 0.32 MB Dimensions: 1920 x 1080 px Titl…" at bounding box center [367, 168] width 566 height 212
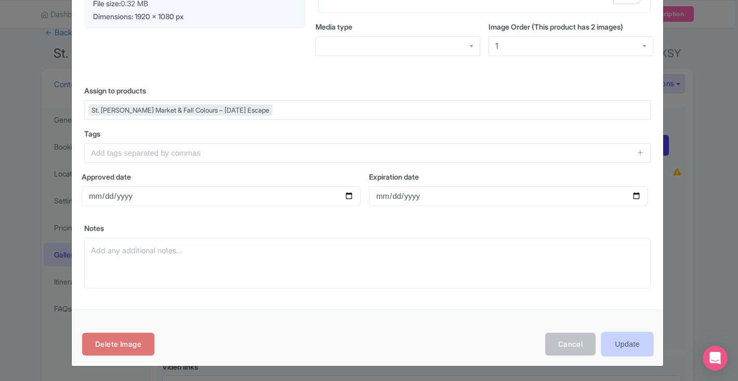
click at [617, 343] on input "Update" at bounding box center [627, 344] width 51 height 23
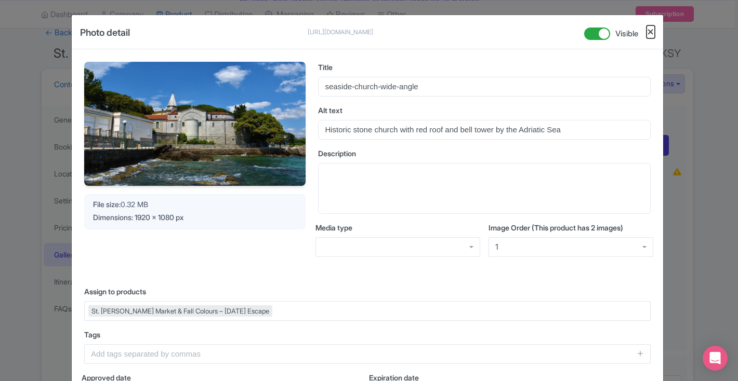
click at [646, 32] on button "Close" at bounding box center [650, 31] width 8 height 13
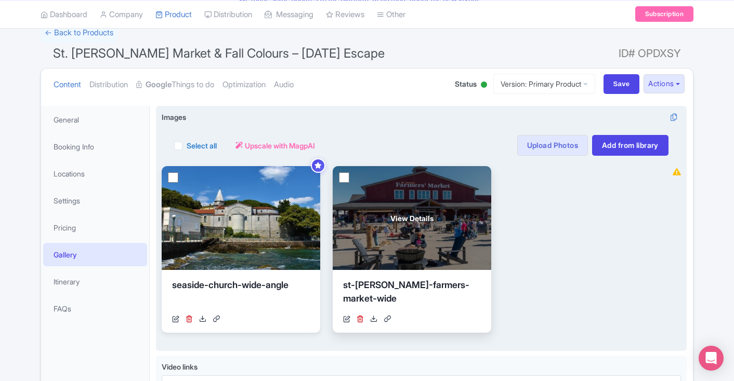
click at [413, 252] on div "View Details" at bounding box center [412, 218] width 158 height 104
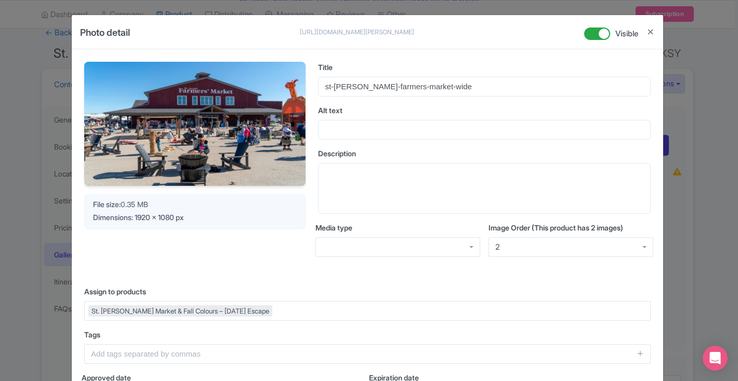
click at [383, 114] on label "Alt text" at bounding box center [484, 110] width 333 height 11
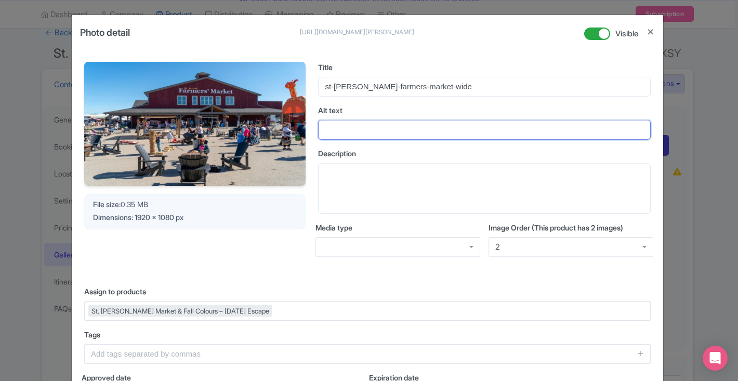
click at [383, 120] on input "Alt text" at bounding box center [484, 130] width 333 height 20
paste input "Wide view of St. Jacobs Farmers’ Market with visitors, games, and food stalls"
type input "Wide view of St. Jacobs Farmers’ Market with visitors, games, and food stalls"
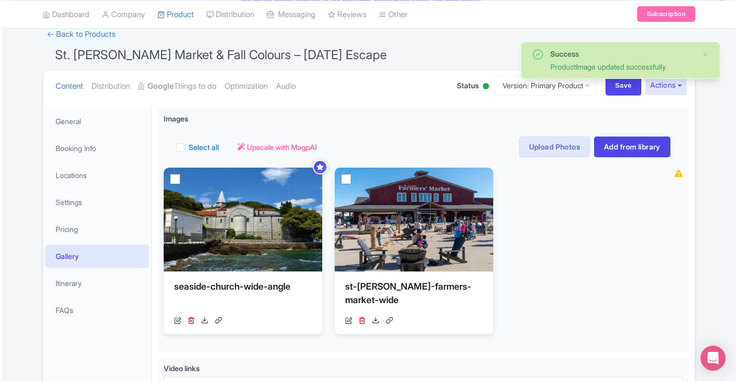
scroll to position [75, 0]
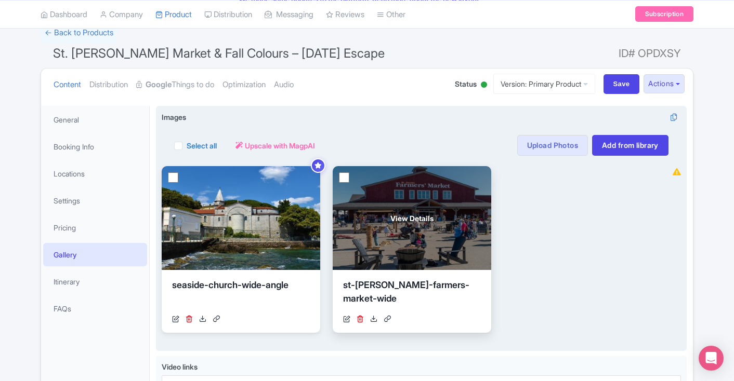
click at [426, 238] on div "View Details" at bounding box center [412, 218] width 158 height 104
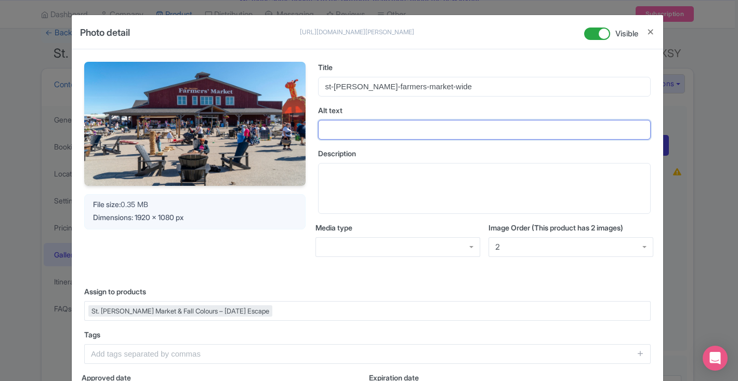
click at [415, 122] on input "Alt text" at bounding box center [484, 130] width 333 height 20
paste input "Wide view of St. [PERSON_NAME] Farmers’ Market with visitors, games, and food s…"
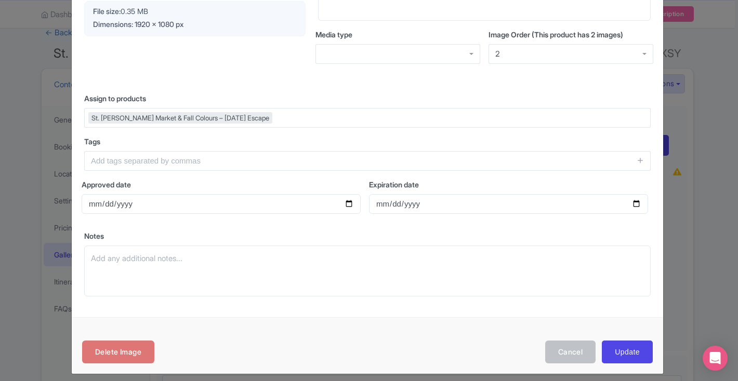
scroll to position [201, 0]
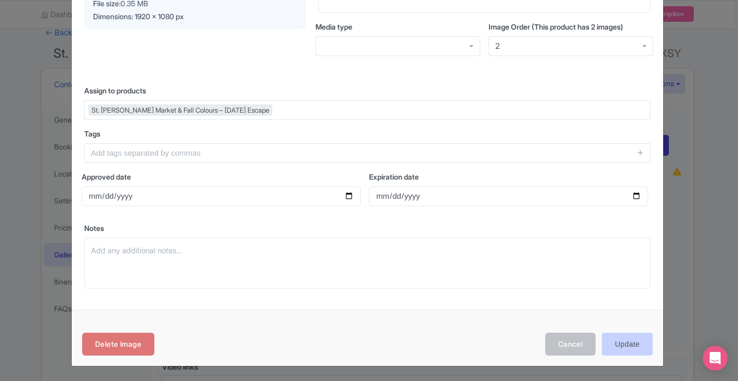
type input "Wide view of St. [PERSON_NAME] Farmers’ Market with visitors, games, and food s…"
click at [639, 338] on input "Update" at bounding box center [627, 344] width 51 height 23
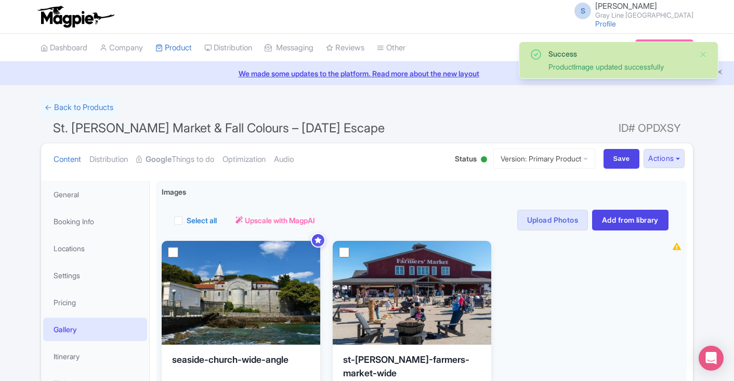
scroll to position [73, 0]
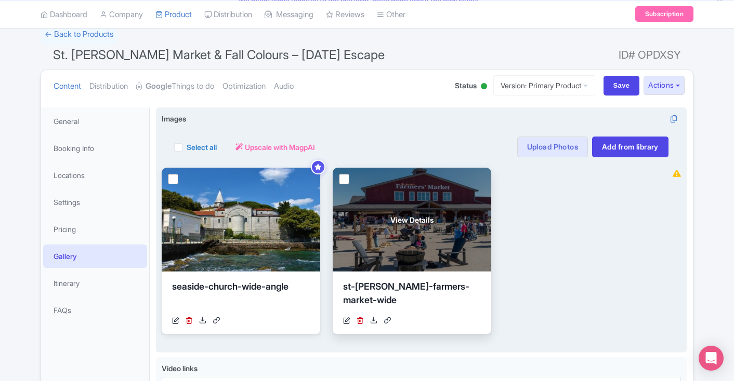
click at [379, 204] on div "View Details" at bounding box center [412, 220] width 158 height 104
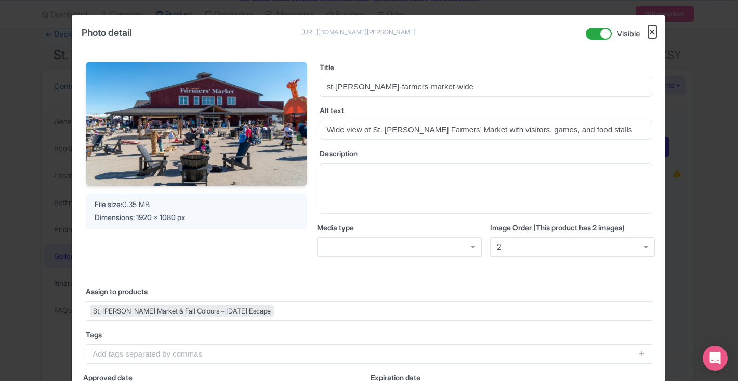
click at [651, 31] on button "Close" at bounding box center [652, 31] width 8 height 13
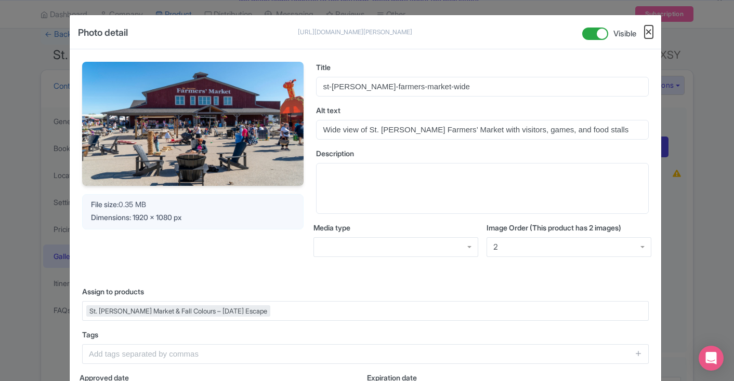
click at [649, 34] on button "Close" at bounding box center [648, 31] width 8 height 13
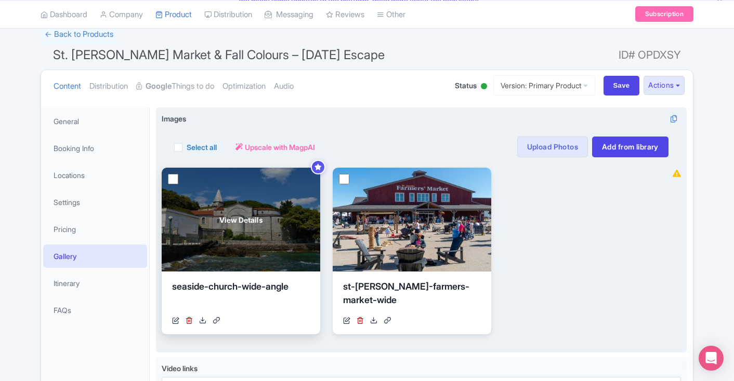
click at [285, 219] on div "View Details" at bounding box center [241, 220] width 158 height 104
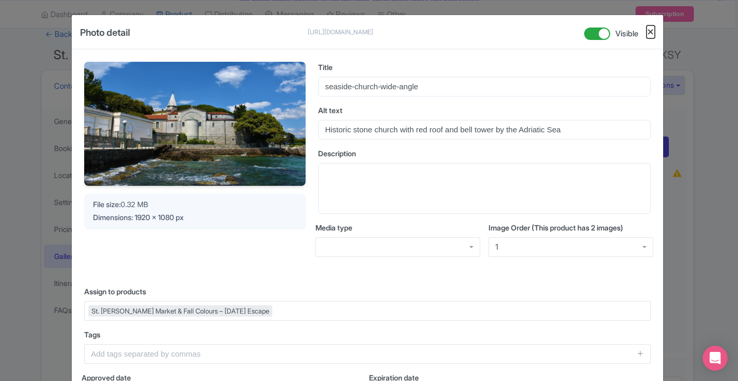
click at [646, 31] on button "Close" at bounding box center [650, 31] width 8 height 13
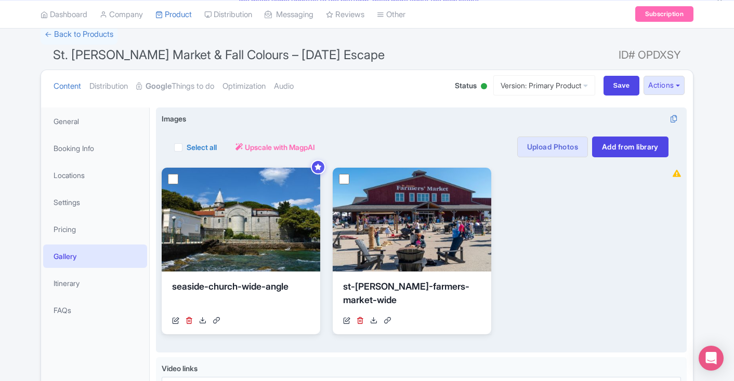
click at [581, 116] on div "Images i Select all Actions Remove from product Delete Download Export Upscale …" at bounding box center [421, 223] width 519 height 221
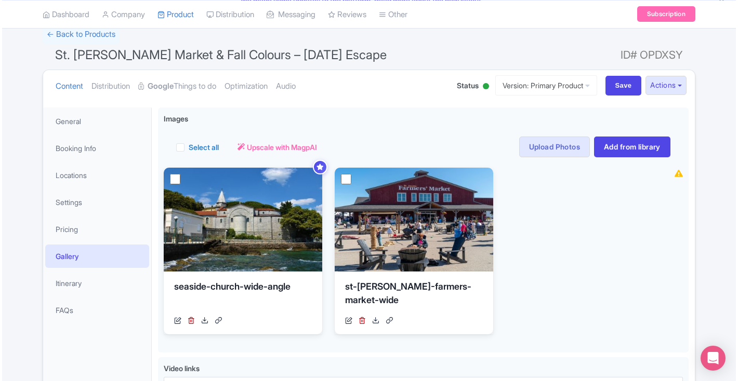
scroll to position [164, 0]
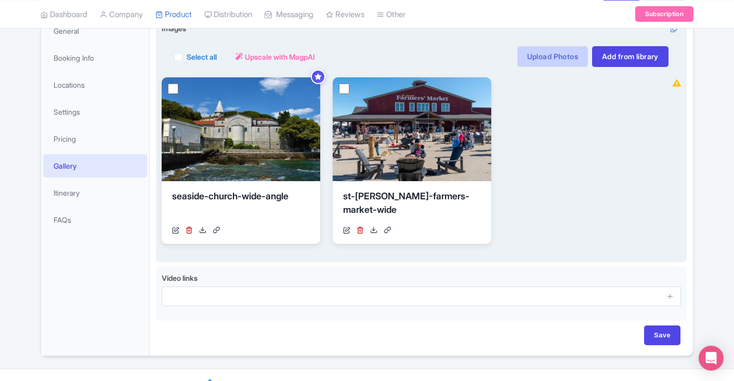
click at [554, 64] on link "Upload Photos" at bounding box center [552, 56] width 71 height 21
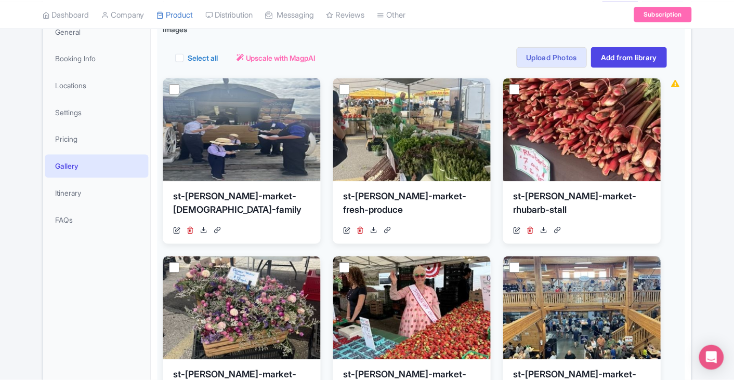
scroll to position [181, 0]
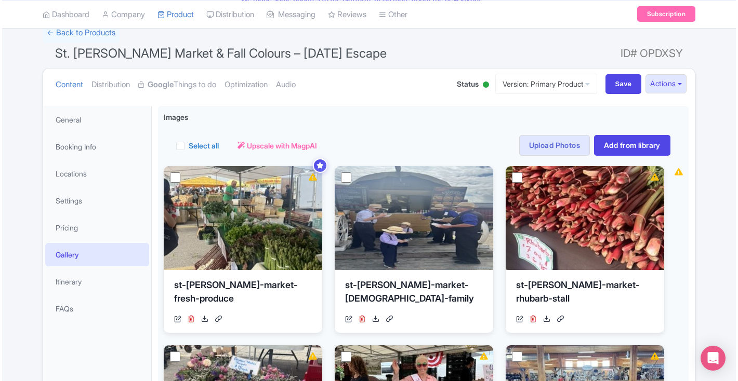
scroll to position [120, 0]
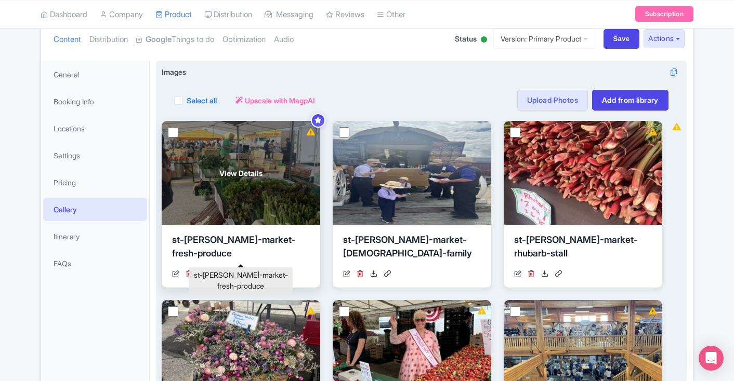
click at [253, 238] on div "st-[PERSON_NAME]-market-fresh-produce" at bounding box center [241, 248] width 138 height 31
click at [260, 194] on div "View Details" at bounding box center [241, 173] width 158 height 104
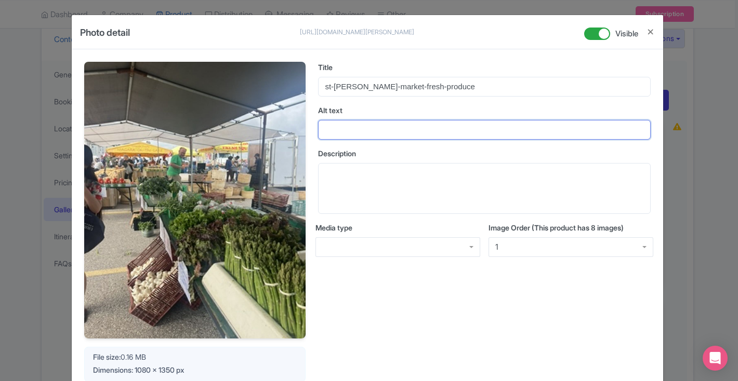
click at [394, 127] on input "Alt text" at bounding box center [484, 130] width 333 height 20
paste input "Fresh asparagus, garlic, and greens at St. [PERSON_NAME] Farmers’ Market stall"
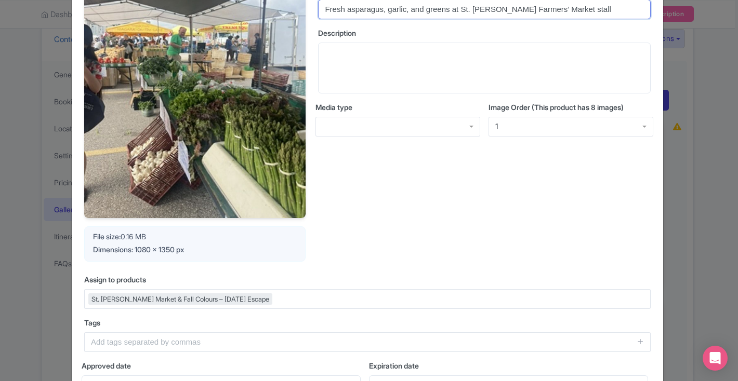
scroll to position [310, 0]
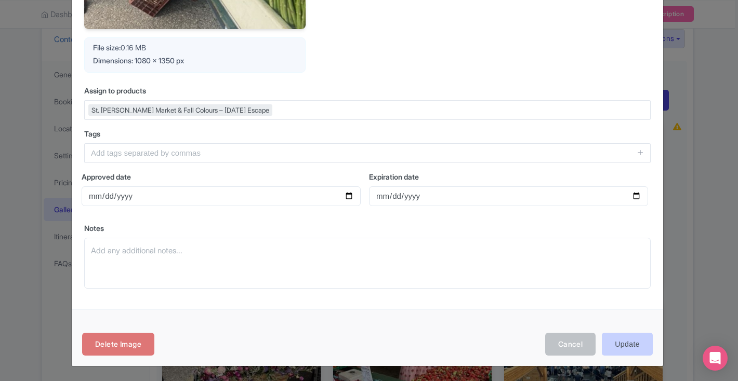
type input "Fresh asparagus, garlic, and greens at St. [PERSON_NAME] Farmers’ Market stall"
click at [637, 346] on input "Update" at bounding box center [627, 344] width 51 height 23
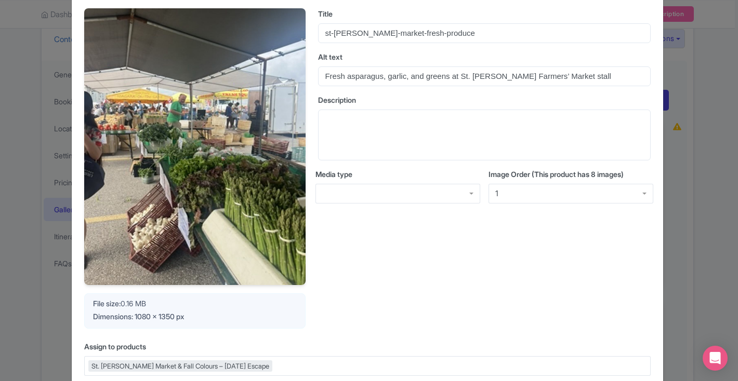
scroll to position [0, 0]
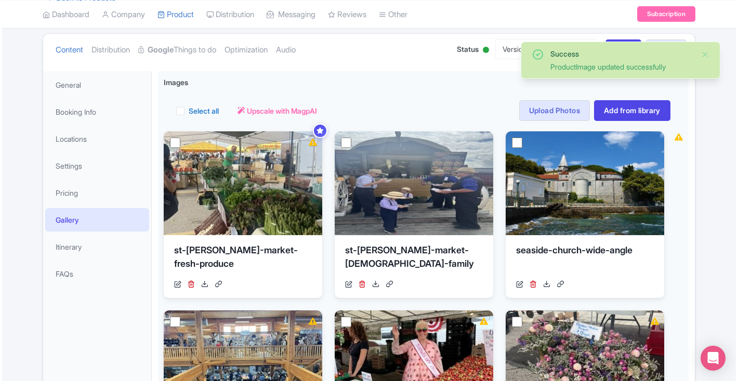
scroll to position [116, 0]
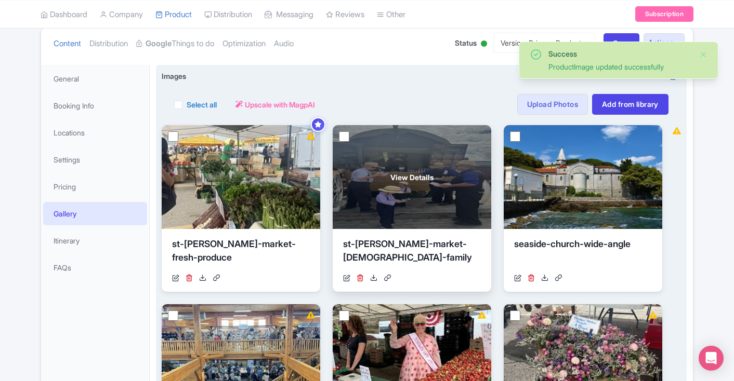
click at [419, 192] on div "View Details" at bounding box center [412, 177] width 158 height 104
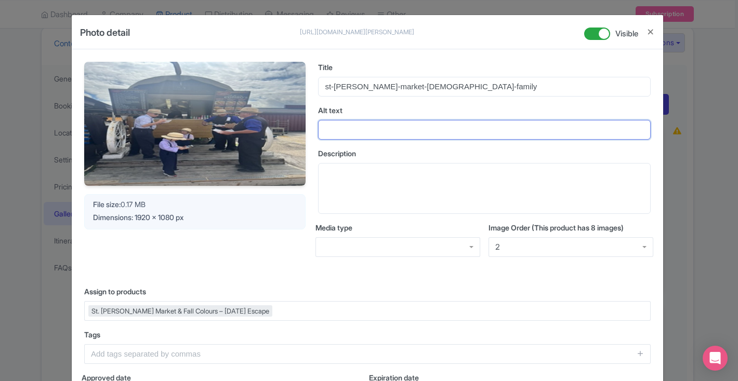
click at [476, 124] on input "Alt text" at bounding box center [484, 130] width 333 height 20
paste input "Mennonite family enjoying food outside a wagon-style food stall"
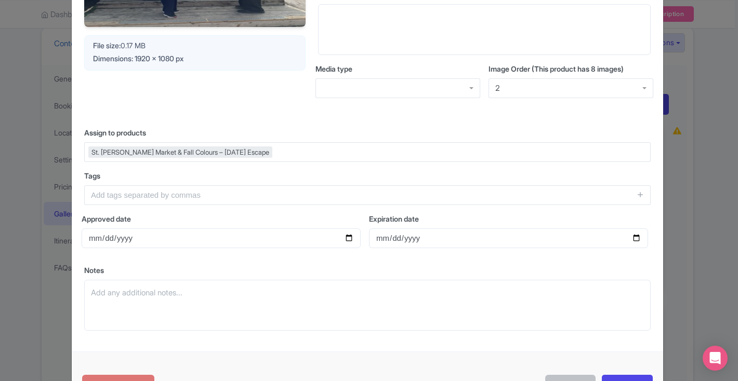
scroll to position [201, 0]
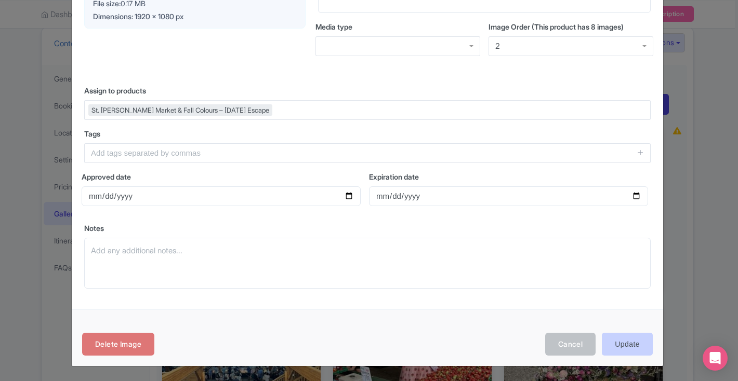
type input "Mennonite family enjoying food outside a wagon-style food stall"
click at [623, 339] on input "Update" at bounding box center [627, 344] width 51 height 23
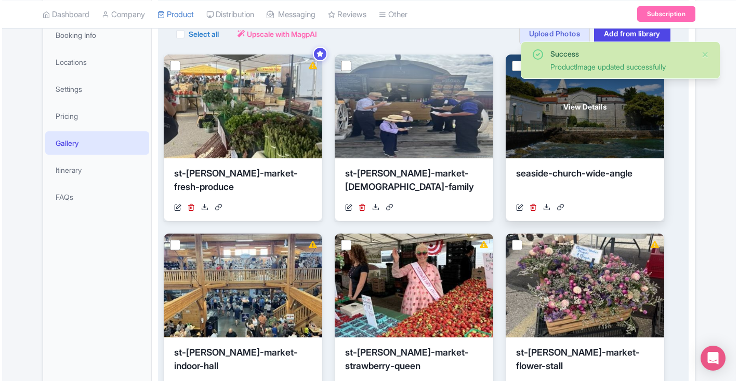
scroll to position [191, 0]
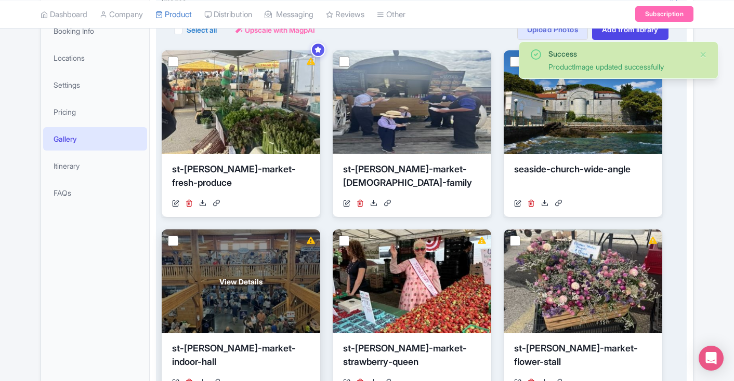
click at [286, 288] on div "View Details" at bounding box center [241, 282] width 158 height 104
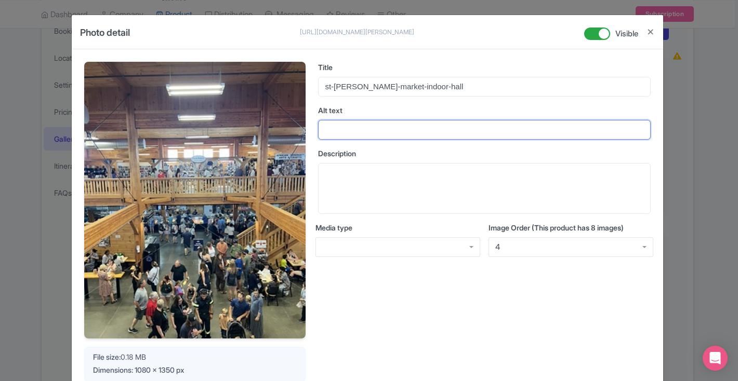
click at [515, 131] on input "Alt text" at bounding box center [484, 130] width 333 height 20
paste input "Crowds exploring the indoor wooden hall of St. Jacobs Farmers’ Market"
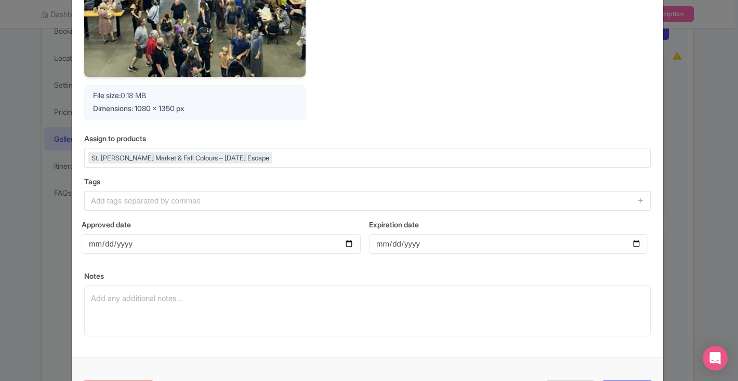
scroll to position [310, 0]
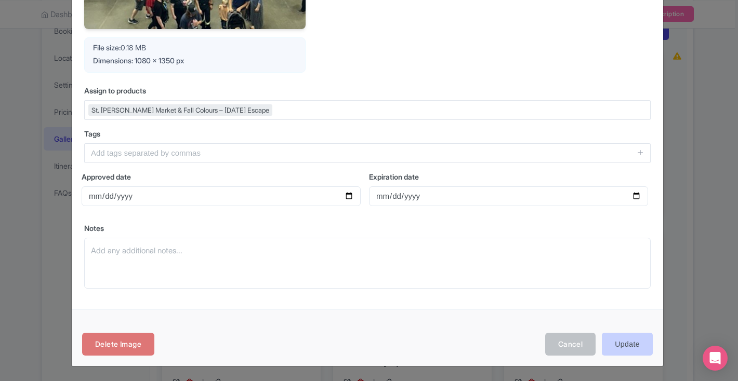
type input "Crowds exploring the indoor wooden hall of St. Jacobs Farmers’ Market"
click at [631, 343] on input "Update" at bounding box center [627, 344] width 51 height 23
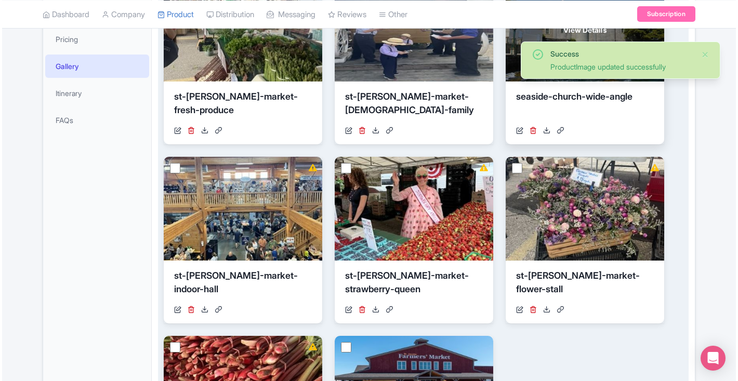
scroll to position [275, 0]
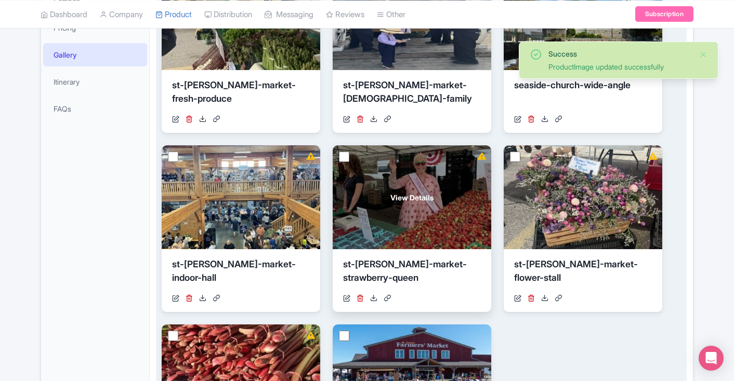
click at [443, 241] on div "View Details" at bounding box center [412, 197] width 158 height 104
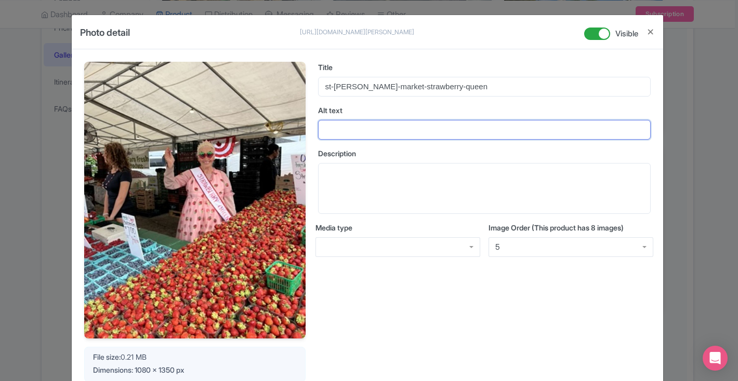
click at [519, 127] on input "Alt text" at bounding box center [484, 130] width 333 height 20
paste input "Strawberry Queen in pink dress with fresh strawberry display at [GEOGRAPHIC_DAT…"
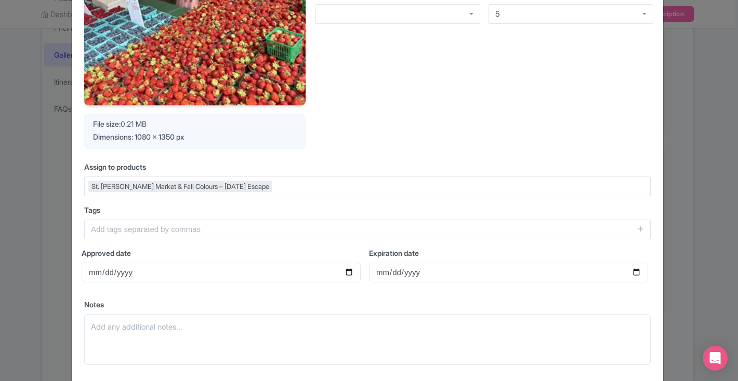
scroll to position [298, 0]
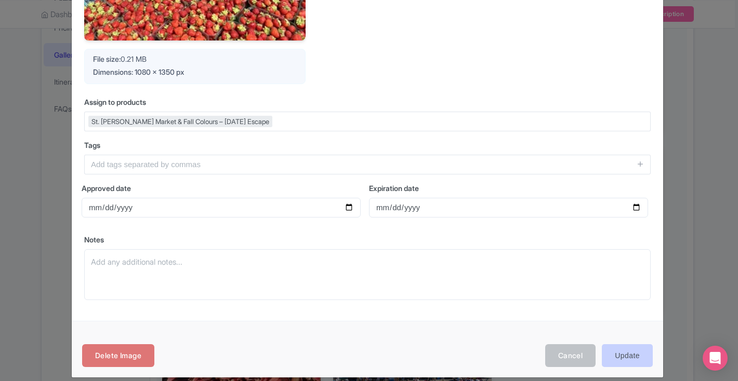
type input "Strawberry Queen in pink dress with fresh strawberry display at [GEOGRAPHIC_DAT…"
click at [627, 355] on input "Update" at bounding box center [627, 356] width 51 height 23
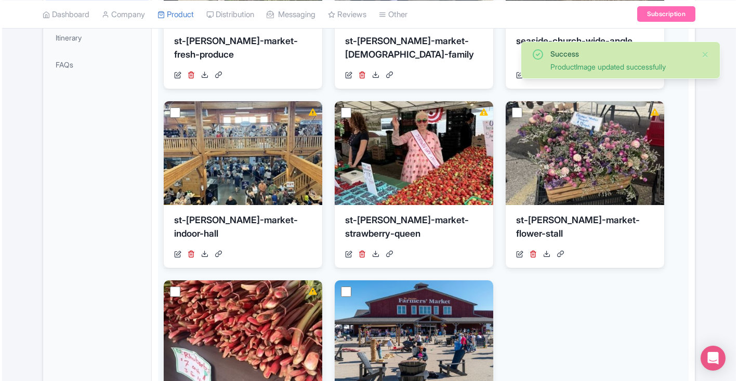
scroll to position [327, 0]
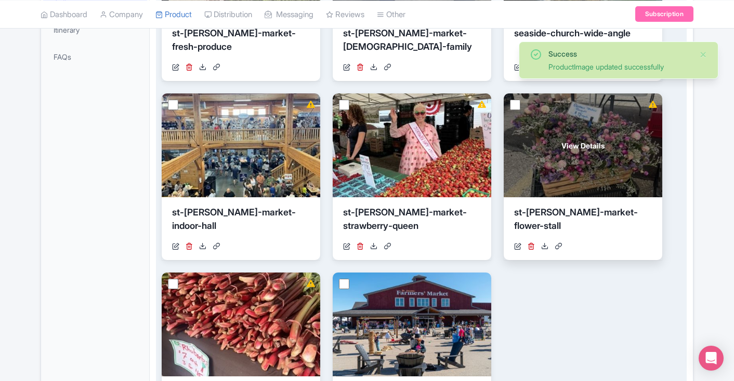
click at [594, 143] on span "View Details" at bounding box center [582, 145] width 43 height 11
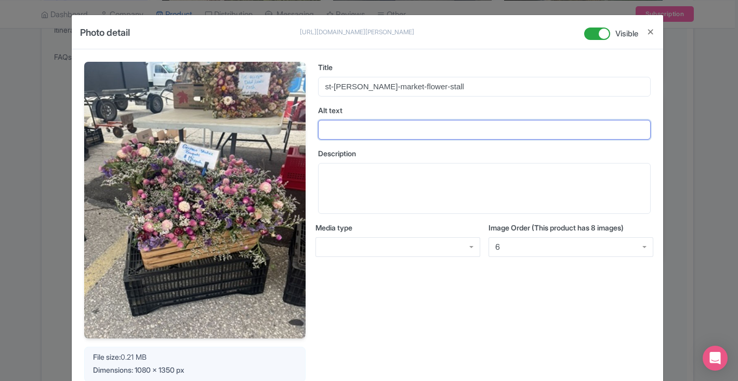
click at [475, 131] on input "Alt text" at bounding box center [484, 130] width 333 height 20
paste input "Fresh and dried flower bouquets in crates at St. Jacobs Farmers’ Market"
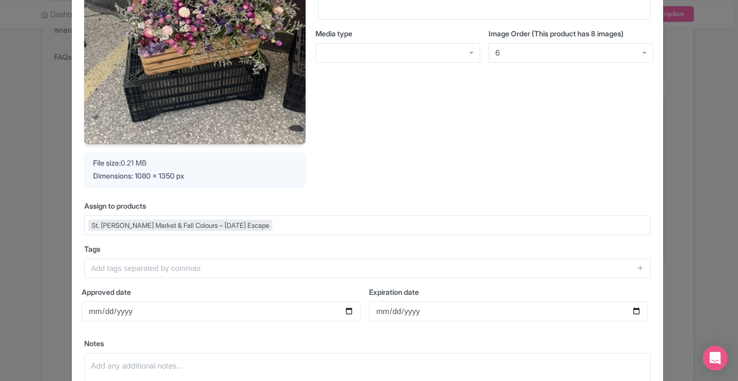
scroll to position [293, 0]
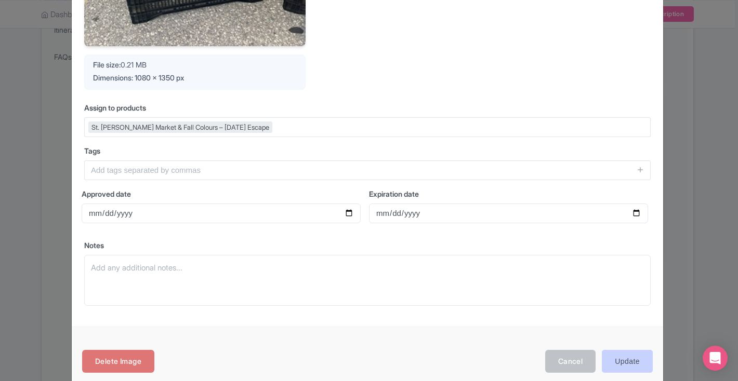
type input "Fresh and dried flower bouquets in crates at St. Jacobs Farmers’ Market"
click at [617, 362] on input "Update" at bounding box center [627, 361] width 51 height 23
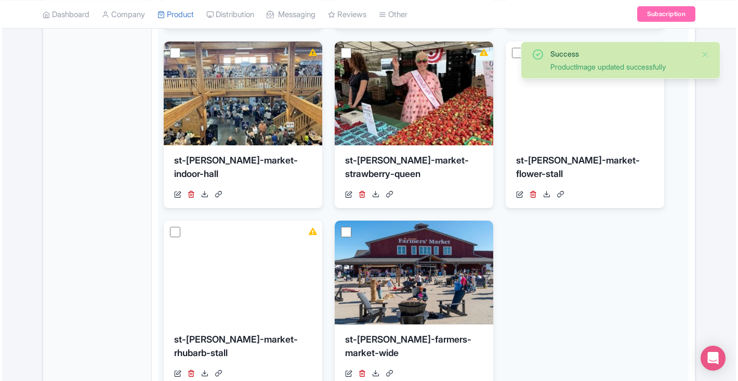
scroll to position [368, 0]
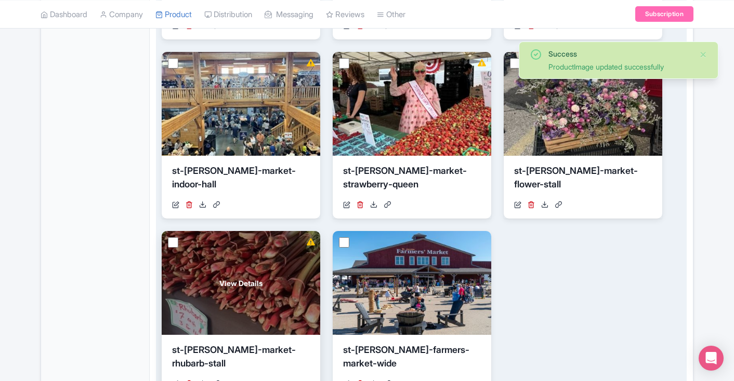
click at [301, 280] on div "View Details" at bounding box center [241, 283] width 158 height 104
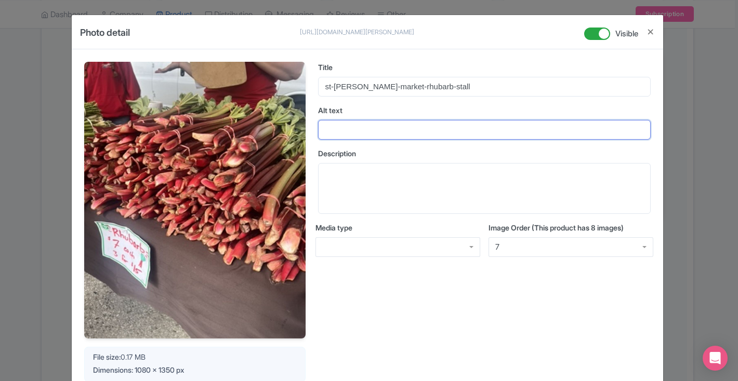
click at [452, 132] on input "Alt text" at bounding box center [484, 130] width 333 height 20
paste input "Freshly harvested rhubarb bundles for sale at St. Jacobs Farmers’ Market"
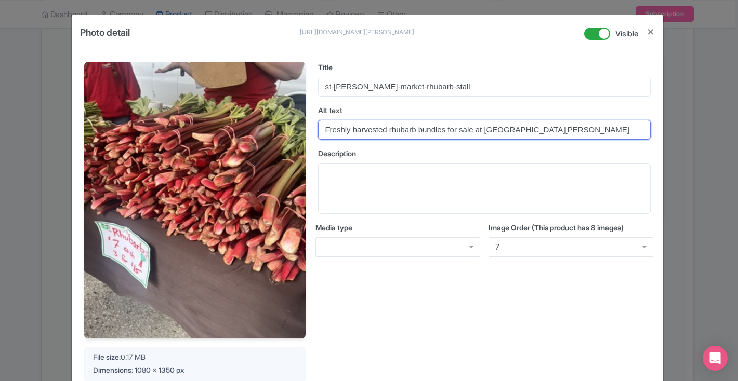
type input "Freshly harvested rhubarb bundles for sale at St. Jacobs Farmers’ Market"
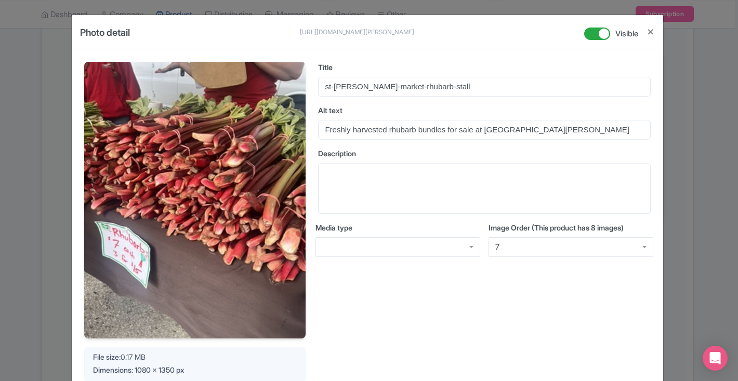
click at [557, 276] on div "Title st-jacobs-market-rhubarb-stall Alt text Freshly harvested rhubarb bundles…" at bounding box center [484, 222] width 333 height 321
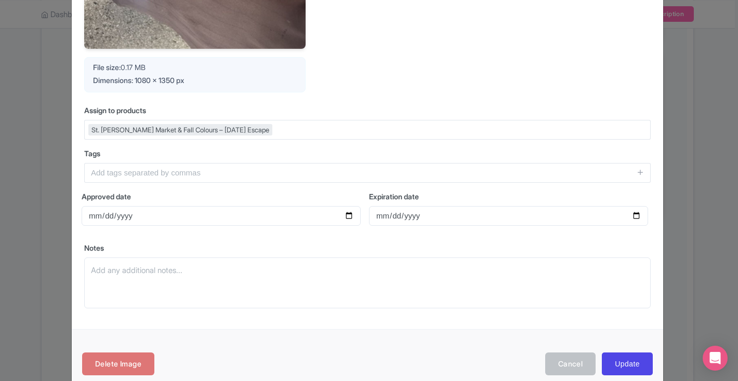
scroll to position [310, 0]
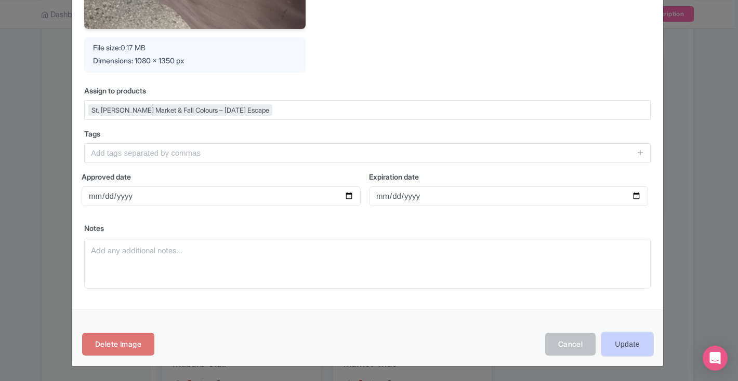
click at [629, 346] on input "Update" at bounding box center [627, 344] width 51 height 23
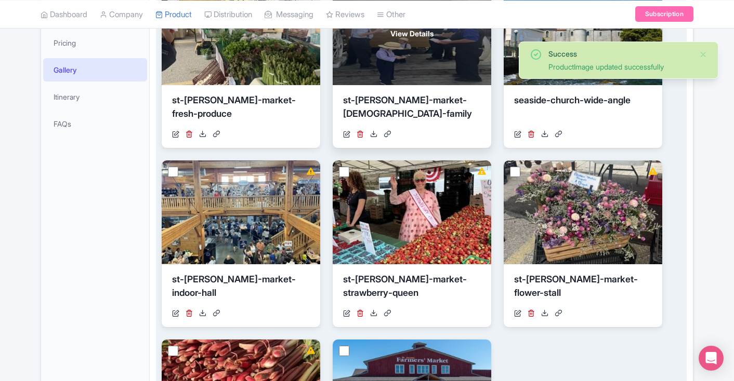
scroll to position [261, 0]
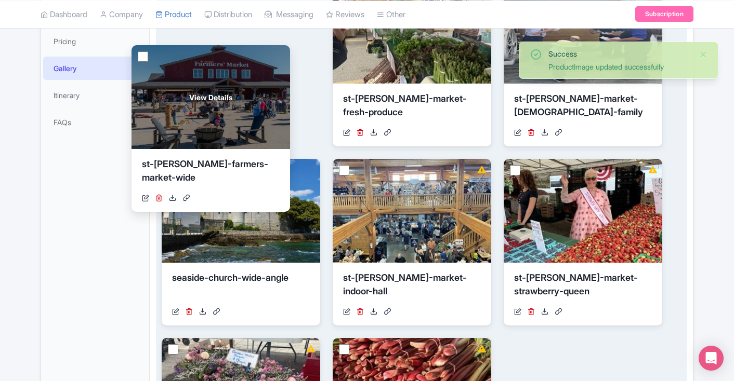
drag, startPoint x: 445, startPoint y: 350, endPoint x: 244, endPoint y: 57, distance: 355.4
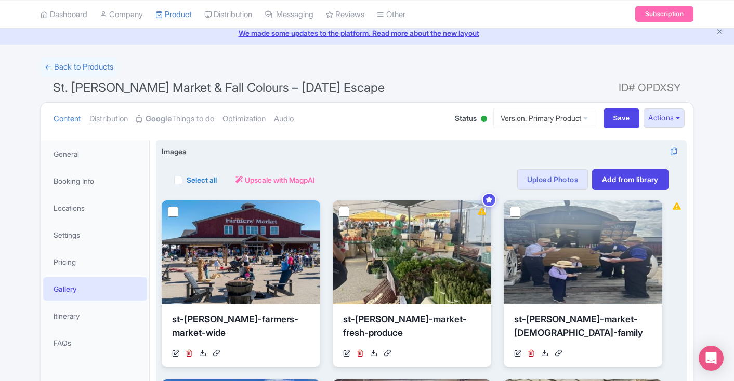
scroll to position [0, 0]
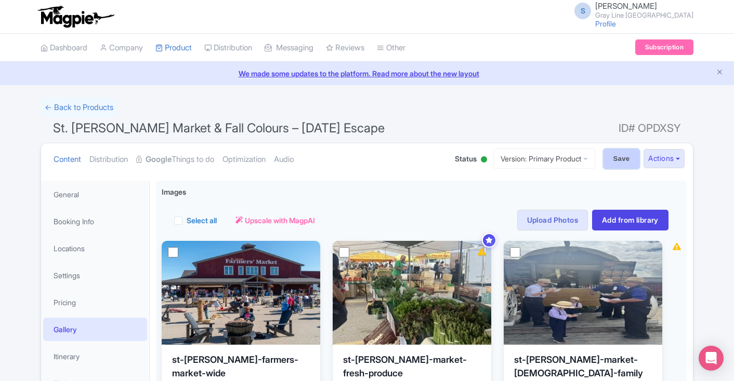
click at [614, 160] on input "Save" at bounding box center [621, 159] width 36 height 20
type input "Saving..."
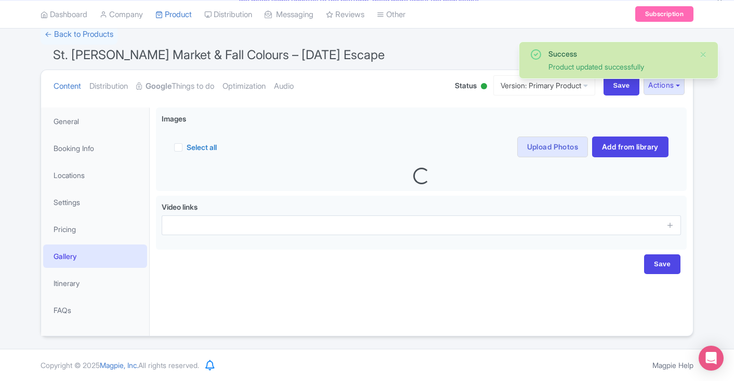
scroll to position [75, 0]
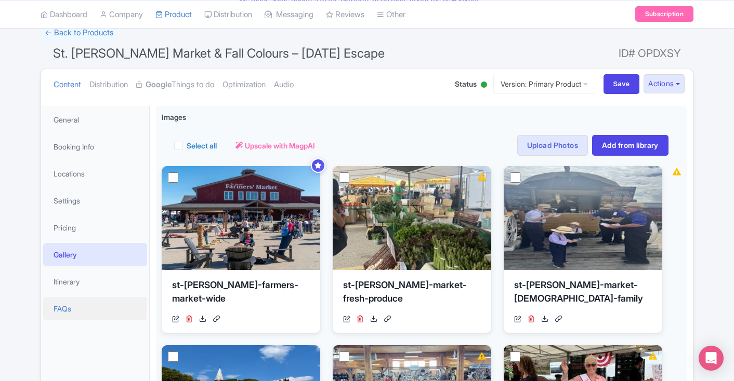
click at [67, 311] on link "FAQs" at bounding box center [95, 308] width 104 height 23
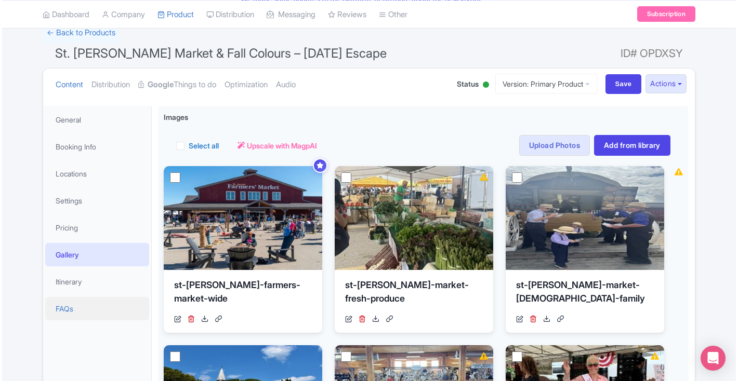
scroll to position [73, 0]
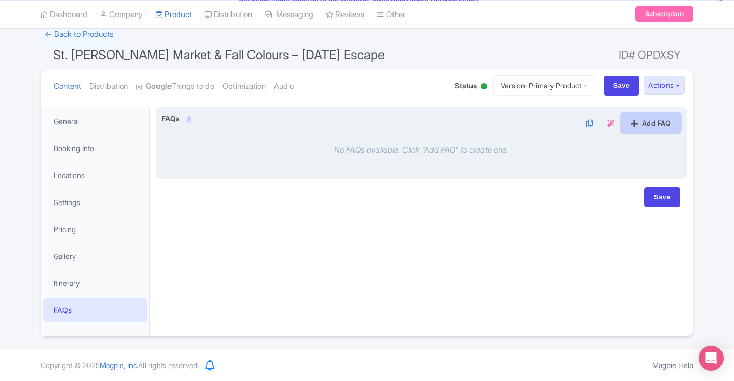
click at [631, 124] on icon at bounding box center [633, 124] width 7 height 8
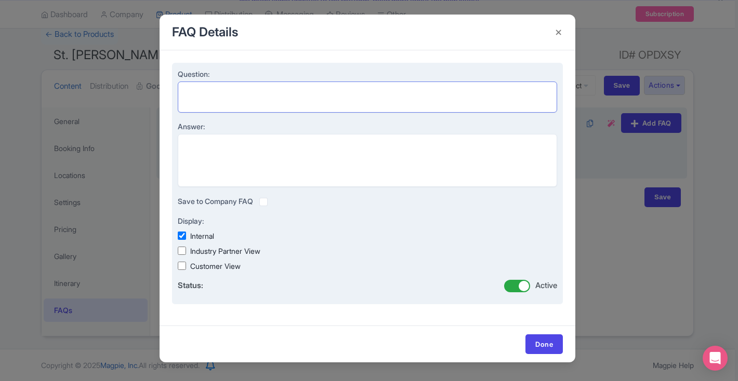
click at [319, 99] on textarea "Question:" at bounding box center [367, 97] width 379 height 31
paste textarea "Is lunch included?"
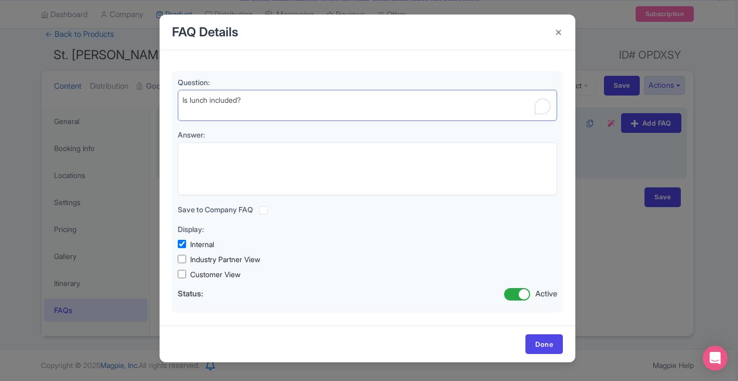
type textarea "Is lunch included?"
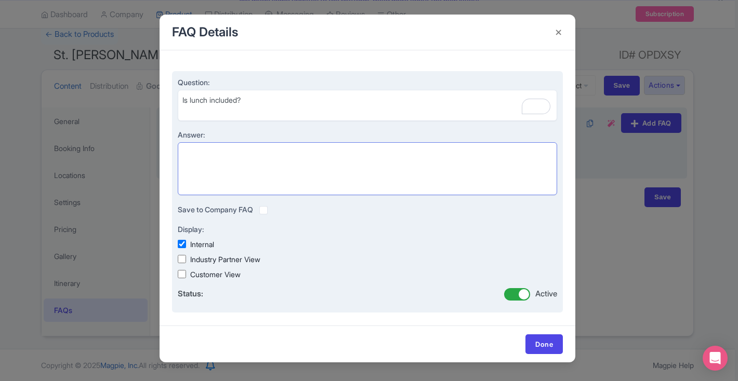
click at [409, 154] on textarea "Answer:" at bounding box center [367, 168] width 379 height 53
paste textarea "Meals are not included. You’ll have time to enjoy market food at your own cost."
type textarea "Meals are not included. You’ll have time to enjoy market food at your own cost."
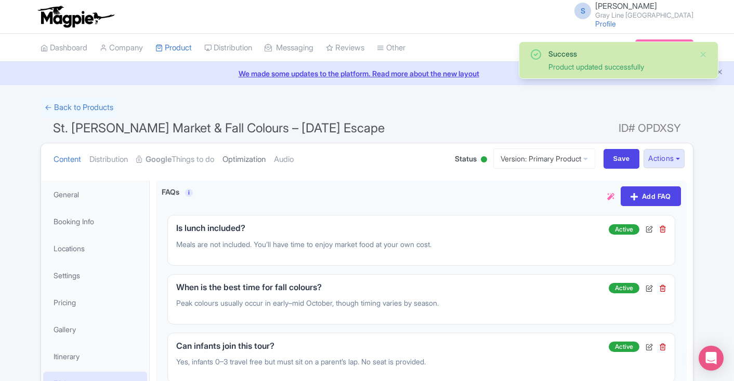
click at [248, 157] on link "Optimization" at bounding box center [243, 159] width 43 height 33
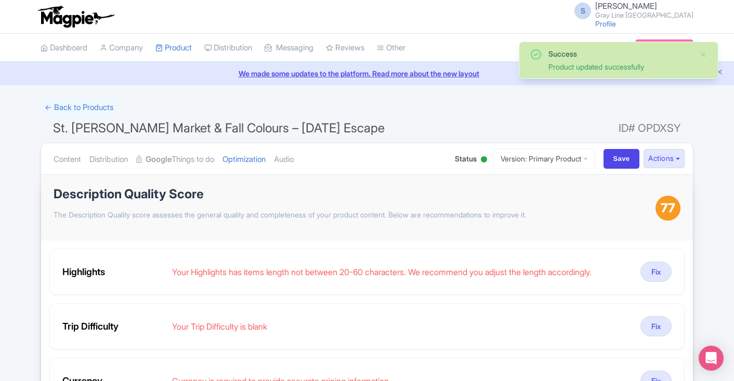
scroll to position [51, 0]
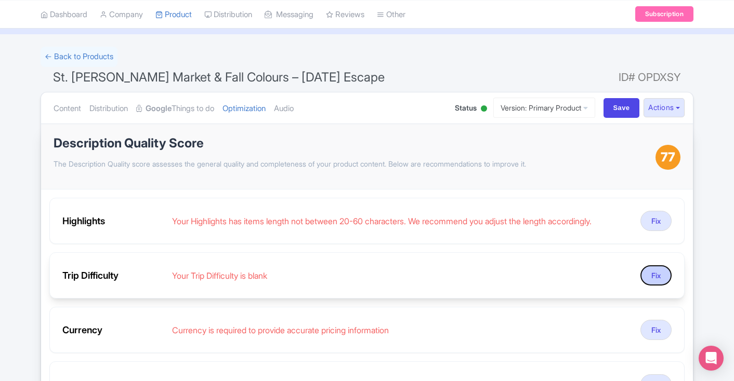
click at [648, 273] on button "Fix" at bounding box center [655, 276] width 31 height 20
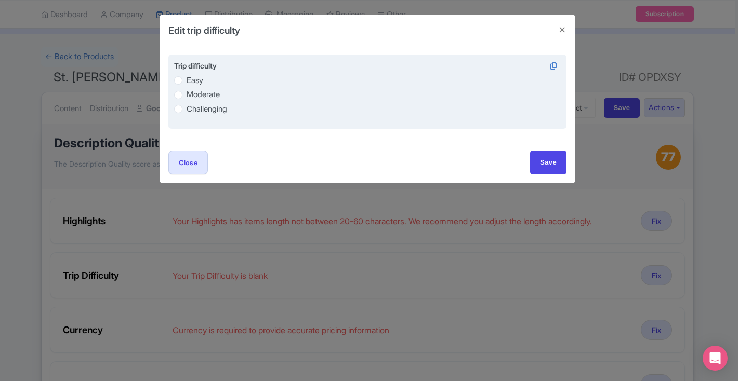
click at [195, 81] on label "Easy" at bounding box center [195, 81] width 17 height 12
radio input "true"
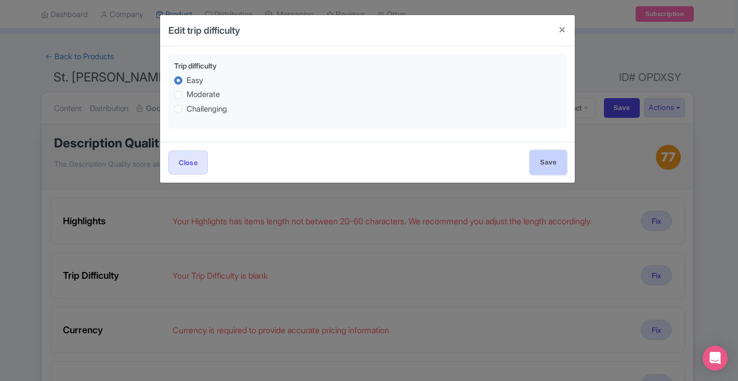
click at [540, 165] on input "Save" at bounding box center [548, 162] width 36 height 23
type input "Save"
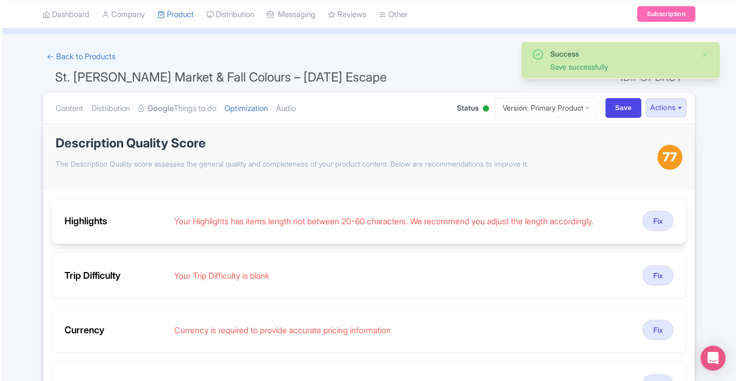
scroll to position [103, 0]
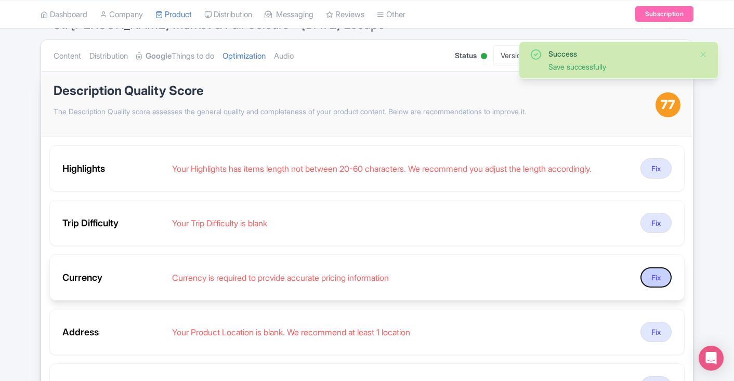
click at [650, 277] on button "Fix" at bounding box center [655, 278] width 31 height 20
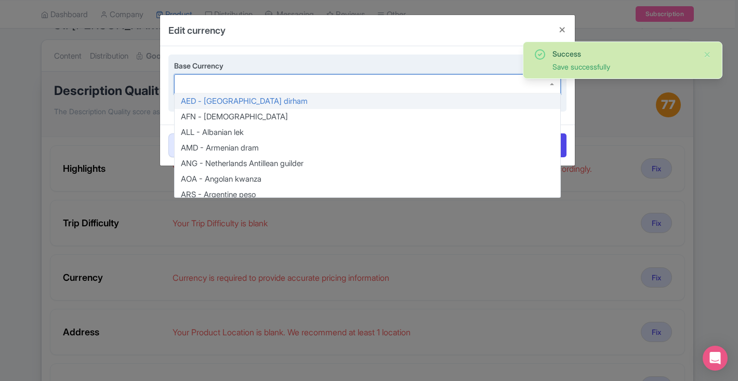
click at [299, 83] on div at bounding box center [367, 84] width 387 height 20
type input "cad"
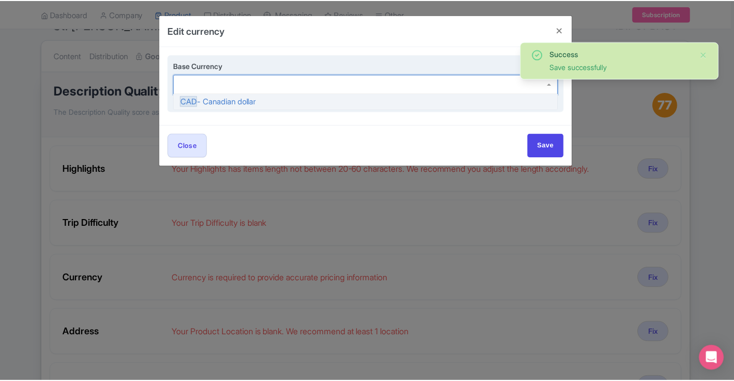
scroll to position [0, 0]
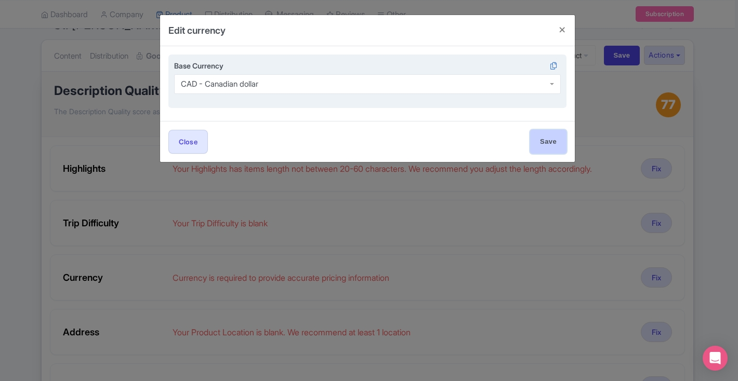
click at [539, 141] on input "Save" at bounding box center [548, 141] width 36 height 23
type input "Save"
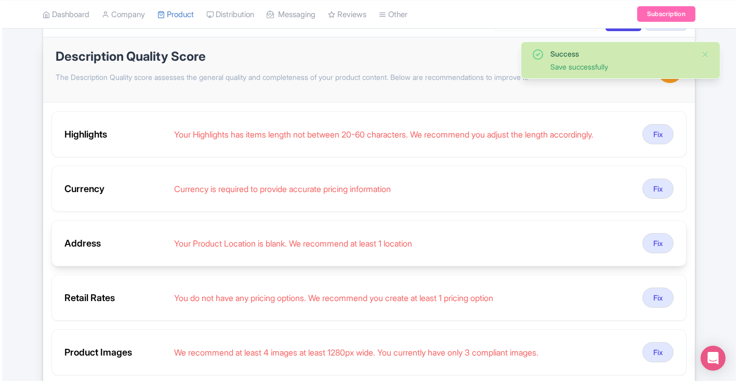
scroll to position [149, 0]
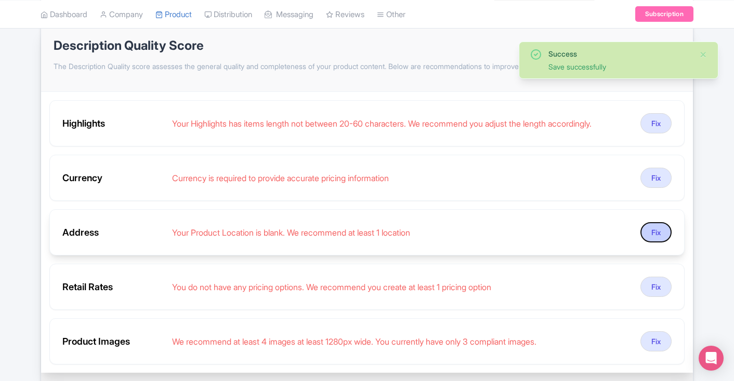
click at [661, 232] on button "Fix" at bounding box center [655, 232] width 31 height 20
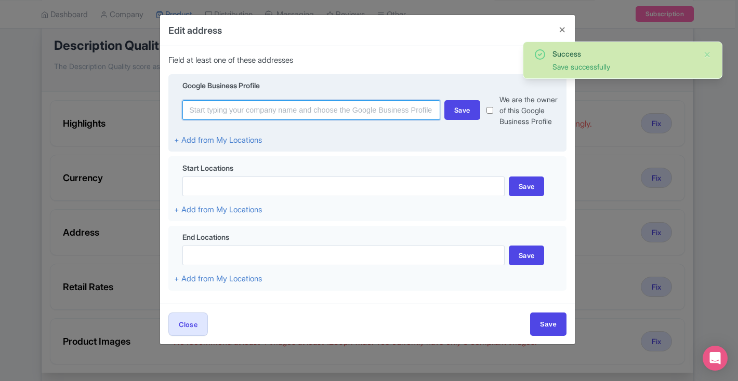
click at [312, 106] on input at bounding box center [311, 110] width 258 height 20
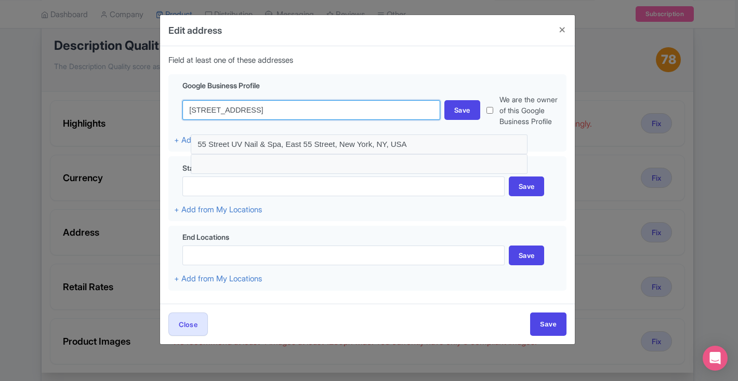
drag, startPoint x: 287, startPoint y: 108, endPoint x: -11, endPoint y: 110, distance: 297.8
click at [0, 110] on html "S Stephanie Kronwitter Gray Line Toronto Profile Users Settings Sign out Dashbo…" at bounding box center [369, 41] width 738 height 381
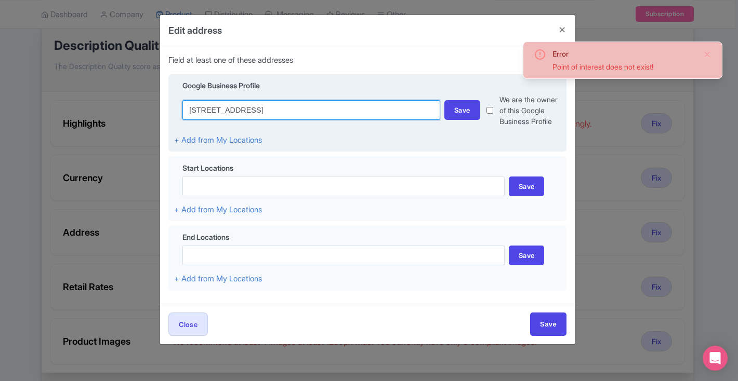
click at [326, 109] on input "88 queens quay" at bounding box center [311, 110] width 258 height 20
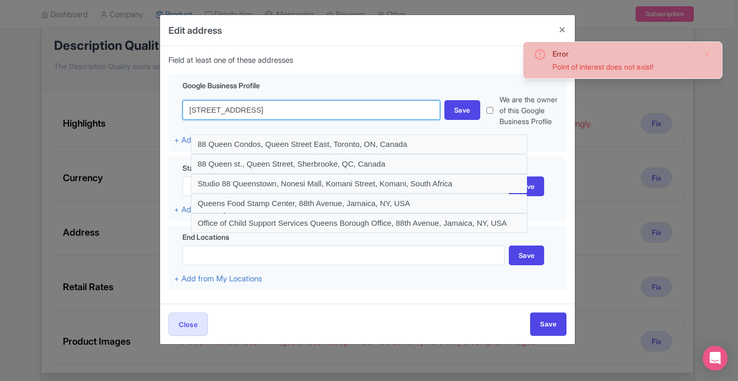
drag, startPoint x: 283, startPoint y: 114, endPoint x: 92, endPoint y: 112, distance: 191.2
click at [92, 111] on div "Edit address Field at least one of these addresses Google Business Profile 88 q…" at bounding box center [369, 190] width 738 height 381
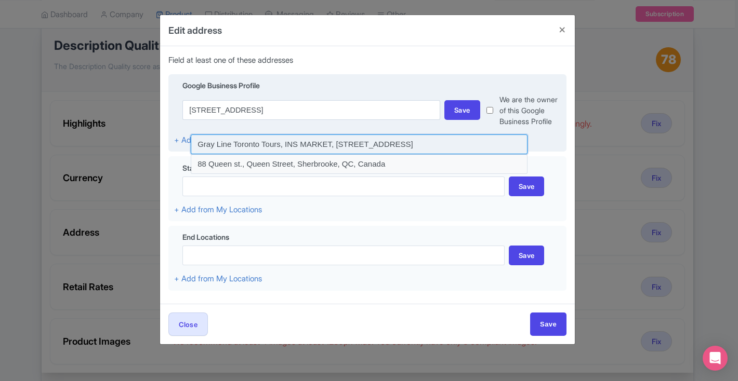
click at [315, 145] on input at bounding box center [359, 145] width 337 height 20
type input "Gray Line Toronto Tours, INS MARKET, 55 York Street, Toronto, ON, Canada"
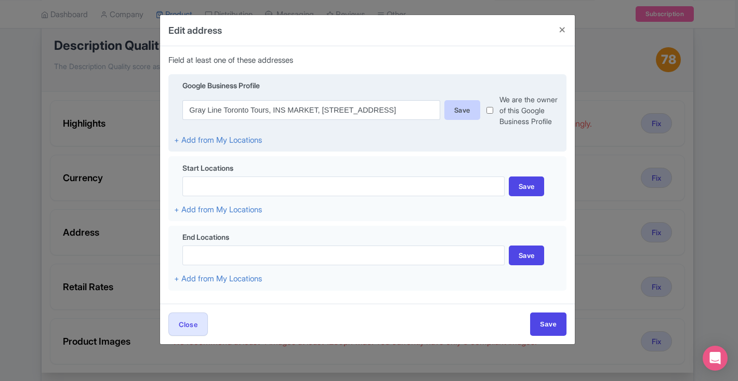
click at [451, 112] on div "Save" at bounding box center [462, 110] width 36 height 20
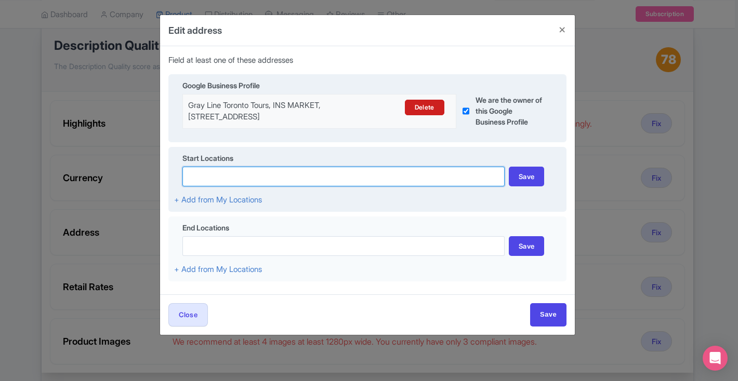
click at [319, 175] on input at bounding box center [343, 177] width 322 height 20
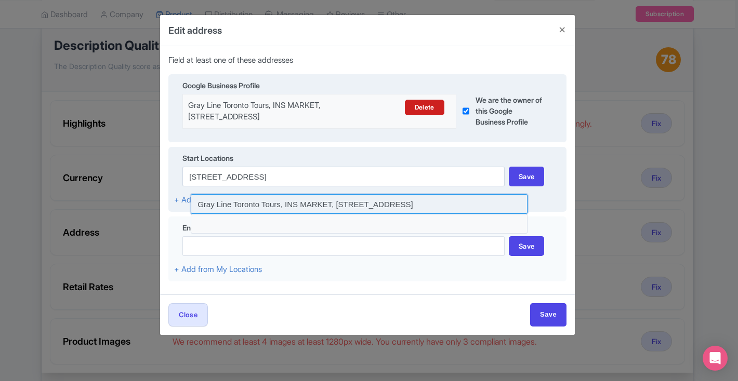
click at [292, 205] on input at bounding box center [359, 204] width 337 height 20
type input "Gray Line Toronto Tours, INS MARKET, 55 York Street, Toronto, ON, Canada"
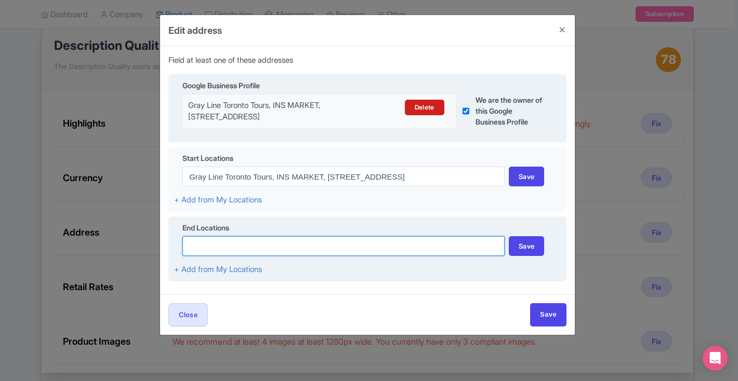
click at [280, 245] on input at bounding box center [343, 246] width 322 height 20
type input "5"
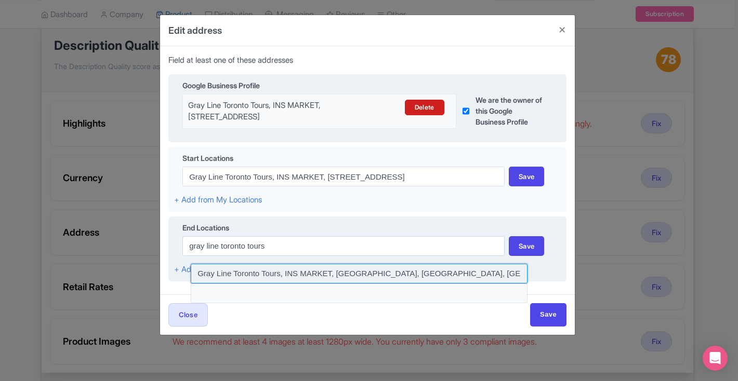
click at [302, 273] on input at bounding box center [359, 274] width 337 height 20
type input "Gray Line Toronto Tours, INS MARKET, [GEOGRAPHIC_DATA], [GEOGRAPHIC_DATA], [GEO…"
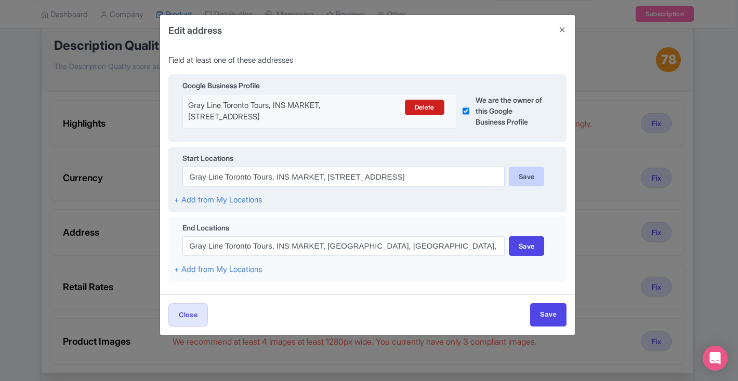
click at [531, 185] on div "Save" at bounding box center [527, 177] width 36 height 20
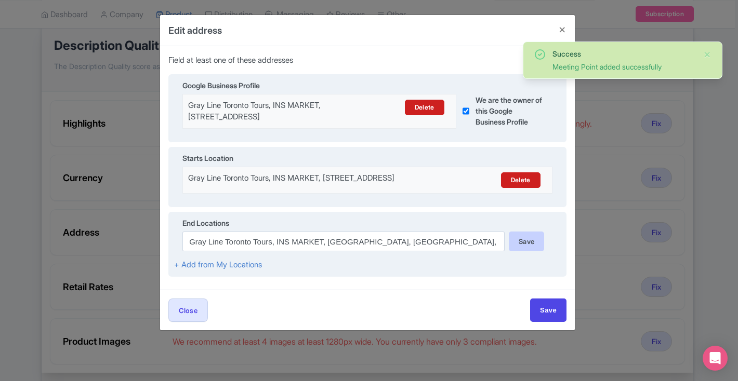
click at [532, 252] on div "Save" at bounding box center [527, 242] width 36 height 20
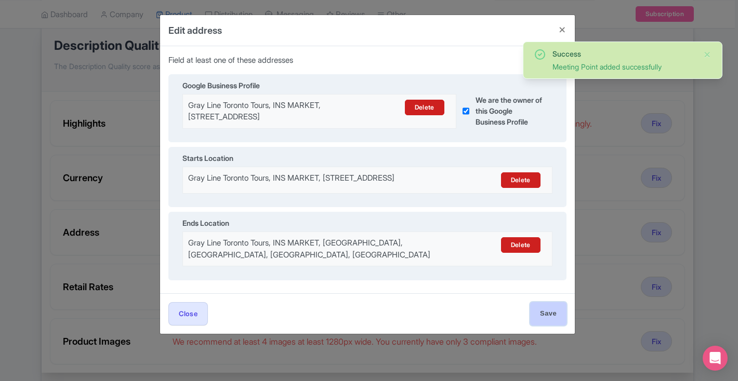
click at [544, 311] on input "Save" at bounding box center [548, 313] width 36 height 23
type input "Save"
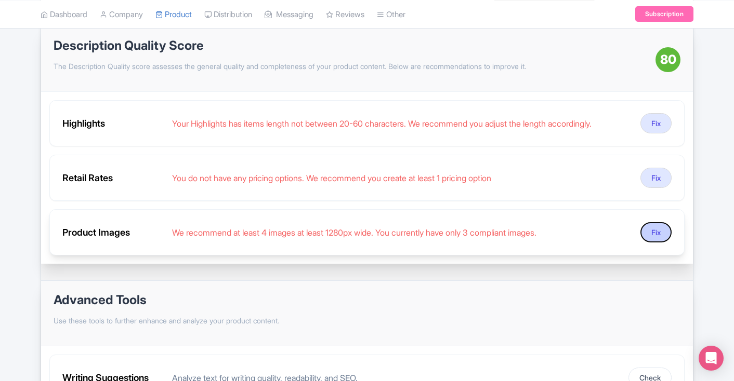
click at [653, 232] on button "Fix" at bounding box center [655, 232] width 31 height 20
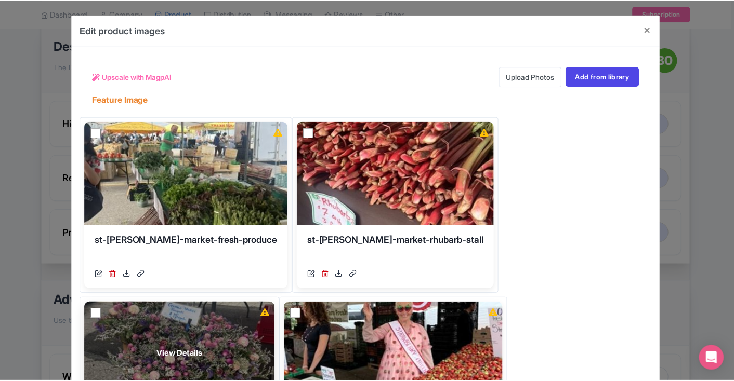
scroll to position [0, 0]
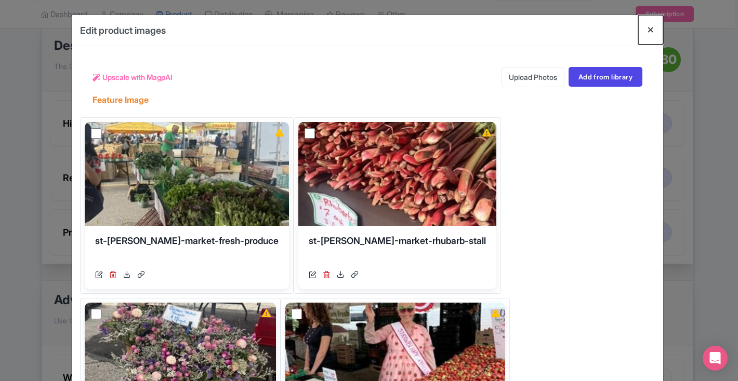
click at [649, 29] on button "Close" at bounding box center [650, 30] width 25 height 30
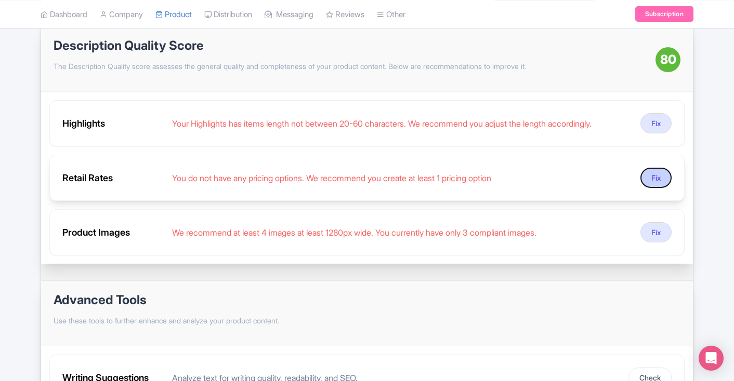
click at [656, 179] on button "Fix" at bounding box center [655, 178] width 31 height 20
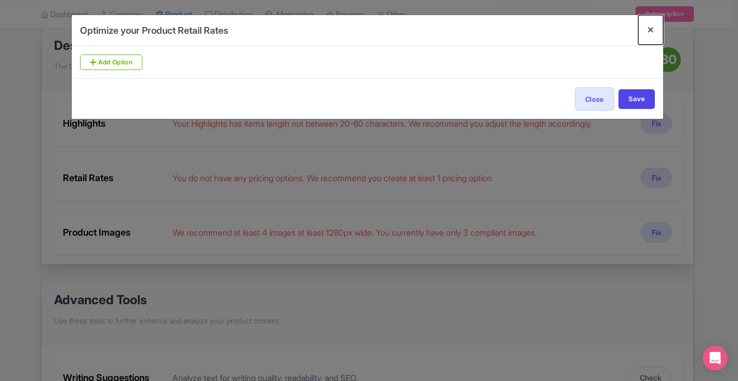
click at [646, 30] on button "Close" at bounding box center [650, 30] width 25 height 30
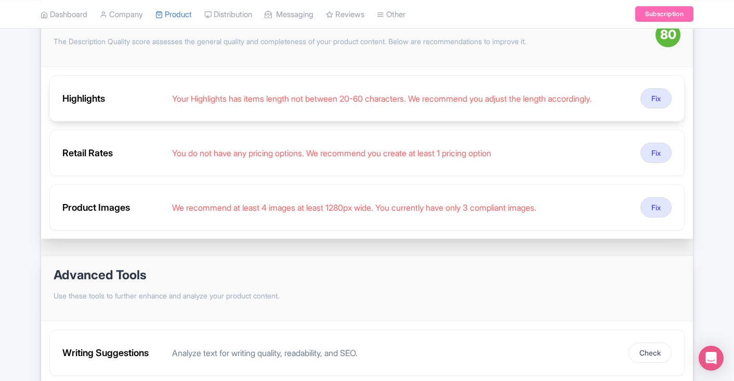
scroll to position [189, 0]
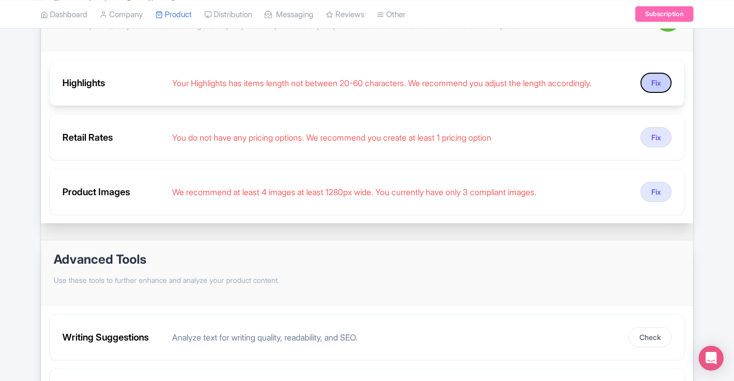
click at [656, 86] on button "Fix" at bounding box center [655, 83] width 31 height 20
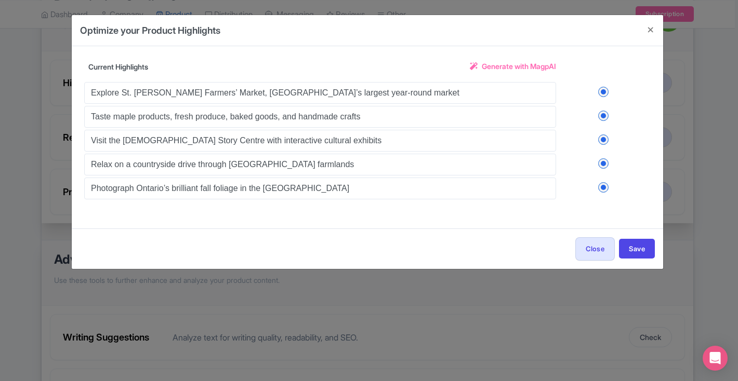
click at [517, 67] on span "Generate with MagpAI" at bounding box center [519, 66] width 74 height 11
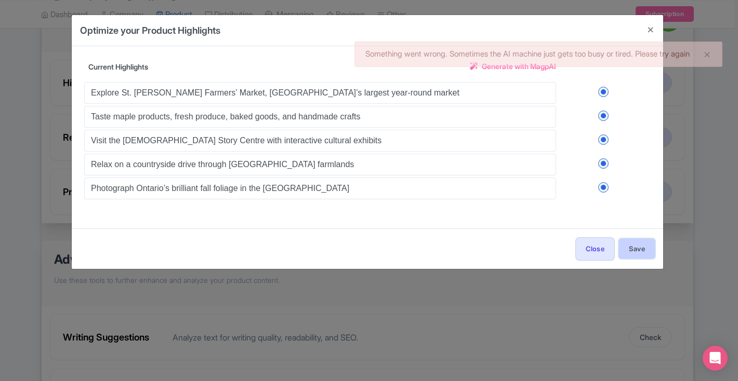
click at [643, 248] on button "Save" at bounding box center [637, 249] width 36 height 20
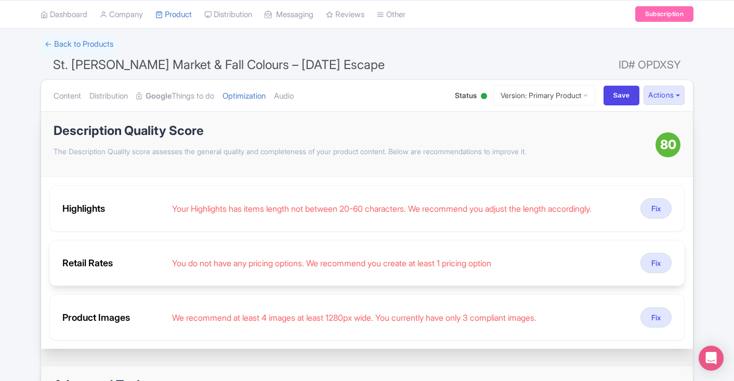
scroll to position [0, 0]
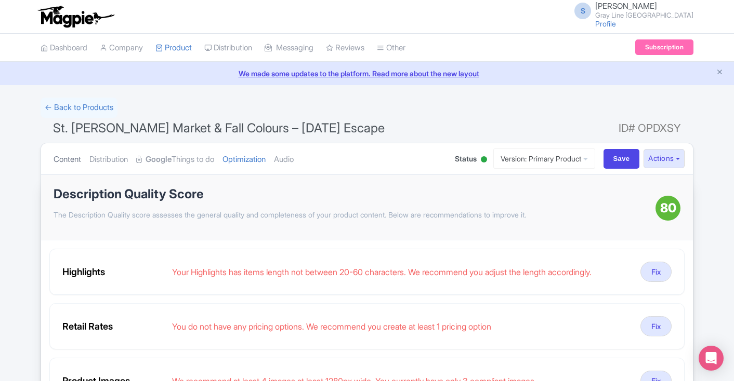
click at [69, 160] on link "Content" at bounding box center [68, 159] width 28 height 33
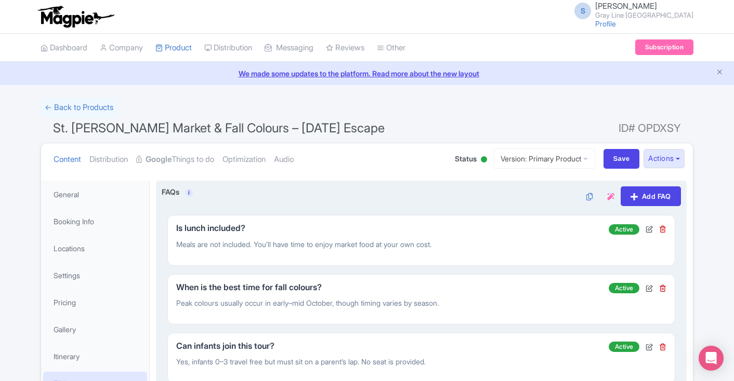
scroll to position [54, 0]
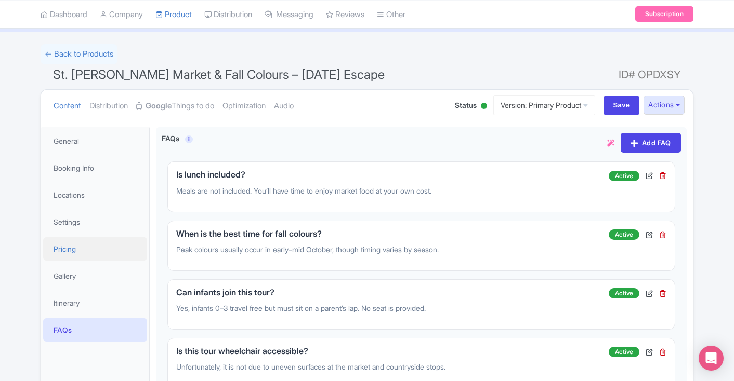
click at [73, 253] on link "Pricing" at bounding box center [95, 248] width 104 height 23
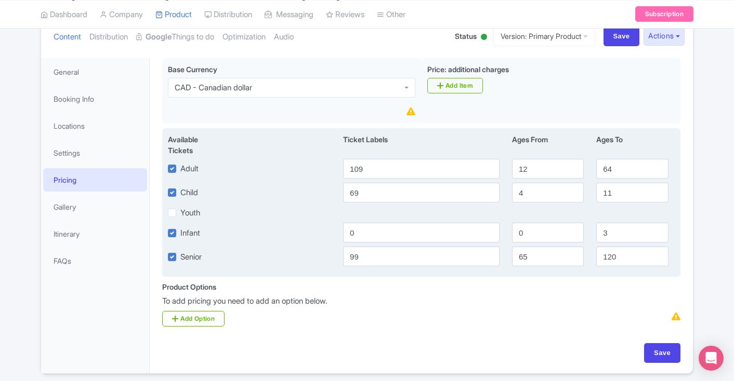
scroll to position [160, 0]
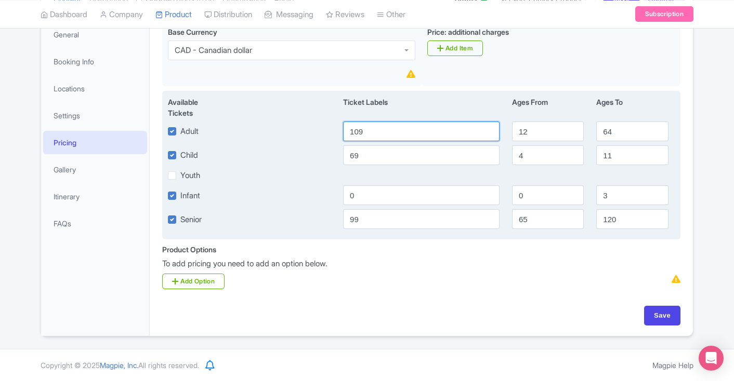
drag, startPoint x: 380, startPoint y: 134, endPoint x: 283, endPoint y: 130, distance: 97.2
click at [283, 130] on div "Adult 109 12 64" at bounding box center [421, 132] width 519 height 20
type input "Adult"
type input "Saving..."
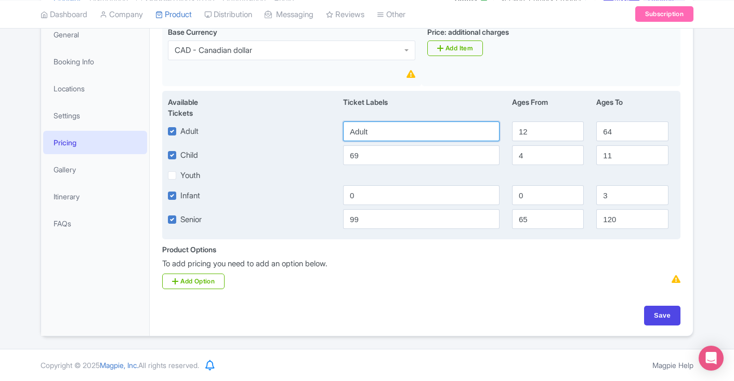
type input "Saving..."
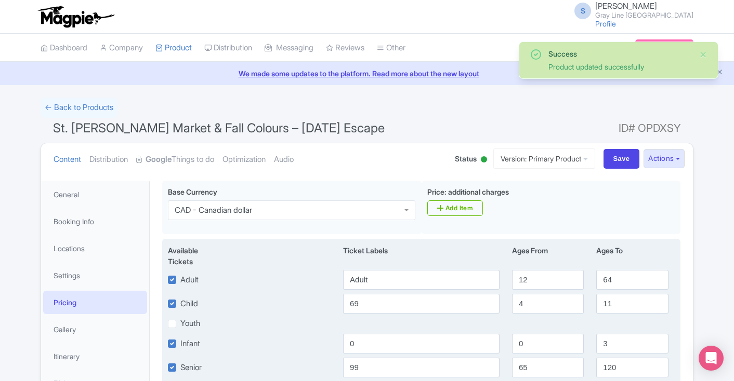
scroll to position [148, 0]
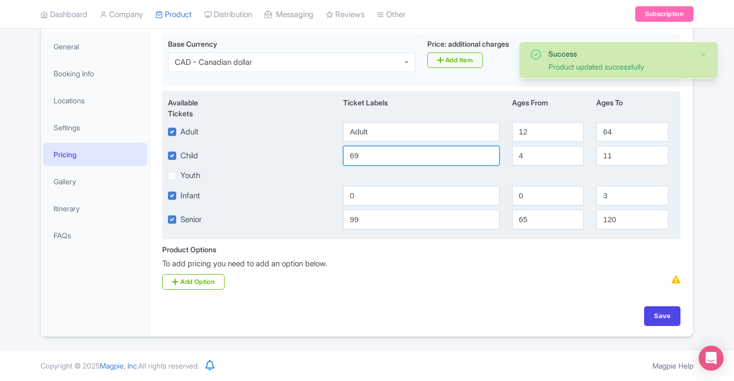
drag, startPoint x: 368, startPoint y: 154, endPoint x: 292, endPoint y: 150, distance: 76.5
click at [292, 150] on div "Child 69 4 11" at bounding box center [421, 156] width 519 height 20
type input "D"
type input "Child"
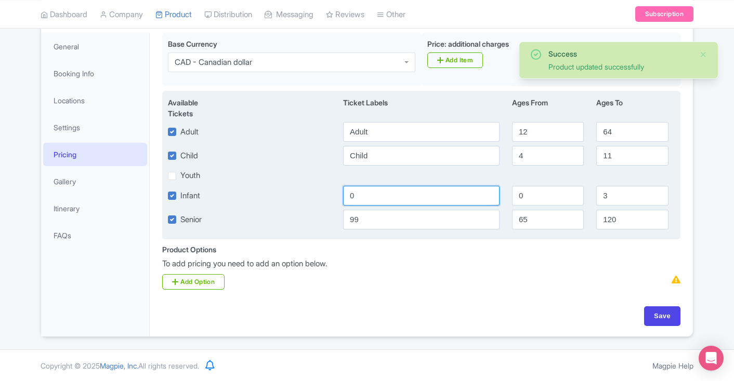
drag, startPoint x: 363, startPoint y: 196, endPoint x: 323, endPoint y: 195, distance: 40.6
click at [323, 195] on div "Infant 0 0 3" at bounding box center [421, 196] width 519 height 20
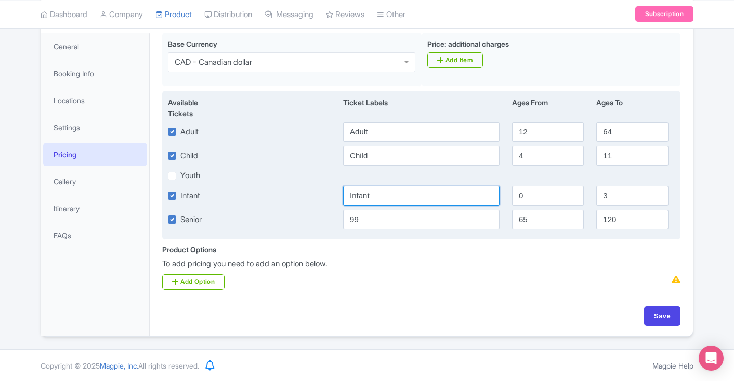
type input "Infant"
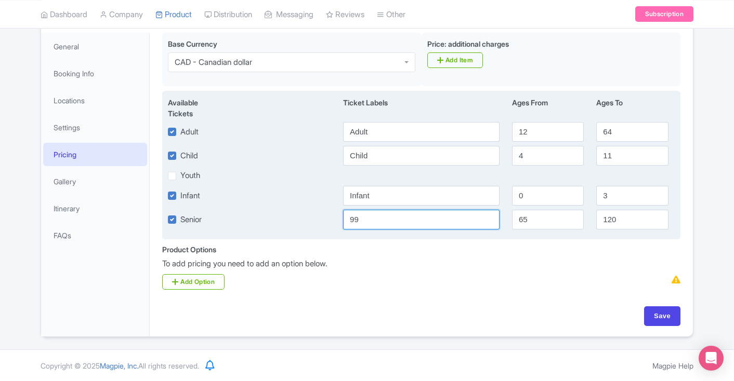
drag, startPoint x: 374, startPoint y: 220, endPoint x: 296, endPoint y: 211, distance: 77.9
click at [297, 213] on div "Senior 99 65 120" at bounding box center [421, 220] width 519 height 20
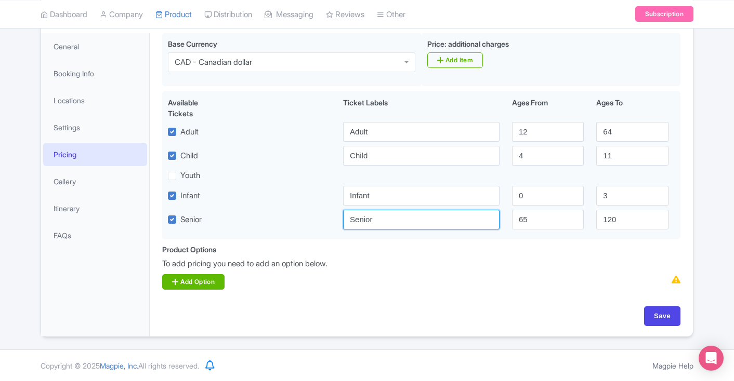
type input "Senior"
click at [211, 278] on link "Add Option" at bounding box center [193, 282] width 62 height 16
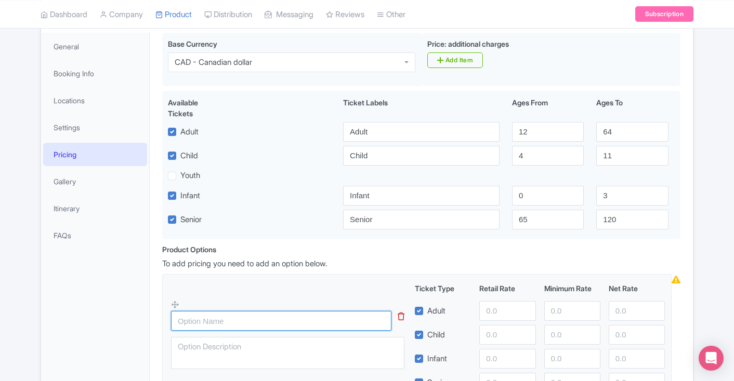
click at [239, 314] on input "text" at bounding box center [281, 321] width 220 height 20
type input "St. Jacobs Shuttle"
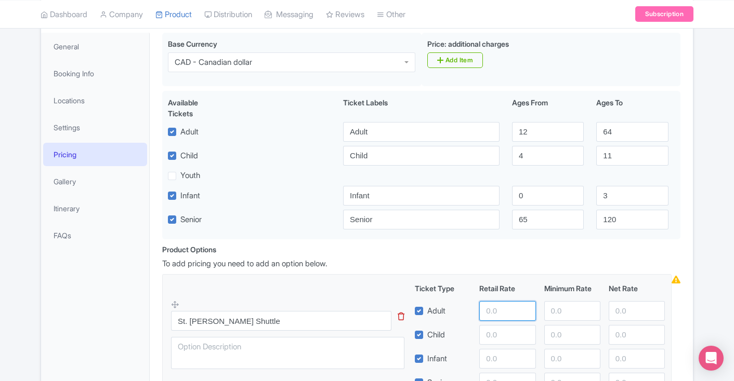
click at [507, 310] on input "number" at bounding box center [507, 311] width 56 height 20
type input "10"
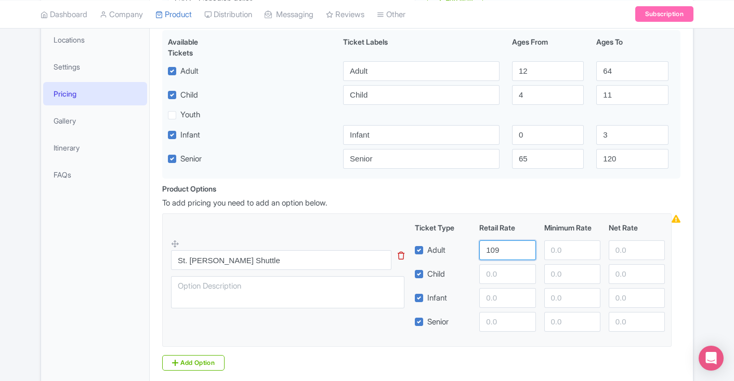
scroll to position [220, 0]
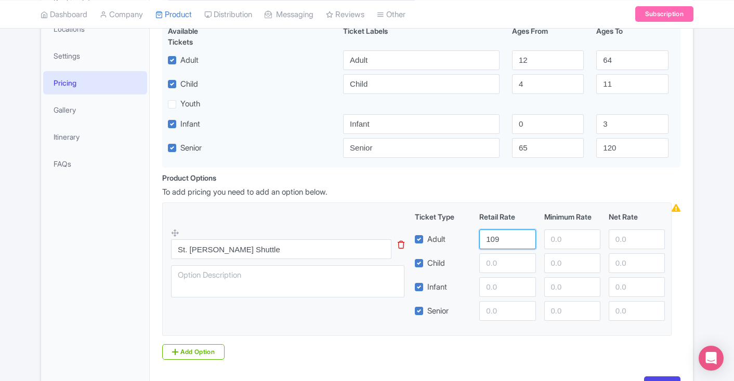
type input "109"
click at [497, 284] on input "number" at bounding box center [507, 287] width 56 height 20
type input "0"
click at [504, 311] on input "number" at bounding box center [507, 311] width 56 height 20
type input "99"
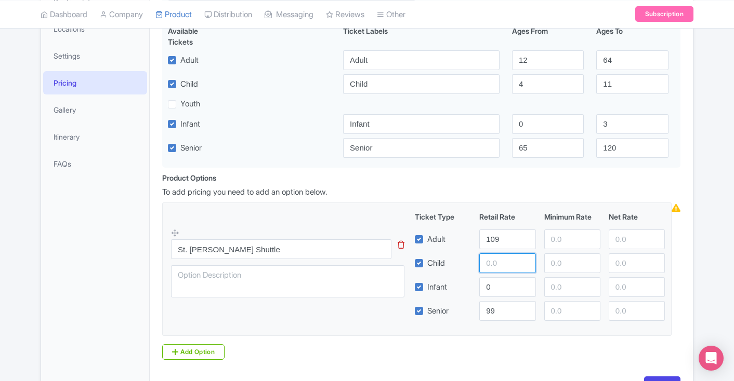
click at [498, 260] on input "number" at bounding box center [507, 264] width 56 height 20
type input "69"
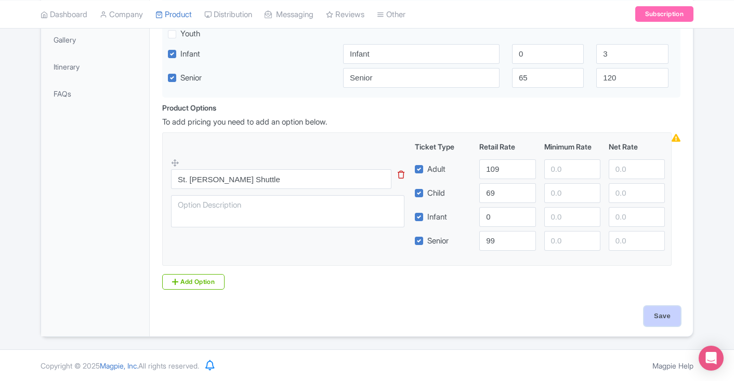
click at [663, 319] on input "Save" at bounding box center [662, 317] width 36 height 20
type input "Saving..."
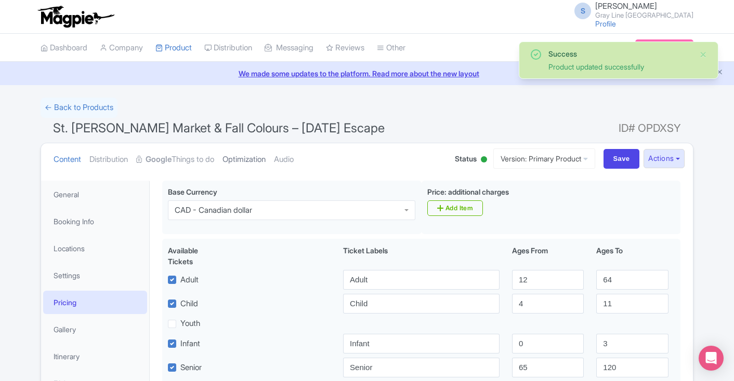
click at [264, 158] on link "Optimization" at bounding box center [243, 159] width 43 height 33
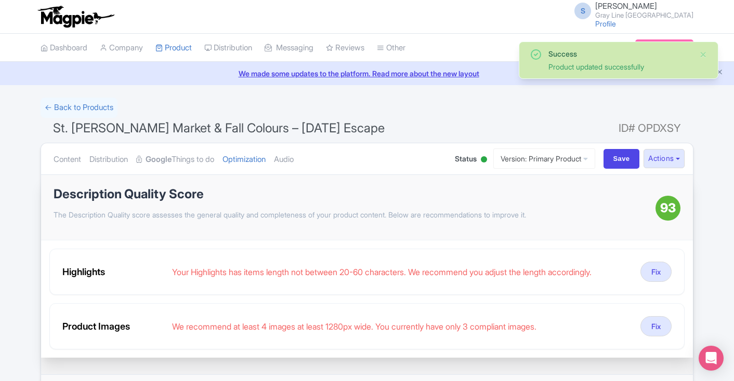
scroll to position [57, 0]
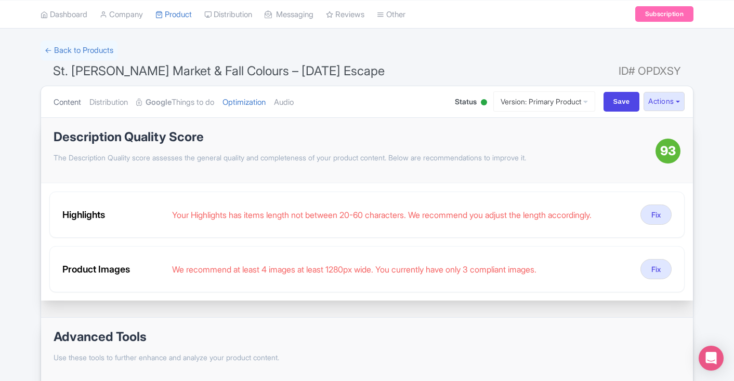
click at [60, 100] on link "Content" at bounding box center [68, 102] width 28 height 33
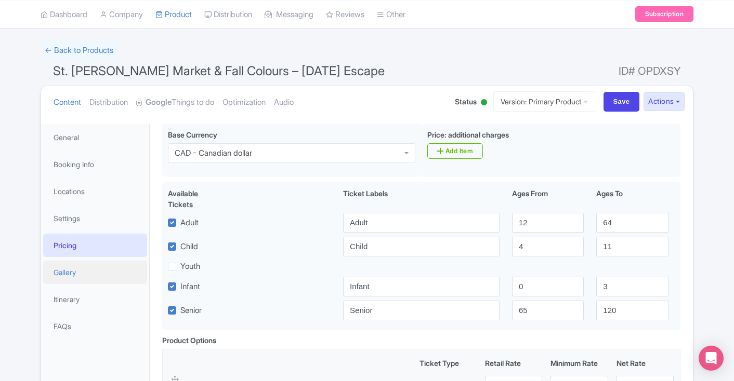
click at [71, 268] on link "Gallery" at bounding box center [95, 272] width 104 height 23
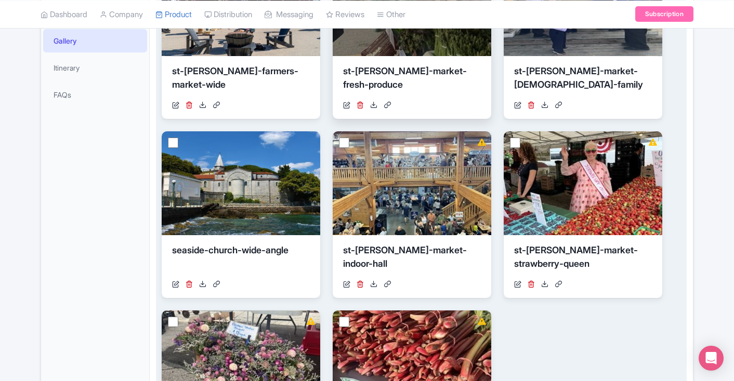
scroll to position [0, 0]
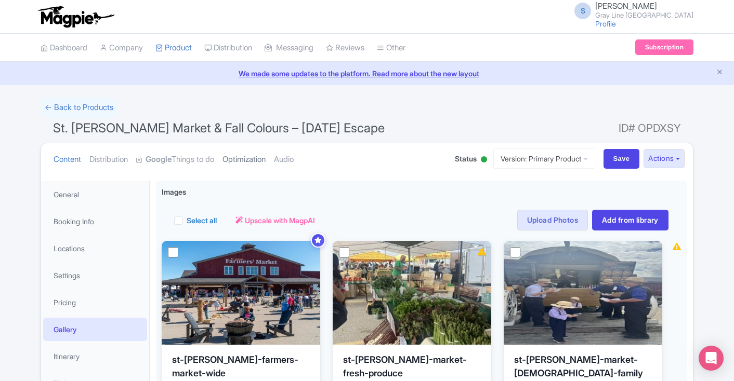
click at [255, 160] on link "Optimization" at bounding box center [243, 159] width 43 height 33
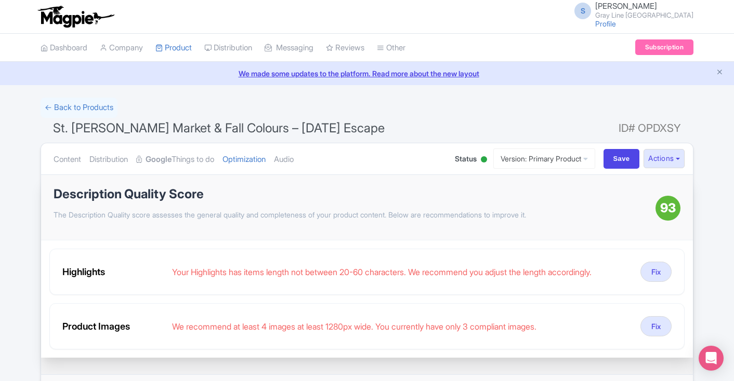
scroll to position [49, 0]
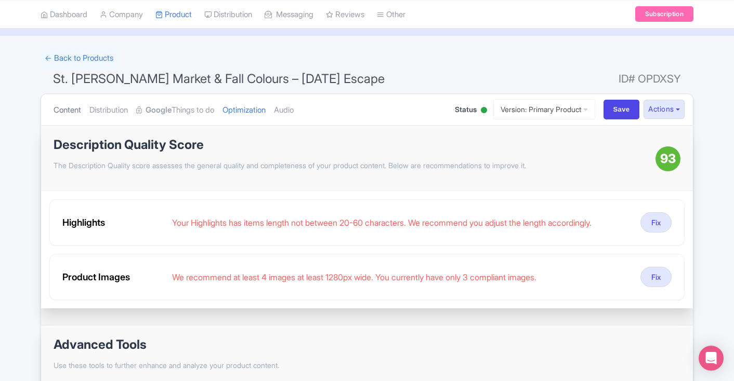
click at [74, 110] on link "Content" at bounding box center [68, 110] width 28 height 33
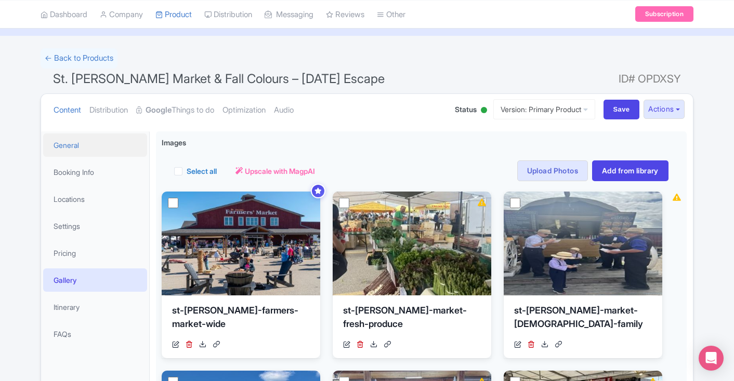
click at [68, 145] on link "General" at bounding box center [95, 145] width 104 height 23
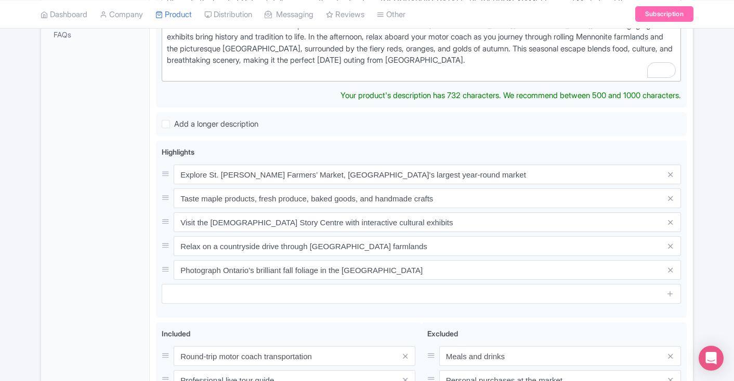
scroll to position [379, 0]
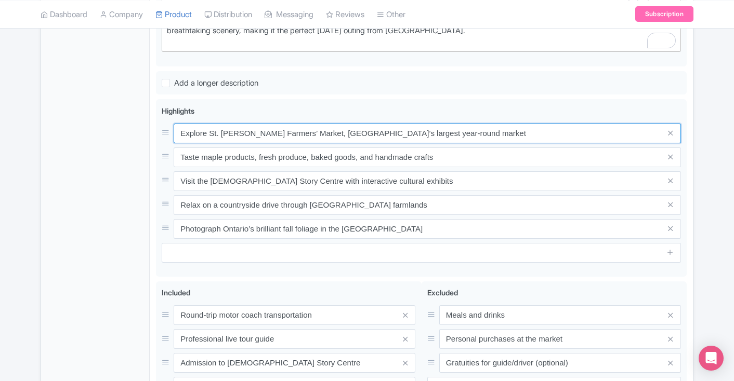
drag, startPoint x: 448, startPoint y: 148, endPoint x: 121, endPoint y: 144, distance: 326.9
click at [121, 144] on div "General Booking Info Locations Settings Pricing Gallery Itinerary FAQs St. Jaco…" at bounding box center [367, 145] width 652 height 698
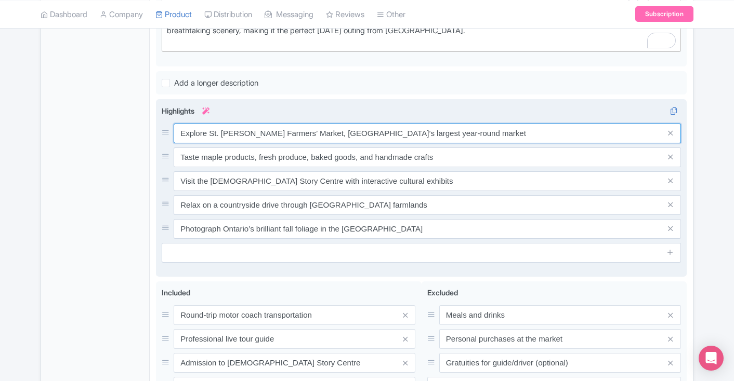
drag, startPoint x: 437, startPoint y: 134, endPoint x: 305, endPoint y: 134, distance: 132.5
click at [305, 134] on input "Explore St. Jacobs Farmers’ Market, Canada’s largest year-round market" at bounding box center [427, 134] width 507 height 20
type input "Explore St. Jacobs Farmers’ Market"
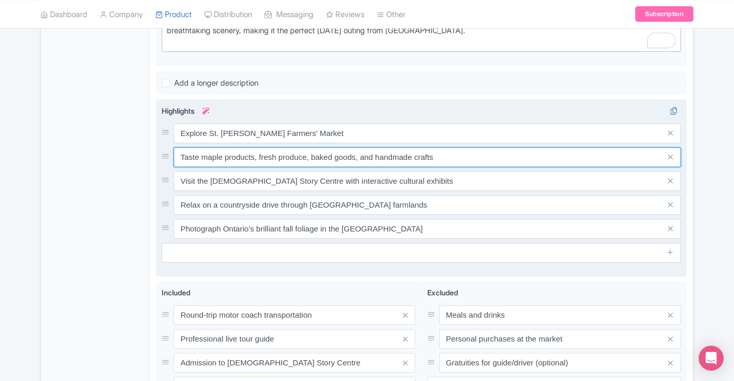
click at [435, 163] on input "Taste maple products, fresh produce, baked goods, and handmade crafts" at bounding box center [427, 158] width 507 height 20
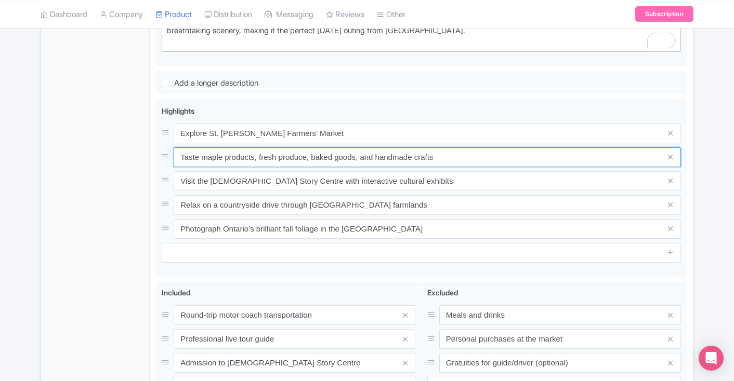
drag, startPoint x: 508, startPoint y: 157, endPoint x: 135, endPoint y: 161, distance: 373.6
click at [135, 161] on div "General Booking Info Locations Settings Pricing Gallery Itinerary FAQs St. Jaco…" at bounding box center [367, 145] width 652 height 698
paste input "treats, fresh produce &"
type input "Taste maple treats, fresh produce & crafts"
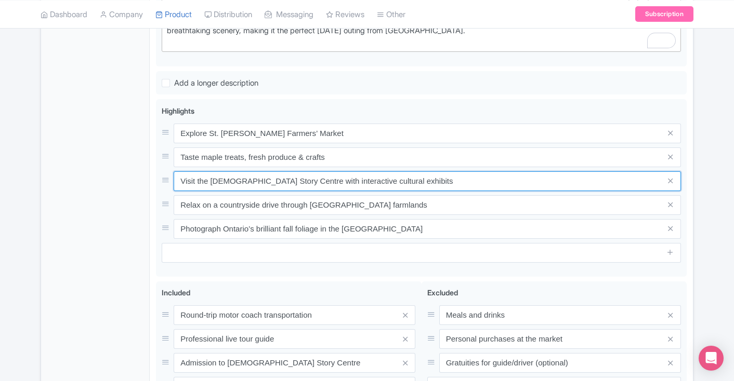
drag, startPoint x: 428, startPoint y: 180, endPoint x: 131, endPoint y: 182, distance: 296.2
click at [131, 182] on div "General Booking Info Locations Settings Pricing Gallery Itinerary FAQs St. Jaco…" at bounding box center [367, 145] width 652 height 698
paste input "text"
type input "Visit the Mennonite Story Centre exhibits"
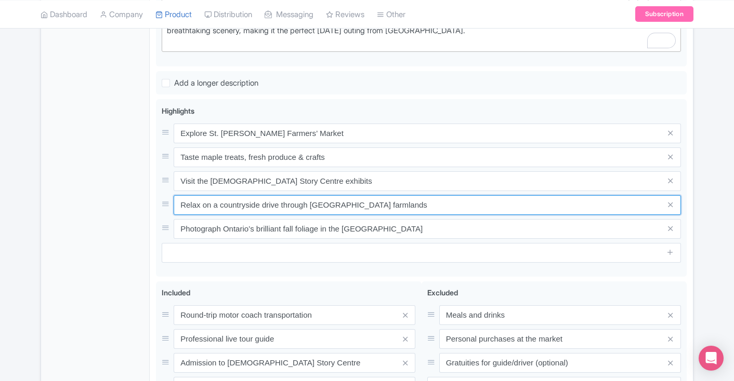
drag, startPoint x: 405, startPoint y: 206, endPoint x: 37, endPoint y: 215, distance: 368.5
click at [37, 215] on div "Success Product updated successfully ← Back to Products St. Jacobs Market & Fal…" at bounding box center [366, 106] width 665 height 775
paste input "Countryside drive through Mennonite farmlands"
drag, startPoint x: 546, startPoint y: 203, endPoint x: 73, endPoint y: 206, distance: 473.4
click at [73, 206] on div "General Booking Info Locations Settings Pricing Gallery Itinerary FAQs St. Jaco…" at bounding box center [367, 145] width 652 height 698
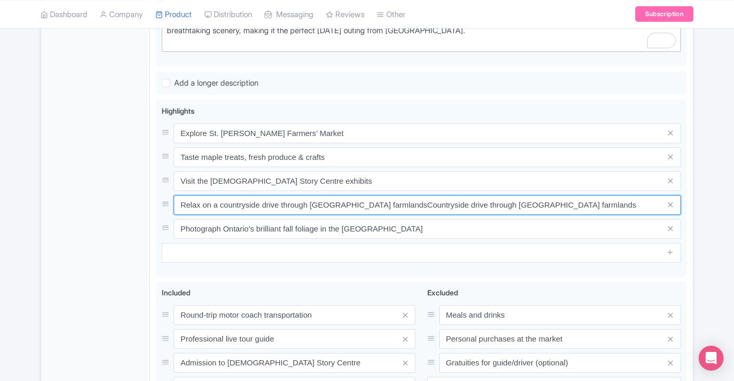
paste input "text"
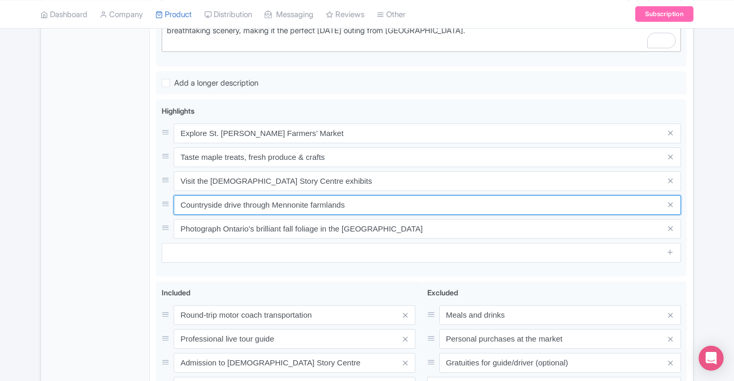
type input "Countryside drive through Mennonite farmlands"
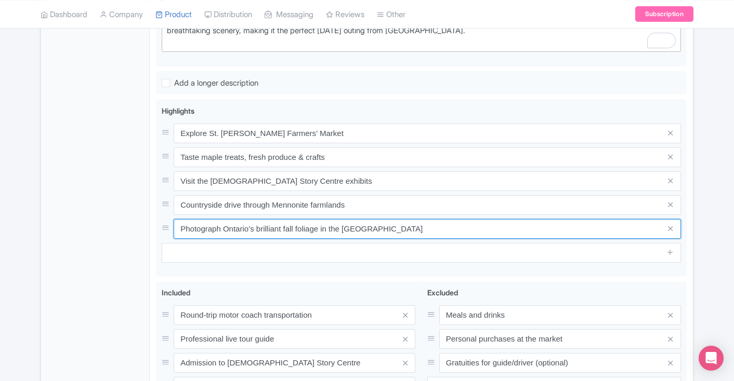
drag, startPoint x: 472, startPoint y: 235, endPoint x: 95, endPoint y: 230, distance: 377.8
click at [95, 230] on div "General Booking Info Locations Settings Pricing Gallery Itinerary FAQs St. Jaco…" at bounding box center [367, 145] width 652 height 698
paste input "Capture brilliant fall colours in"
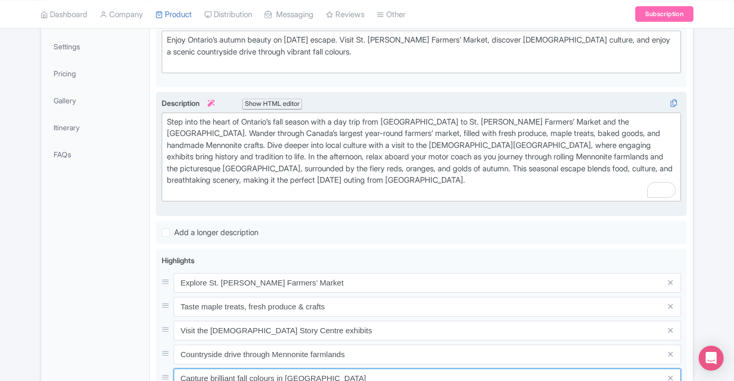
scroll to position [0, 0]
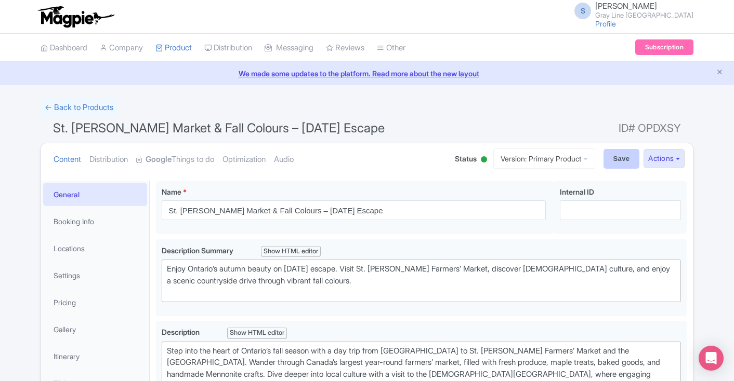
type input "Capture brilliant fall colours in Grand River Valley"
click at [619, 155] on input "Save" at bounding box center [621, 159] width 36 height 20
type input "Saving..."
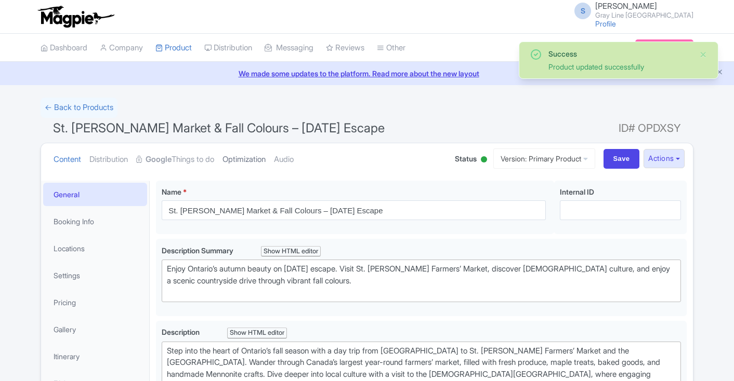
click at [263, 161] on link "Optimization" at bounding box center [243, 159] width 43 height 33
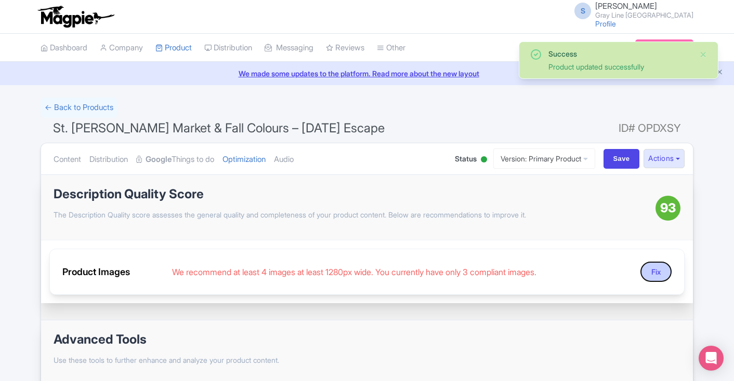
click at [654, 273] on button "Fix" at bounding box center [655, 272] width 31 height 20
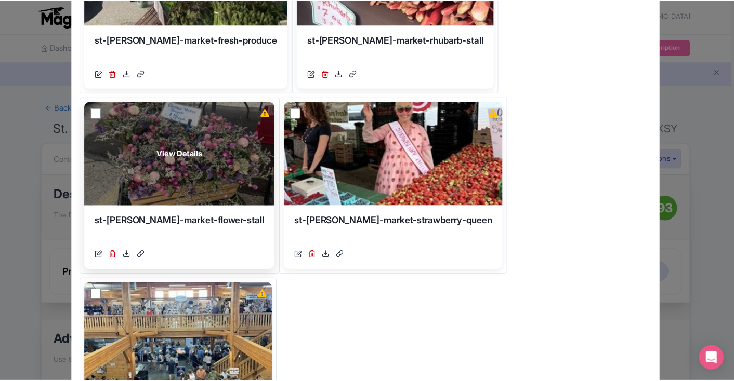
scroll to position [195, 0]
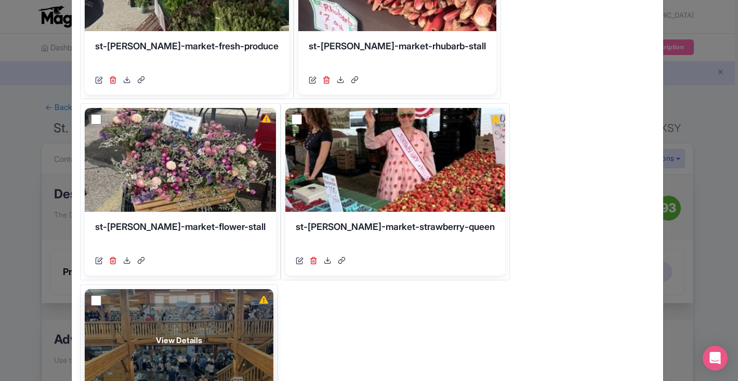
click at [273, 289] on div "View Details" at bounding box center [179, 341] width 189 height 104
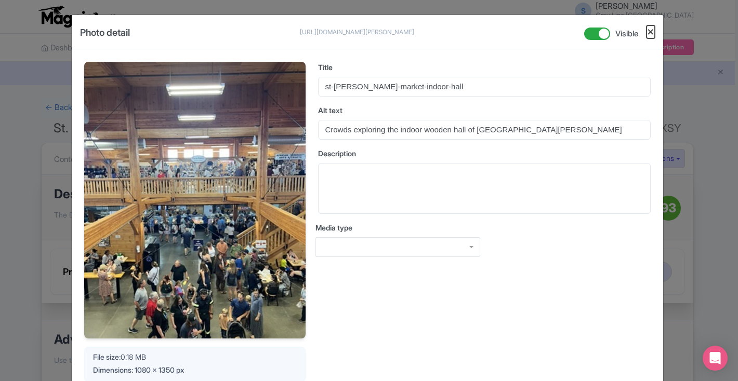
click at [650, 34] on button "Close" at bounding box center [650, 31] width 8 height 13
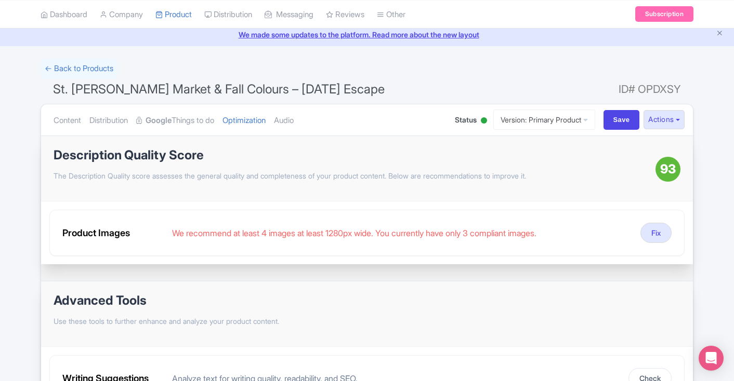
scroll to position [46, 0]
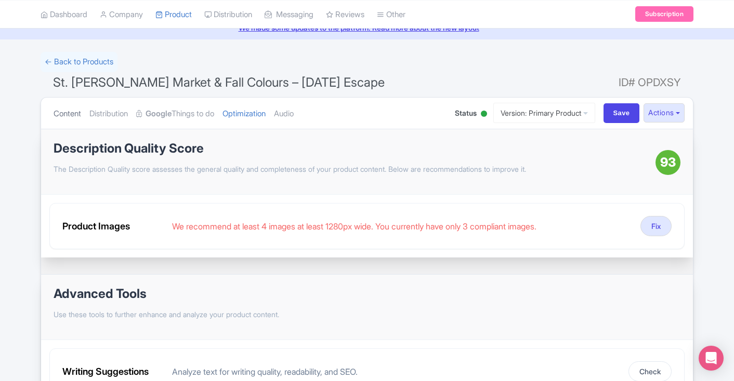
click at [73, 114] on link "Content" at bounding box center [68, 114] width 28 height 33
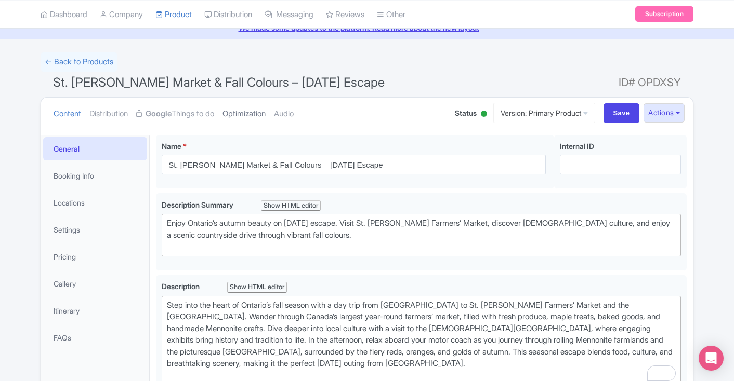
click at [266, 111] on link "Optimization" at bounding box center [243, 114] width 43 height 33
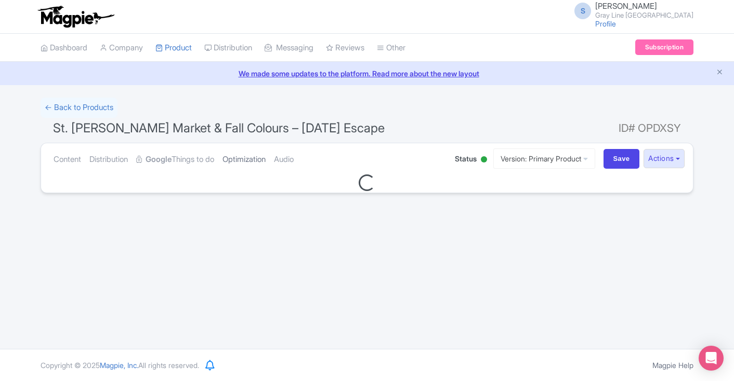
scroll to position [0, 0]
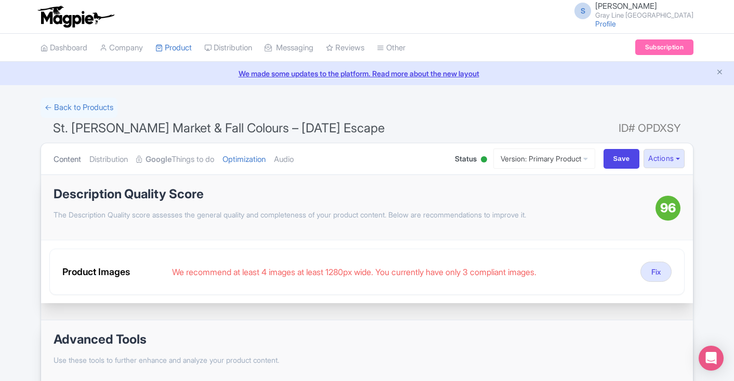
click at [77, 162] on link "Content" at bounding box center [68, 159] width 28 height 33
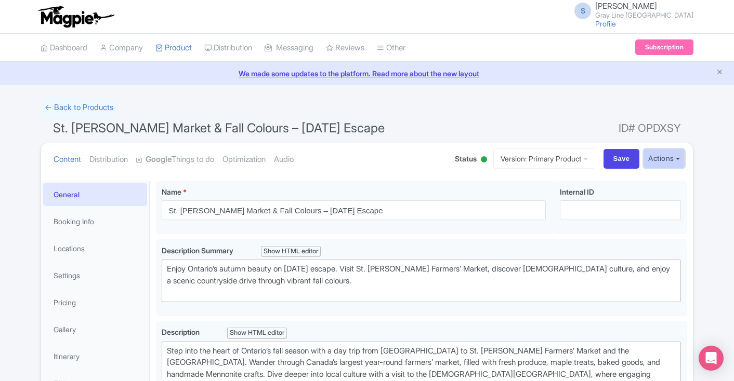
click at [668, 158] on button "Actions" at bounding box center [663, 158] width 41 height 19
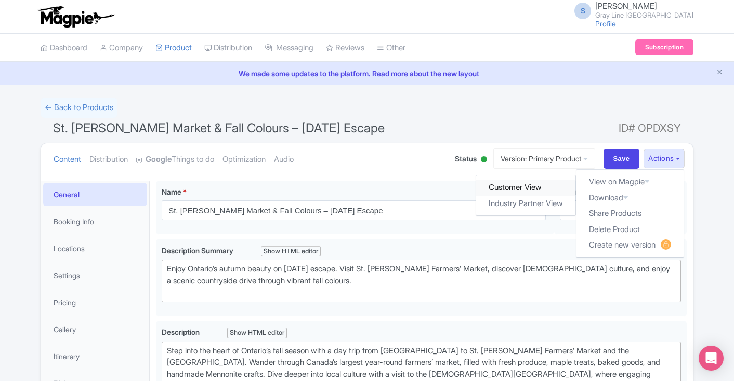
click at [514, 188] on link "Customer View" at bounding box center [526, 188] width 99 height 16
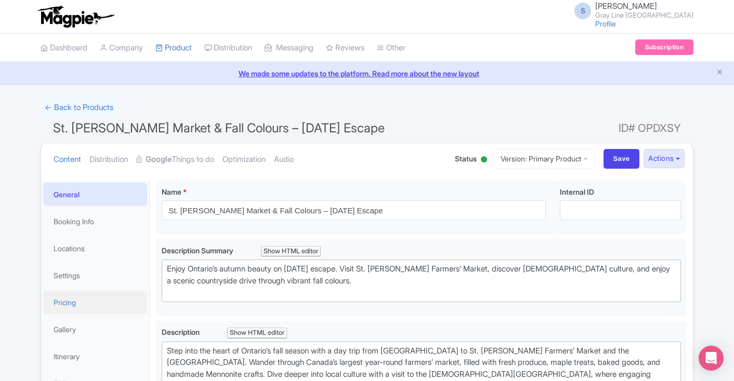
click at [81, 306] on link "Pricing" at bounding box center [95, 302] width 104 height 23
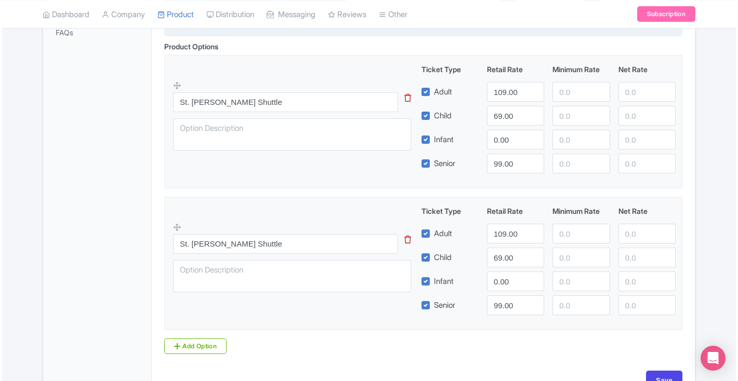
scroll to position [348, 0]
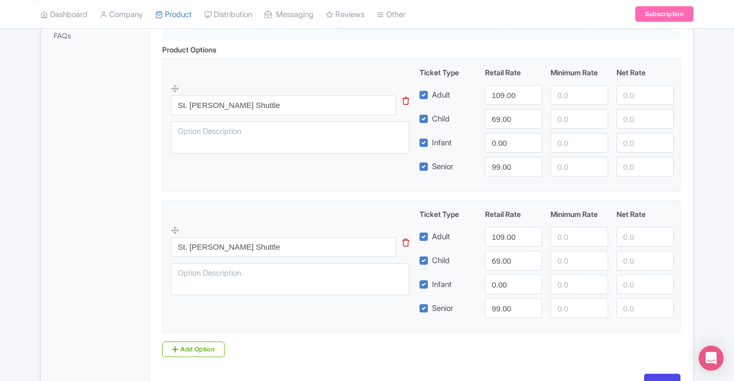
click at [404, 241] on icon at bounding box center [405, 243] width 7 height 8
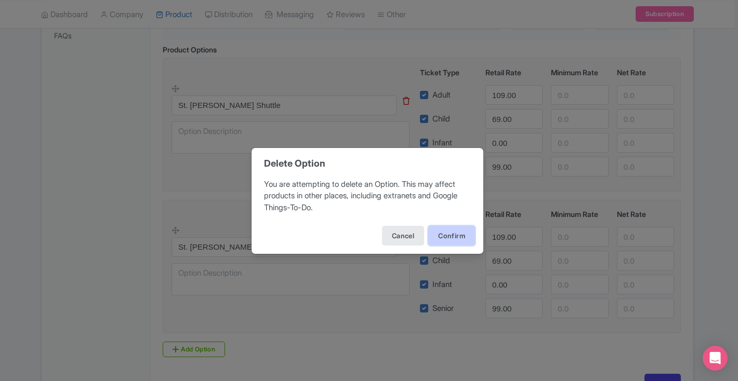
click at [434, 239] on button "Confirm" at bounding box center [451, 236] width 47 height 20
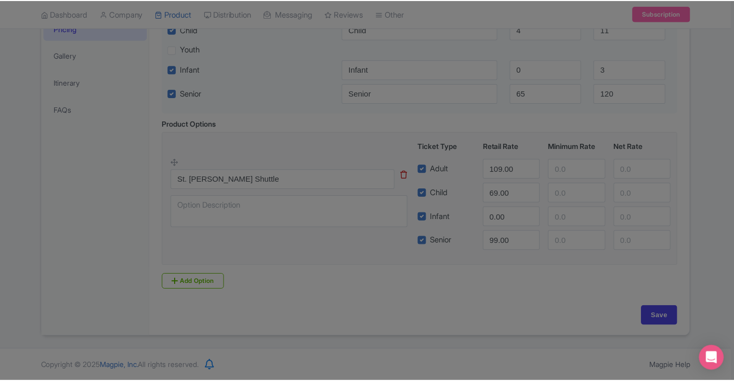
scroll to position [274, 0]
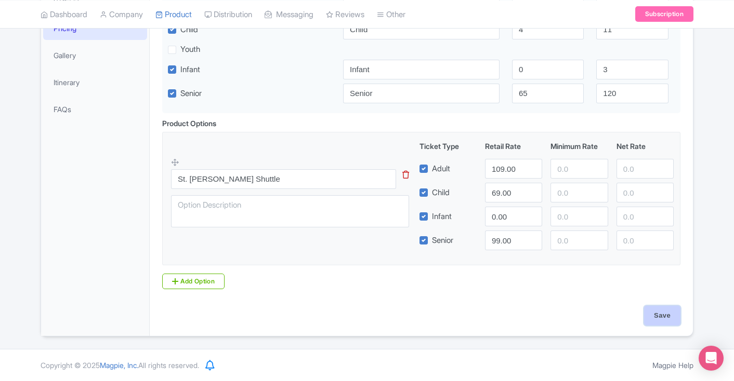
click at [659, 312] on input "Save" at bounding box center [662, 316] width 36 height 20
type input "Saving..."
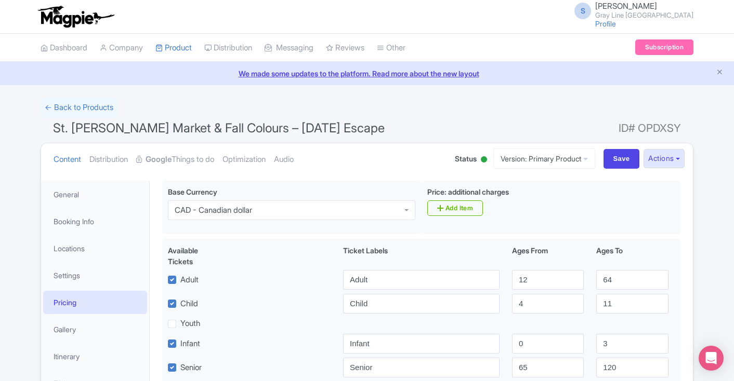
scroll to position [181, 0]
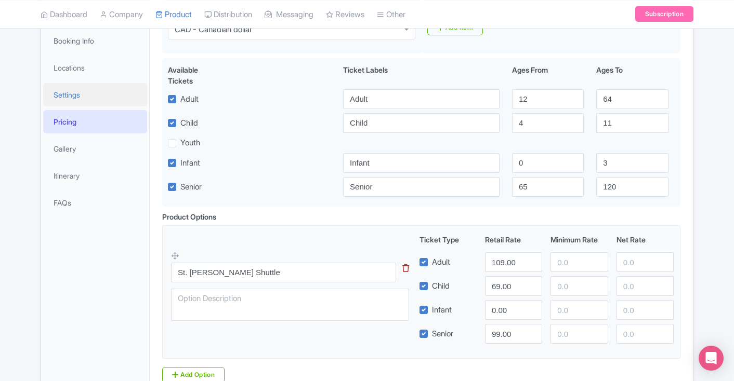
click at [64, 89] on link "Settings" at bounding box center [95, 94] width 104 height 23
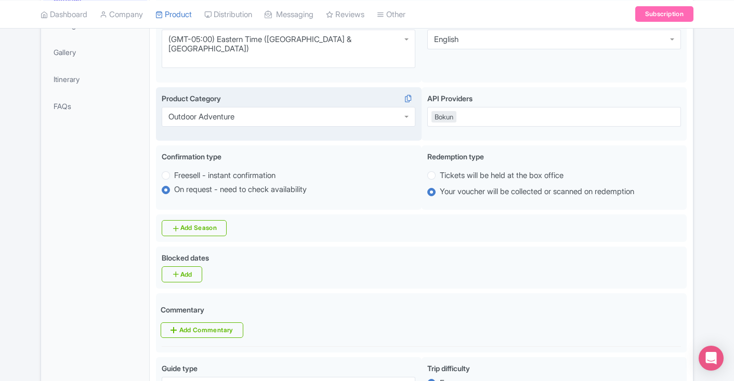
scroll to position [184, 0]
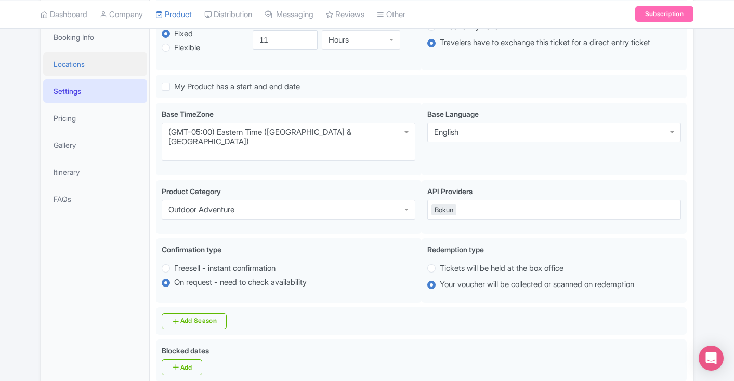
click at [88, 68] on link "Locations" at bounding box center [95, 63] width 104 height 23
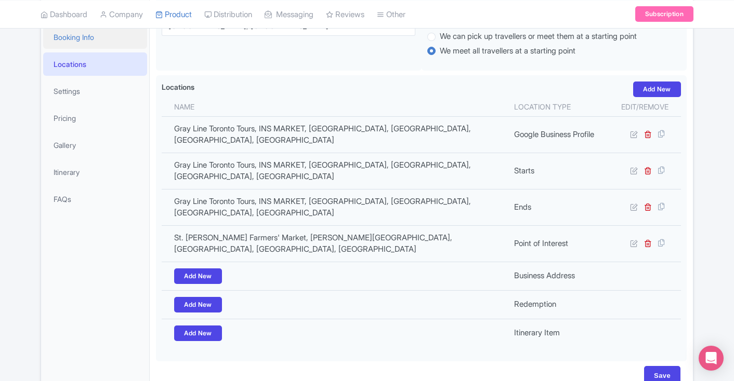
click at [75, 46] on link "Booking Info" at bounding box center [95, 36] width 104 height 23
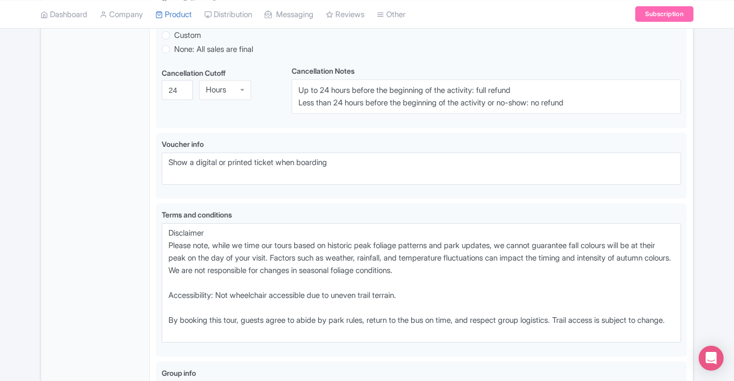
scroll to position [879, 0]
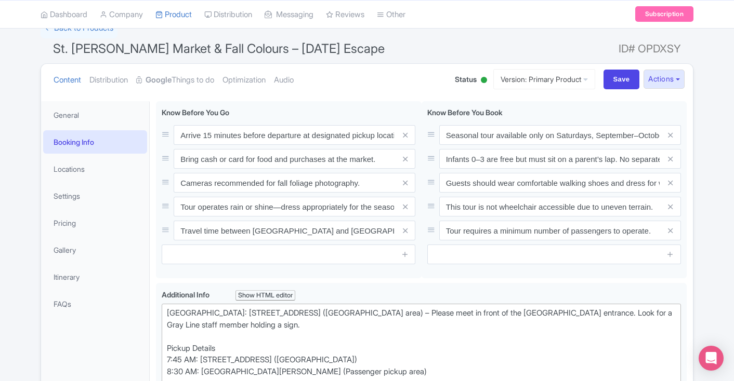
scroll to position [52, 0]
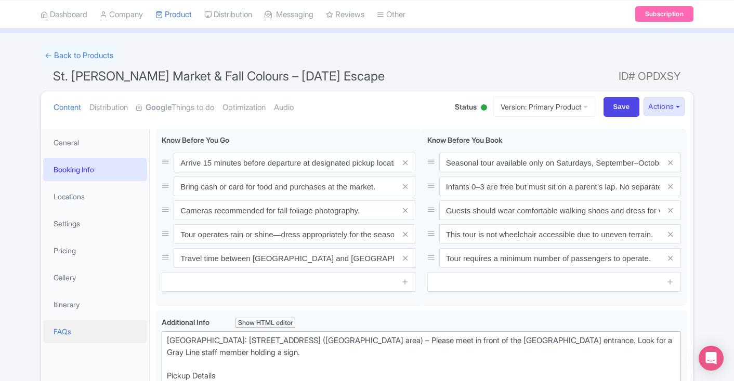
click at [66, 327] on link "FAQs" at bounding box center [95, 331] width 104 height 23
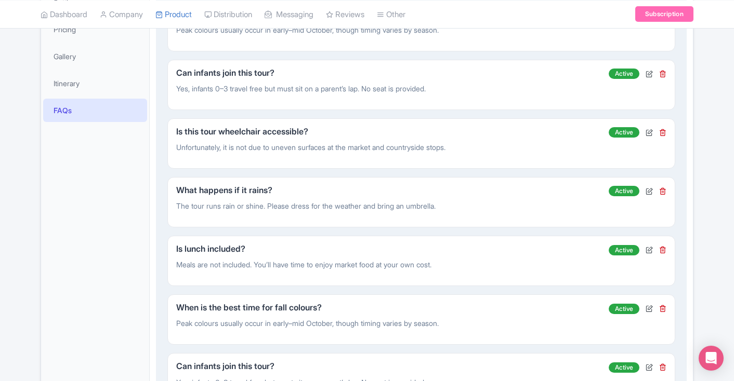
scroll to position [281, 0]
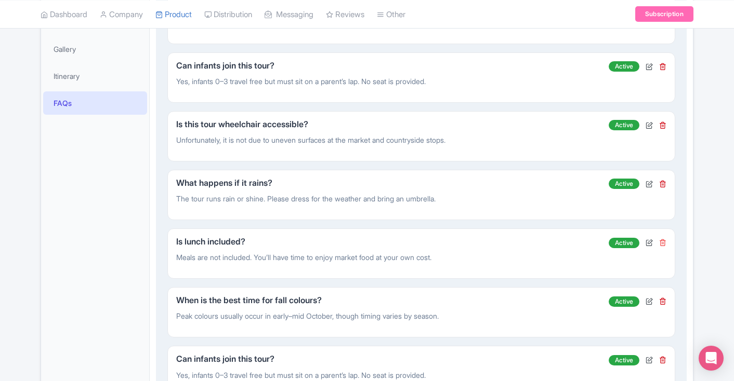
click at [664, 244] on icon at bounding box center [662, 242] width 7 height 7
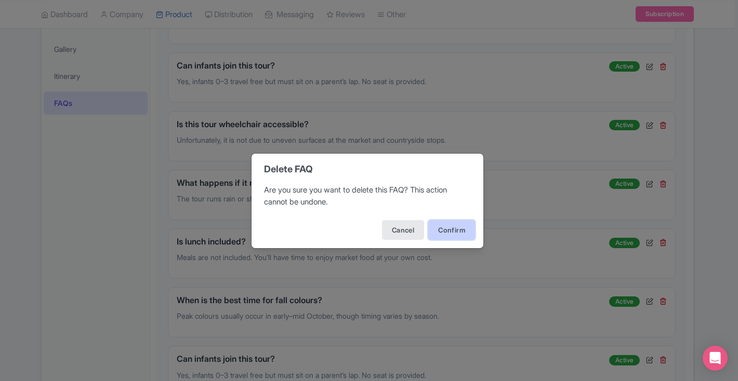
click at [447, 229] on button "Confirm" at bounding box center [451, 230] width 47 height 20
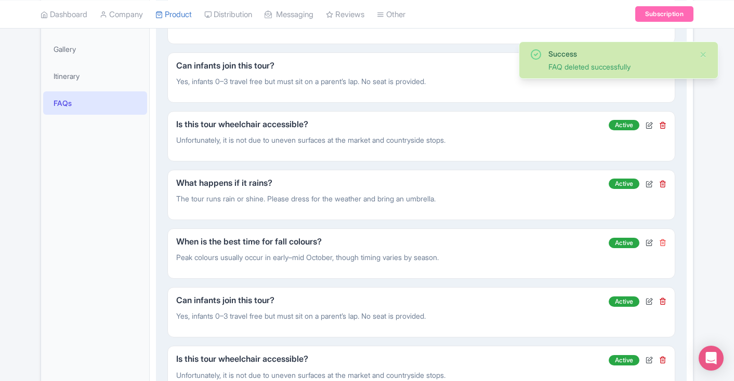
click at [663, 242] on icon at bounding box center [662, 242] width 7 height 7
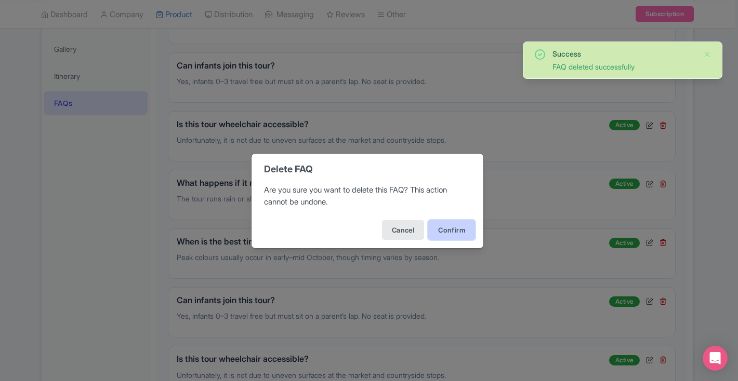
click at [450, 239] on button "Confirm" at bounding box center [451, 230] width 47 height 20
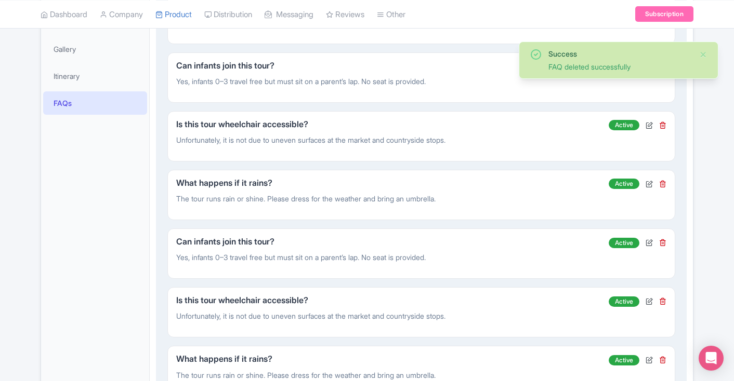
click at [666, 243] on div "FAQ Details Question: Can infants join this tour? Answer: Yes, infants 0–3 trav…" at bounding box center [420, 254] width 507 height 50
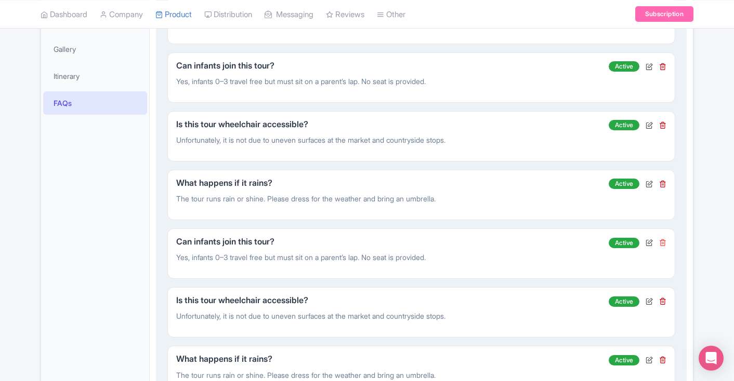
click at [664, 243] on icon at bounding box center [662, 242] width 7 height 7
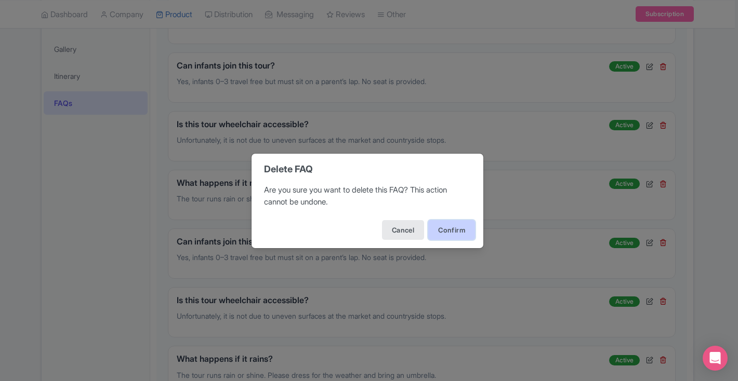
click at [447, 222] on button "Confirm" at bounding box center [451, 230] width 47 height 20
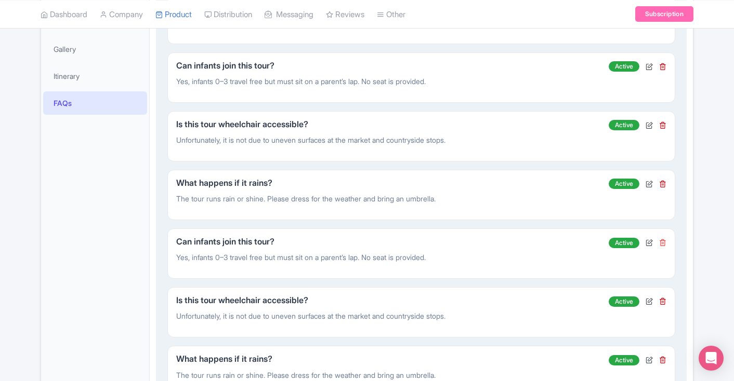
click at [661, 243] on icon at bounding box center [662, 242] width 7 height 7
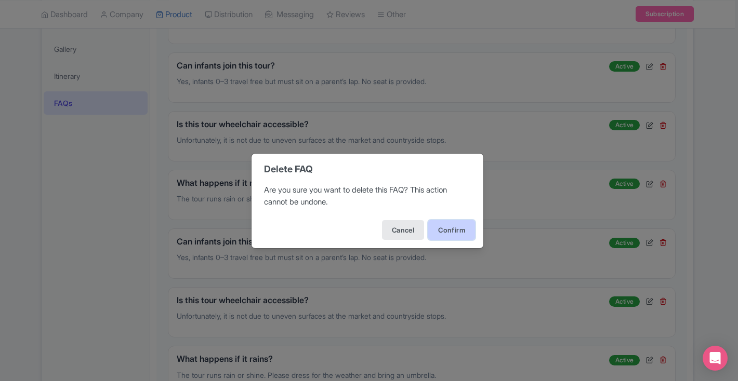
click at [452, 234] on button "Confirm" at bounding box center [451, 230] width 47 height 20
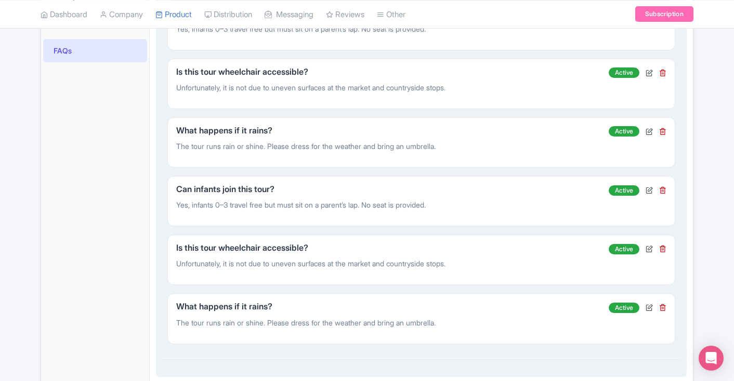
scroll to position [334, 0]
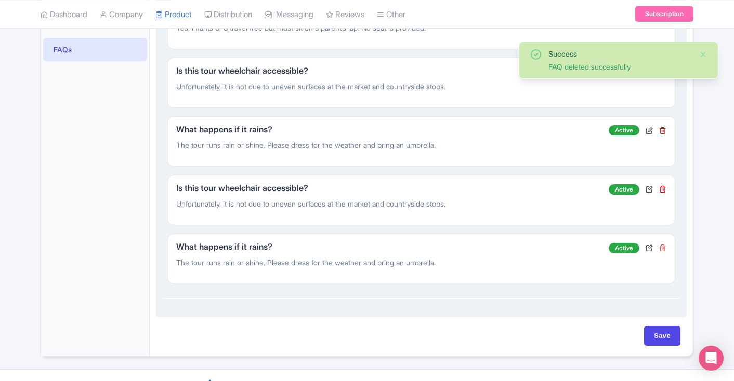
click at [663, 246] on icon at bounding box center [662, 247] width 7 height 7
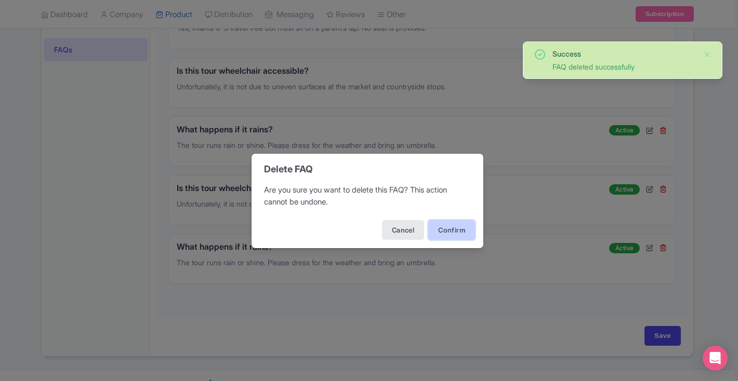
click at [448, 236] on button "Confirm" at bounding box center [451, 230] width 47 height 20
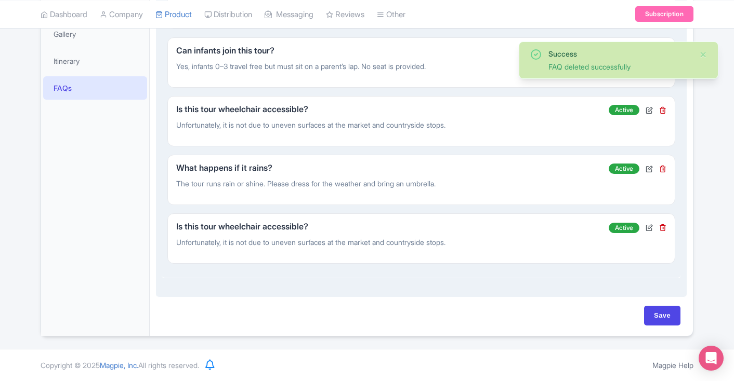
scroll to position [296, 0]
click at [664, 228] on icon at bounding box center [662, 227] width 7 height 7
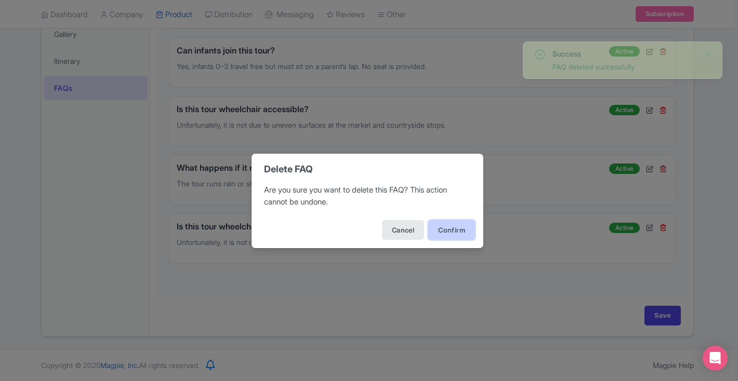
click at [463, 237] on button "Confirm" at bounding box center [451, 230] width 47 height 20
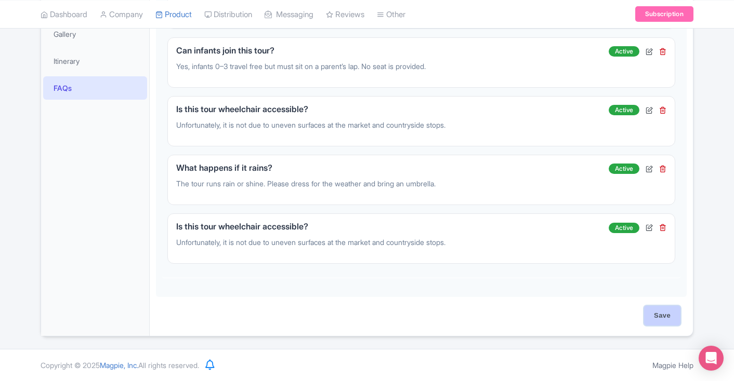
click at [671, 317] on input "Save" at bounding box center [662, 316] width 36 height 20
type input "Saving..."
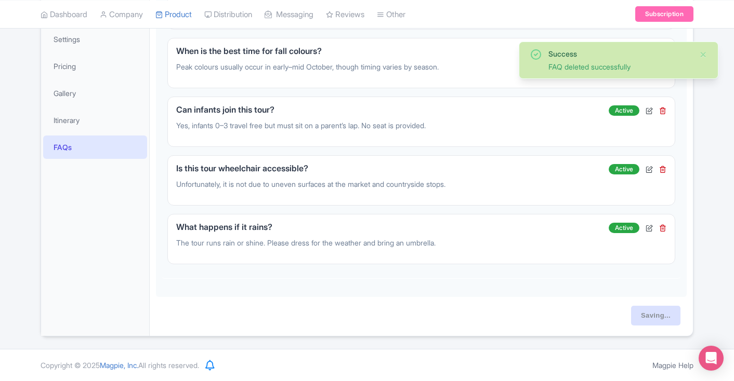
scroll to position [236, 0]
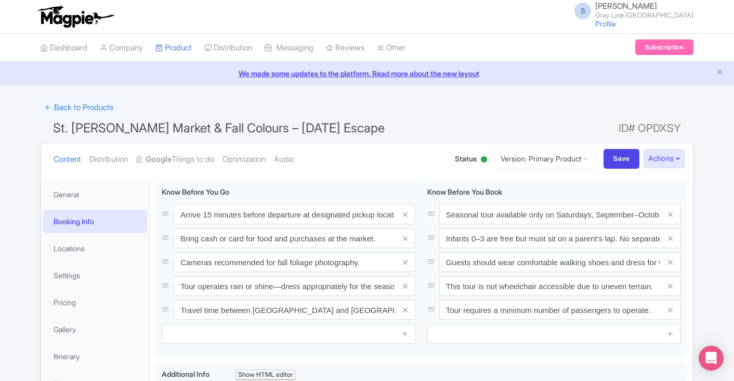
click at [448, 137] on h1 "St. [PERSON_NAME] Market & Fall Colours – [DATE] Escape ID# OPDXSY" at bounding box center [367, 130] width 653 height 25
